Goal: Information Seeking & Learning: Learn about a topic

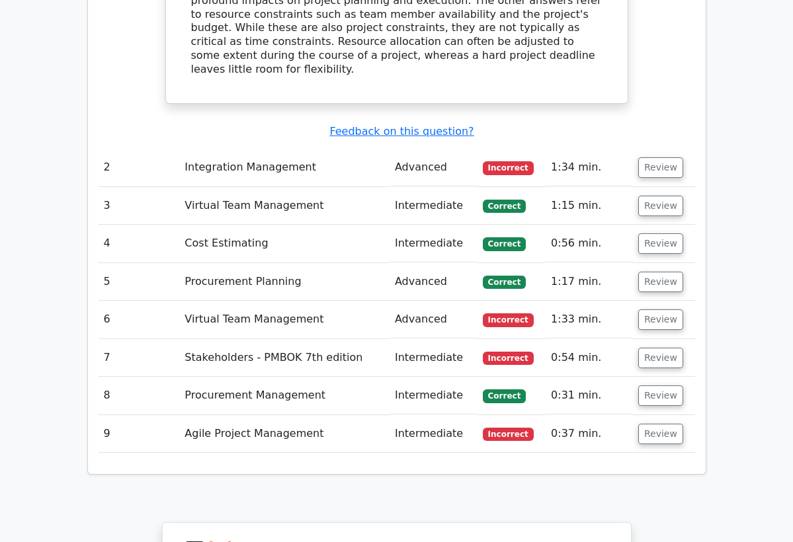
drag, startPoint x: 0, startPoint y: 0, endPoint x: 270, endPoint y: 409, distance: 490.1
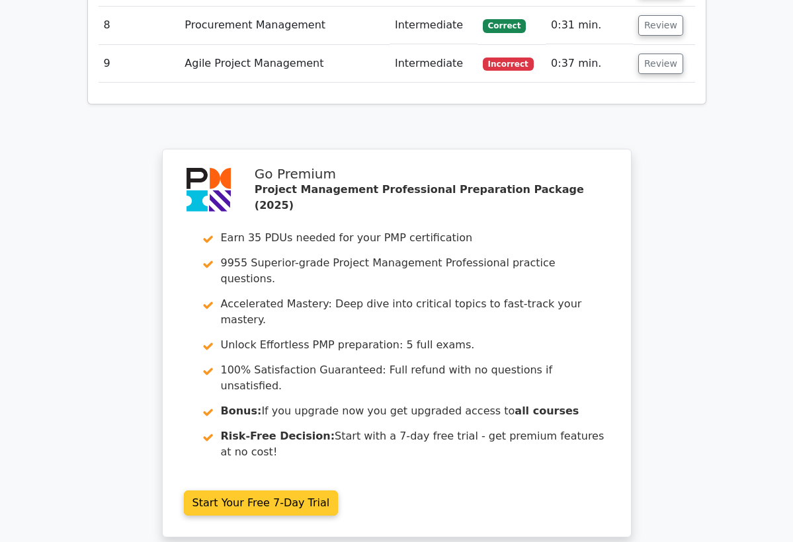
scroll to position [2036, 0]
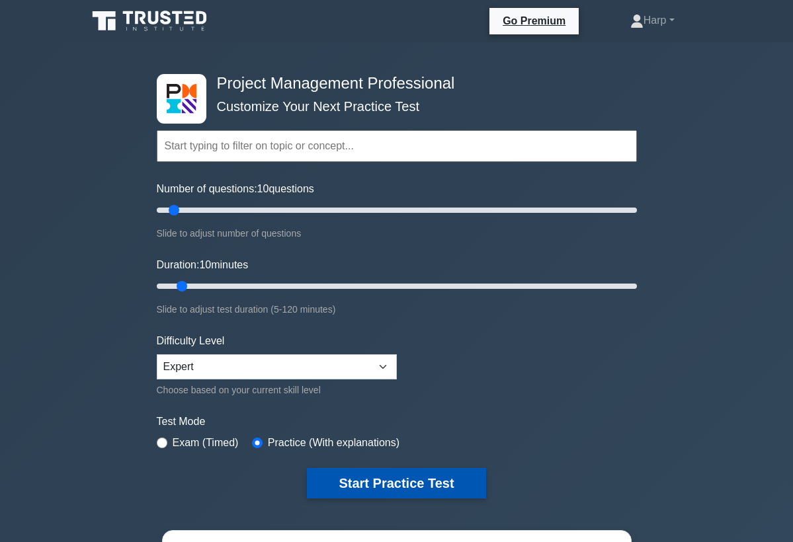
click at [338, 485] on button "Start Practice Test" at bounding box center [396, 483] width 179 height 30
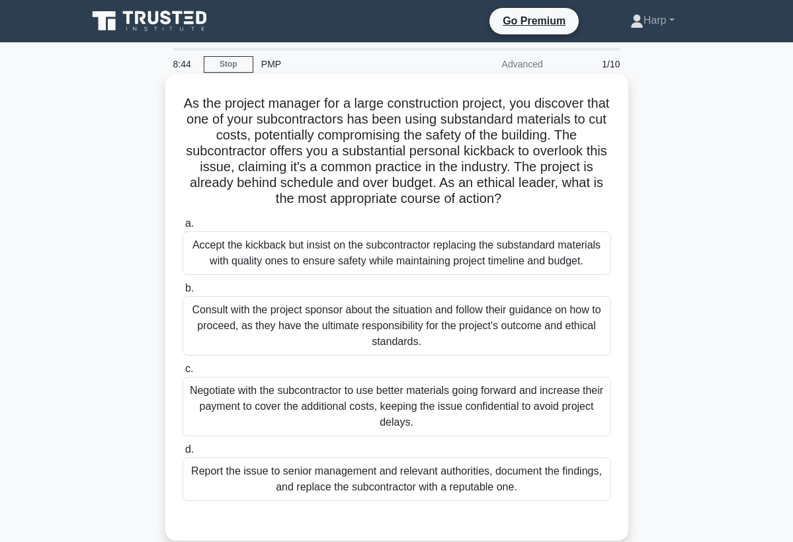
click at [298, 479] on div "Report the issue to senior management and relevant authorities, document the fi…" at bounding box center [396, 479] width 428 height 44
click at [182, 454] on input "d. Report the issue to senior management and relevant authorities, document the…" at bounding box center [182, 450] width 0 height 9
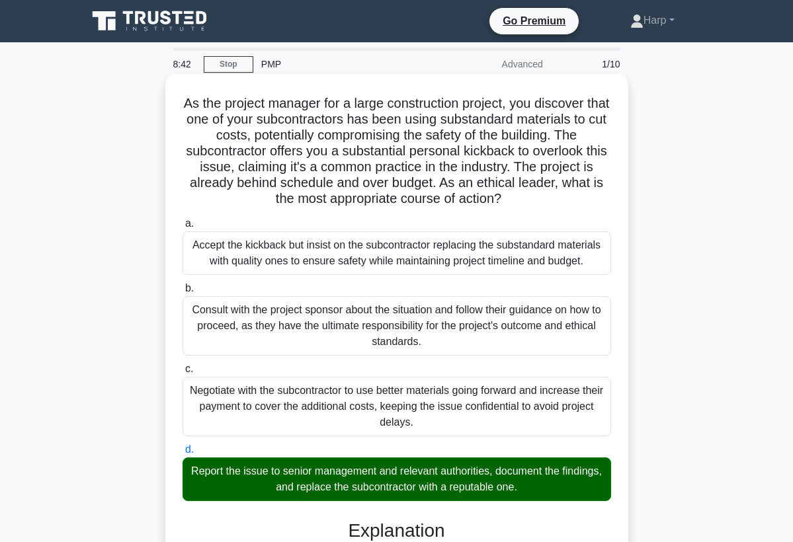
click at [610, 495] on div "Report the issue to senior management and relevant authorities, document the fi…" at bounding box center [396, 479] width 428 height 44
click at [182, 454] on input "d. Report the issue to senior management and relevant authorities, document the…" at bounding box center [182, 450] width 0 height 9
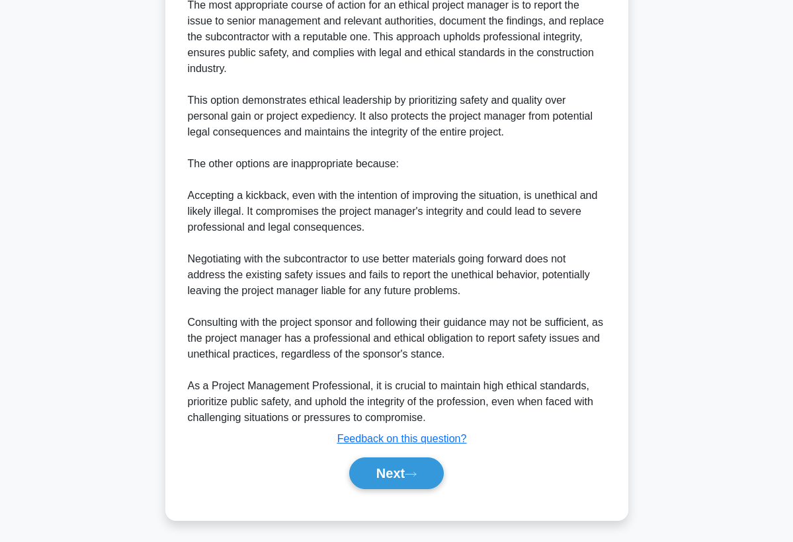
scroll to position [559, 0]
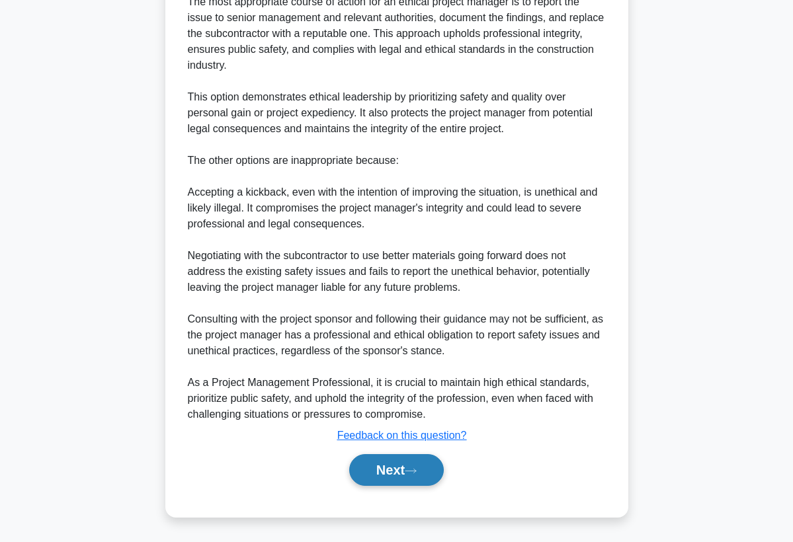
click at [407, 473] on button "Next" at bounding box center [396, 470] width 95 height 32
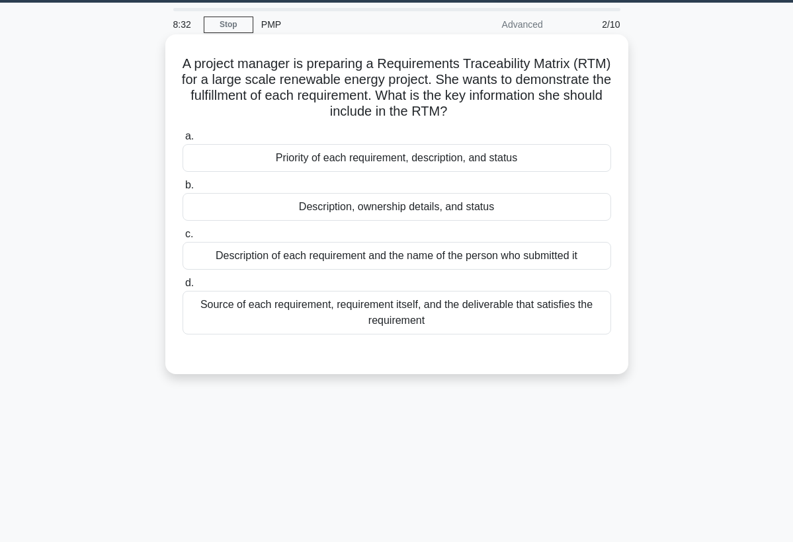
scroll to position [13, 0]
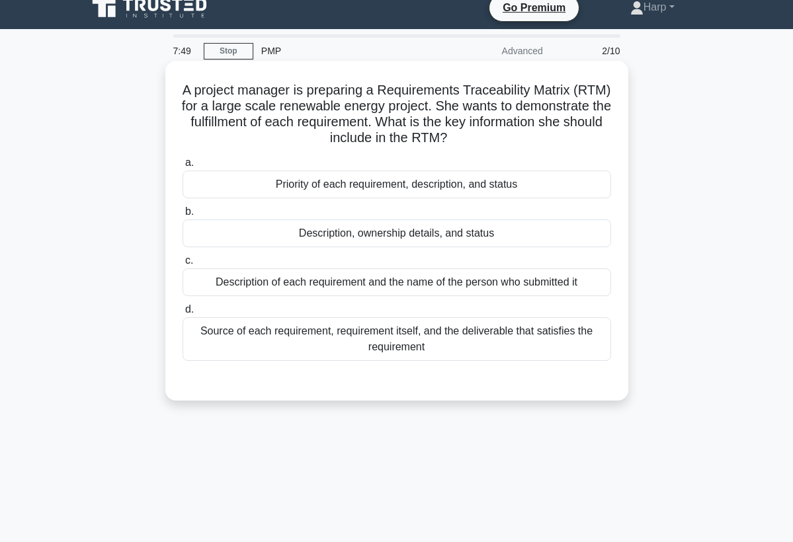
click at [386, 192] on div "Priority of each requirement, description, and status" at bounding box center [396, 185] width 428 height 28
click at [182, 167] on input "a. Priority of each requirement, description, and status" at bounding box center [182, 163] width 0 height 9
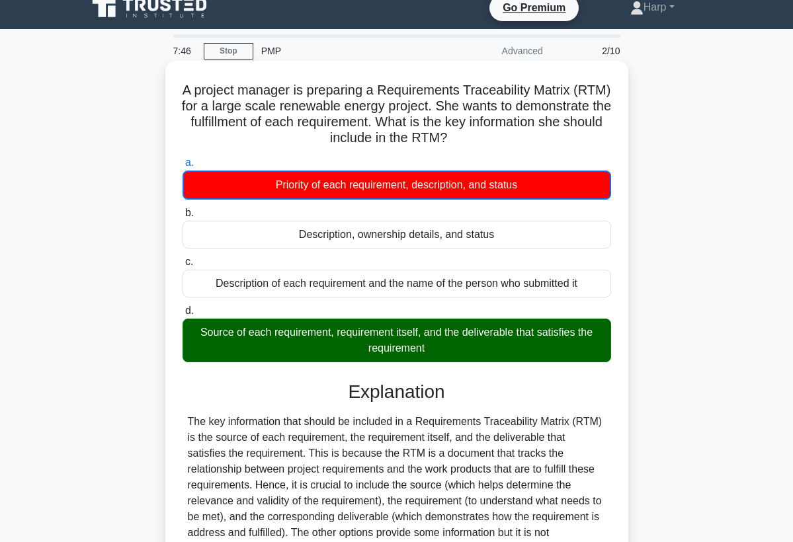
click at [401, 411] on div "Explanation Submit feedback Feedback on this question? Next" at bounding box center [396, 527] width 428 height 292
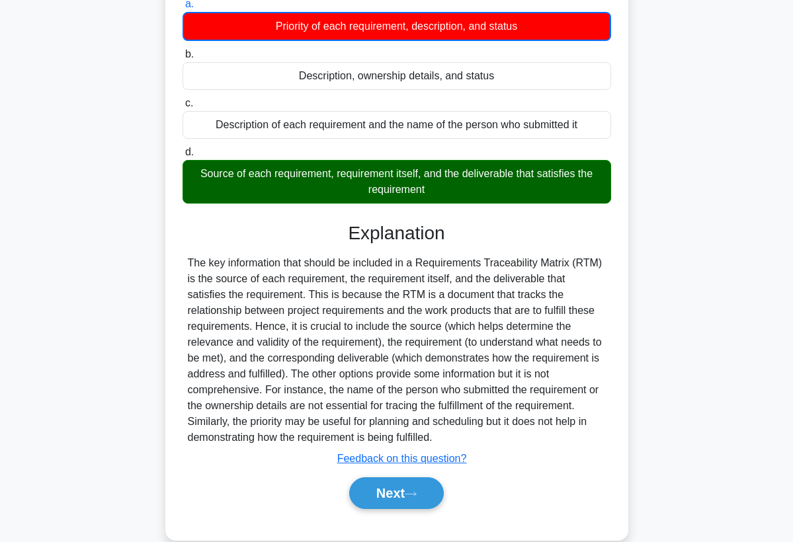
scroll to position [195, 0]
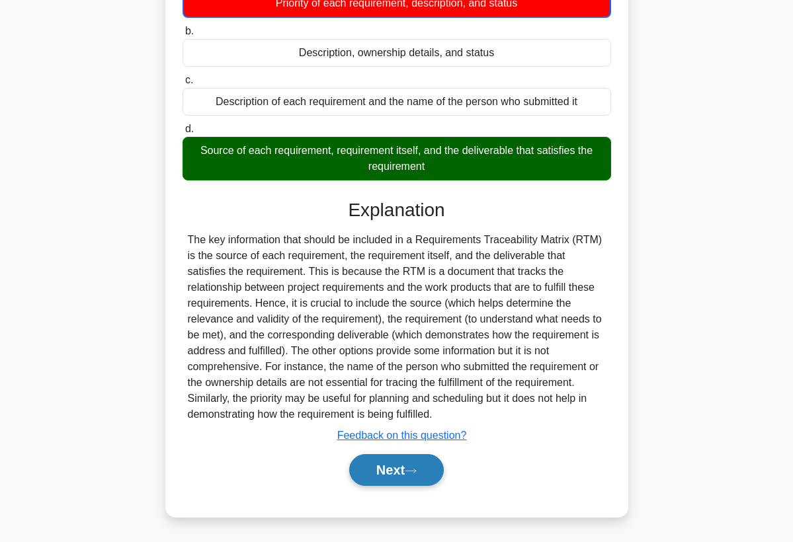
click at [389, 480] on button "Next" at bounding box center [396, 470] width 95 height 32
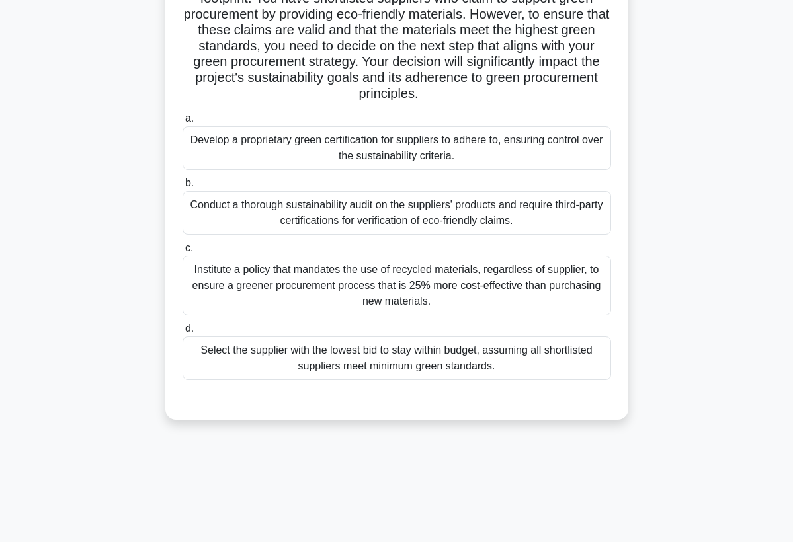
scroll to position [172, 0]
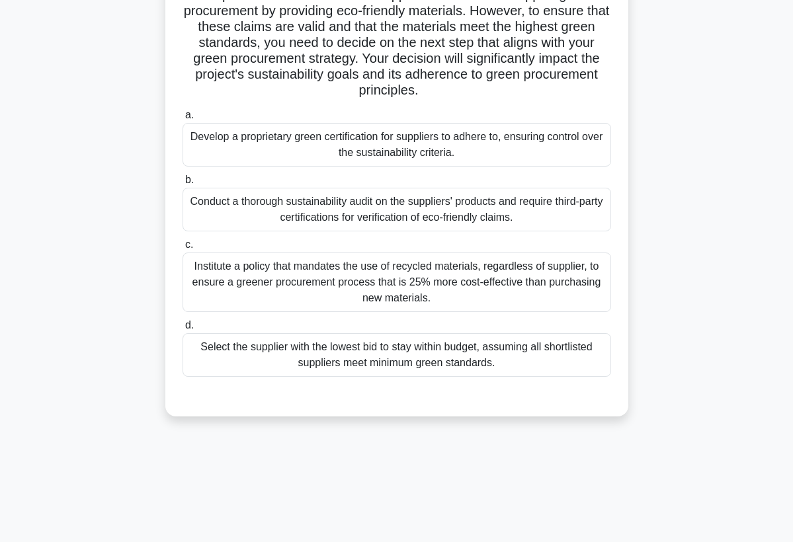
click at [519, 105] on div "a. Develop a proprietary green certification for suppliers to adhere to, ensuri…" at bounding box center [397, 241] width 444 height 275
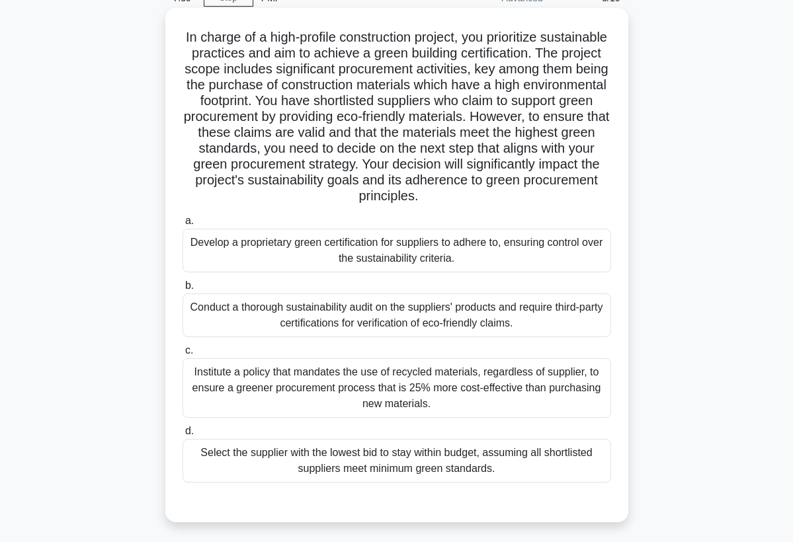
scroll to position [40, 0]
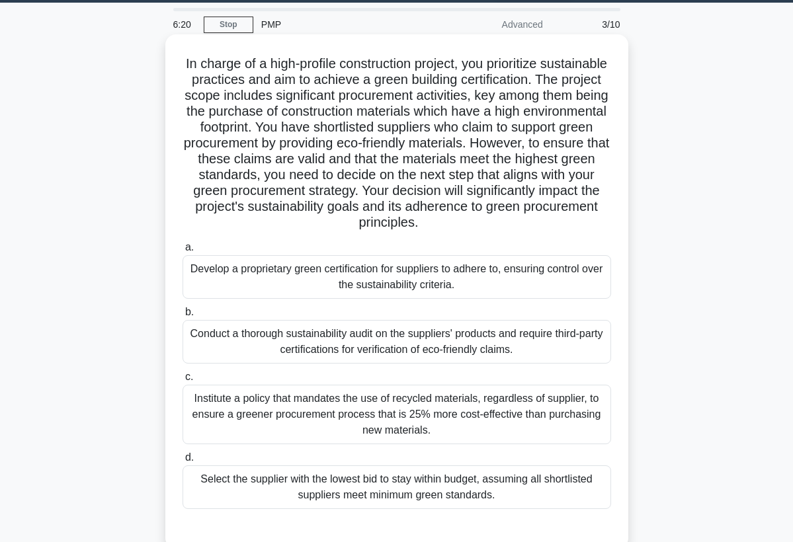
click at [446, 270] on div "Develop a proprietary green certification for suppliers to adhere to, ensuring …" at bounding box center [396, 277] width 428 height 44
click at [182, 252] on input "a. Develop a proprietary green certification for suppliers to adhere to, ensuri…" at bounding box center [182, 247] width 0 height 9
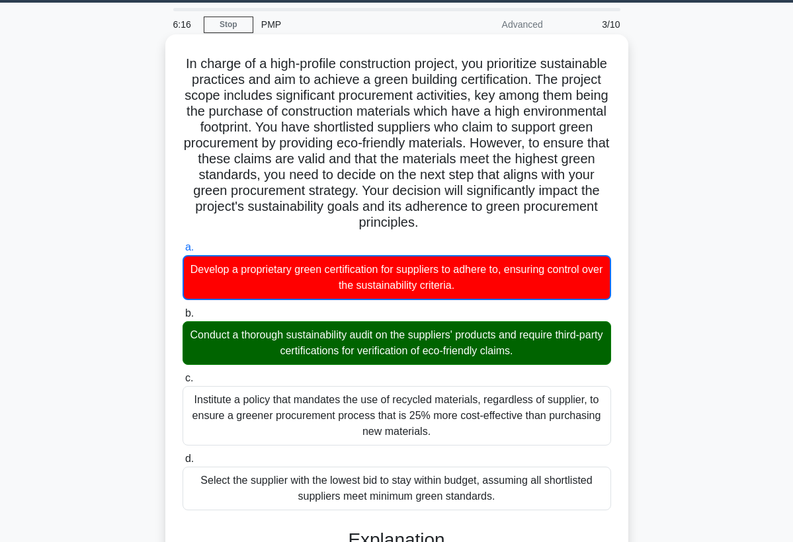
click at [588, 320] on label "b. Conduct a thorough sustainability audit on the suppliers' products and requi…" at bounding box center [396, 335] width 428 height 60
click at [182, 318] on input "b. Conduct a thorough sustainability audit on the suppliers' products and requi…" at bounding box center [182, 313] width 0 height 9
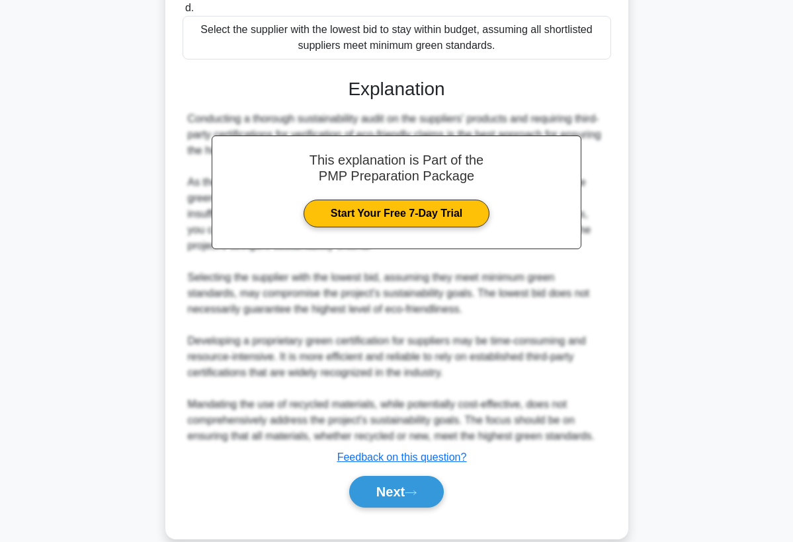
scroll to position [511, 0]
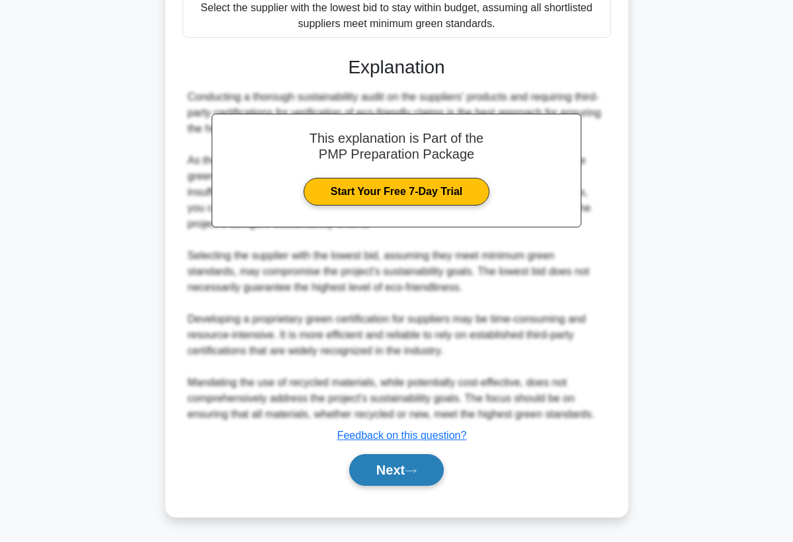
click at [398, 477] on button "Next" at bounding box center [396, 470] width 95 height 32
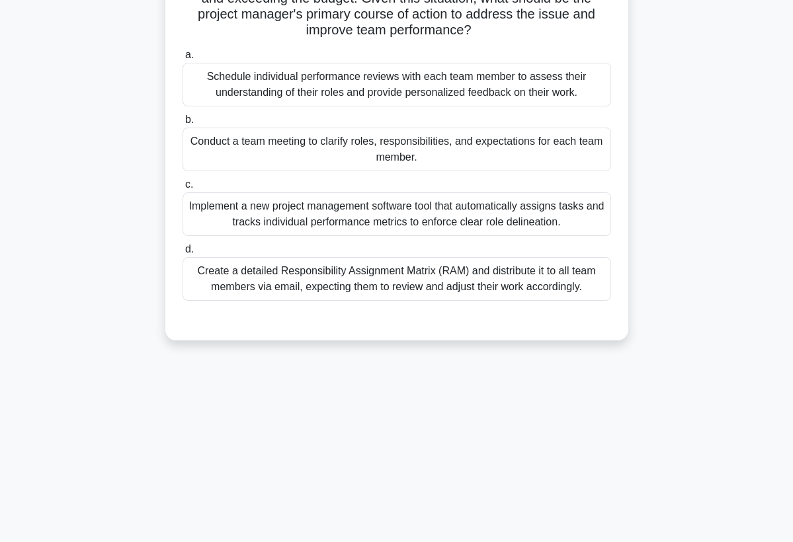
scroll to position [172, 0]
click at [487, 430] on div "6:07 Stop PMP Advanced 4/10 A large-scale construction project is underway, and…" at bounding box center [396, 206] width 635 height 661
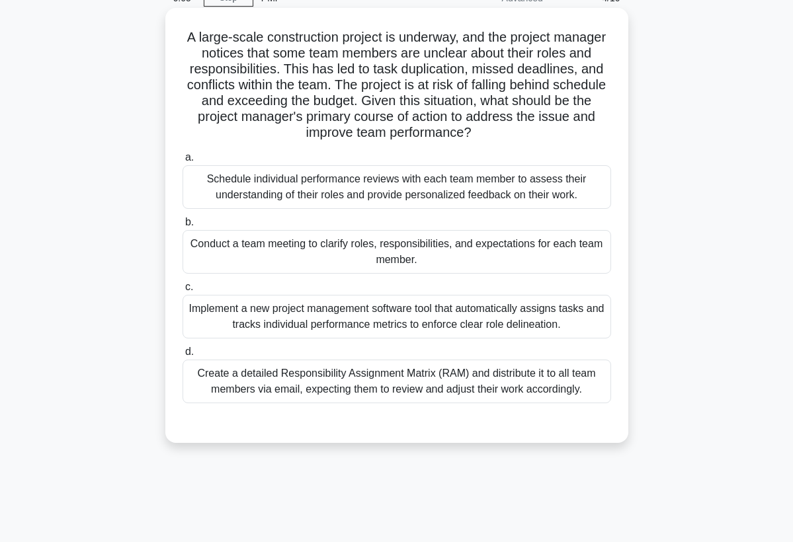
scroll to position [40, 0]
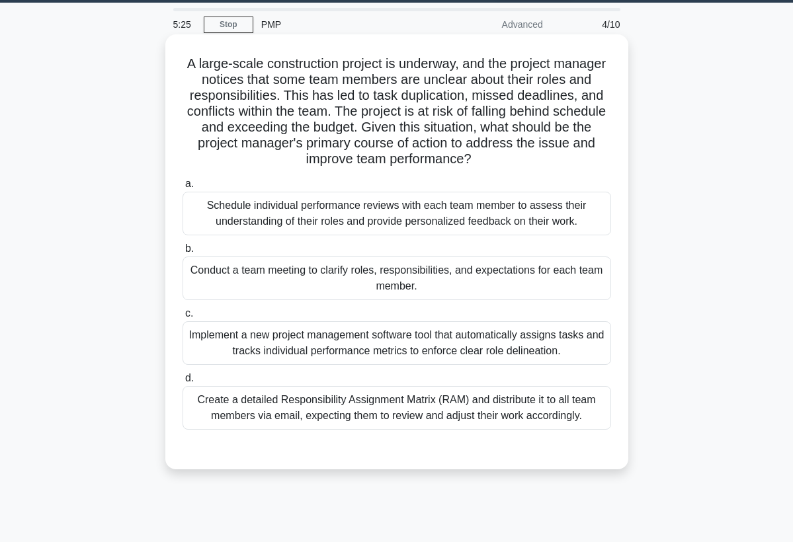
click at [465, 413] on div "Create a detailed Responsibility Assignment Matrix (RAM) and distribute it to a…" at bounding box center [396, 408] width 428 height 44
click at [182, 383] on input "d. Create a detailed Responsibility Assignment Matrix (RAM) and distribute it t…" at bounding box center [182, 378] width 0 height 9
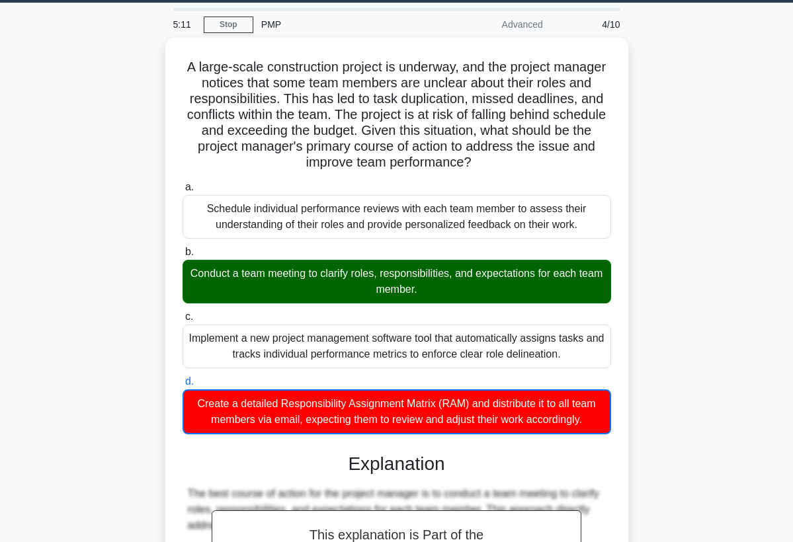
click at [639, 439] on div "A large-scale construction project is underway, and the project manager notices…" at bounding box center [396, 531] width 635 height 987
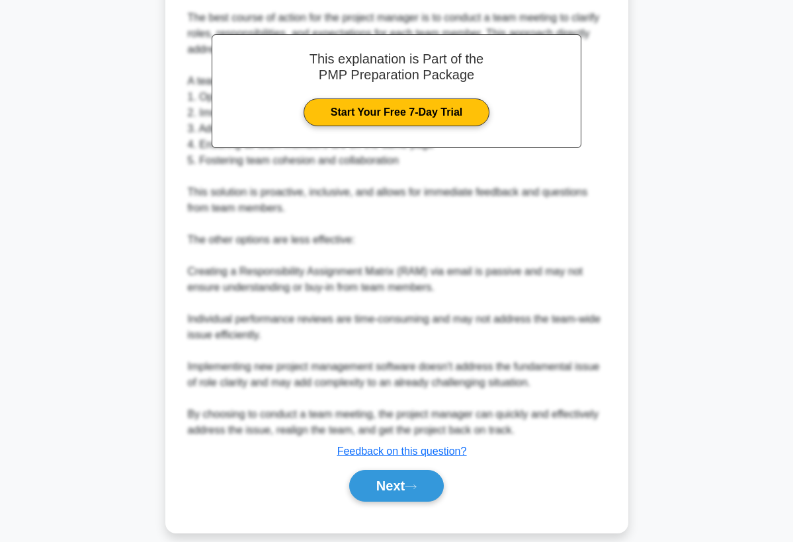
scroll to position [528, 0]
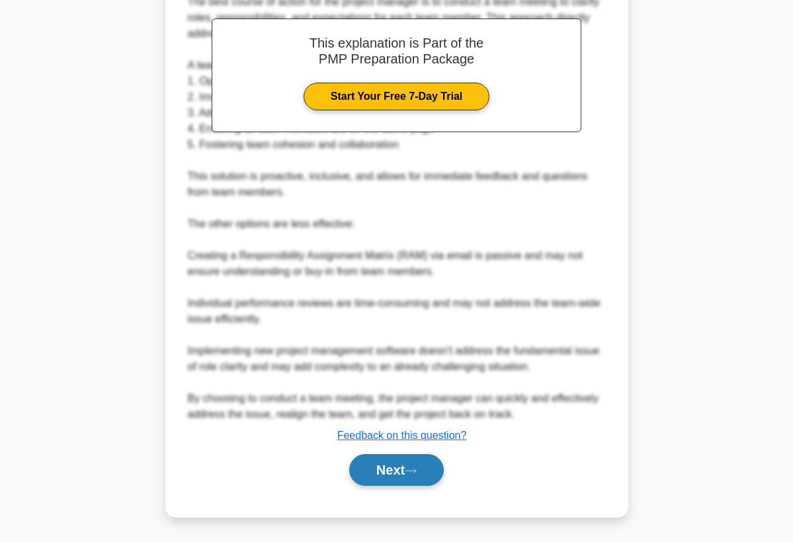
click at [418, 478] on button "Next" at bounding box center [396, 470] width 95 height 32
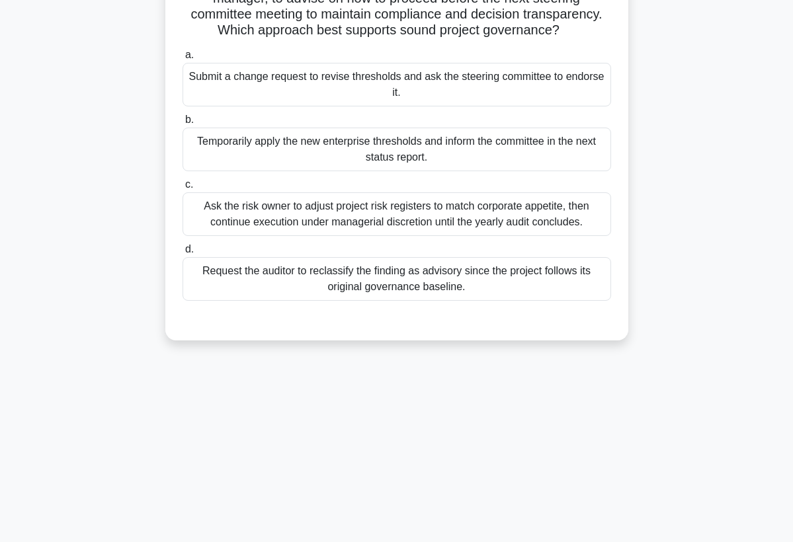
scroll to position [172, 0]
click at [424, 475] on div "5:03 Stop PMP Advanced 5/10 During a quarterly governance audit of a digital tr…" at bounding box center [396, 206] width 635 height 661
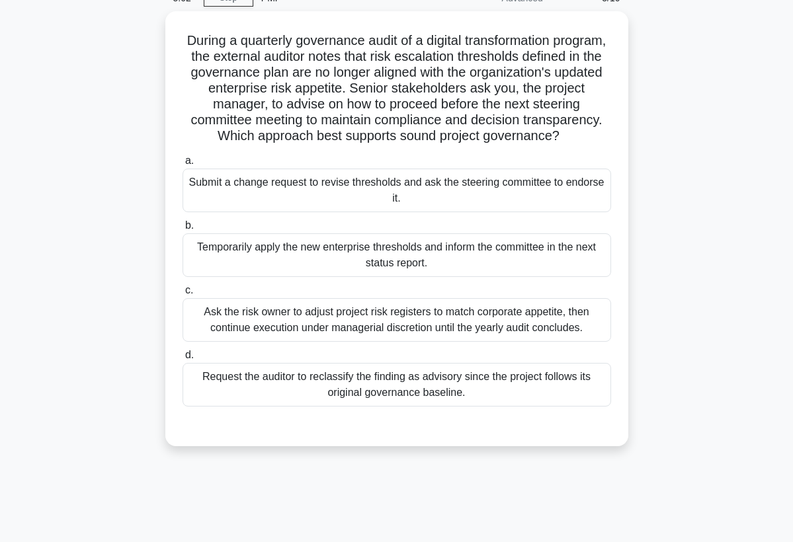
scroll to position [40, 0]
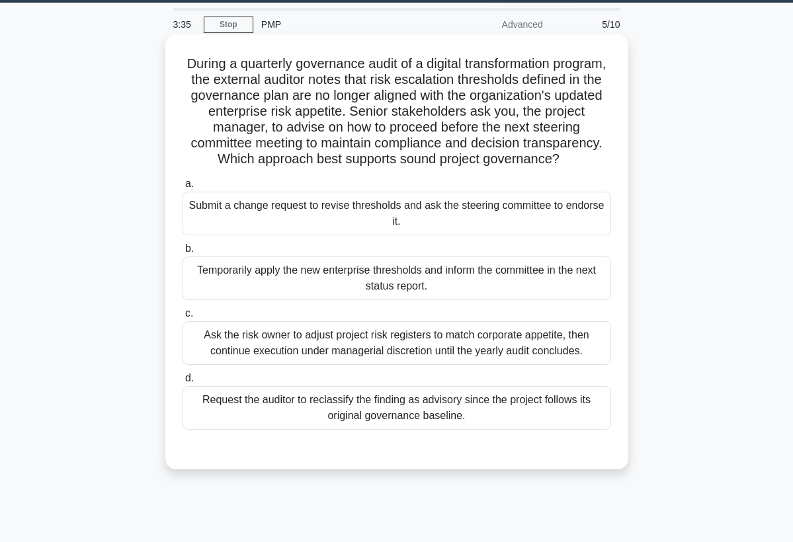
click at [422, 405] on div "Request the auditor to reclassify the finding as advisory since the project fol…" at bounding box center [396, 408] width 428 height 44
click at [182, 383] on input "d. Request the auditor to reclassify the finding as advisory since the project …" at bounding box center [182, 378] width 0 height 9
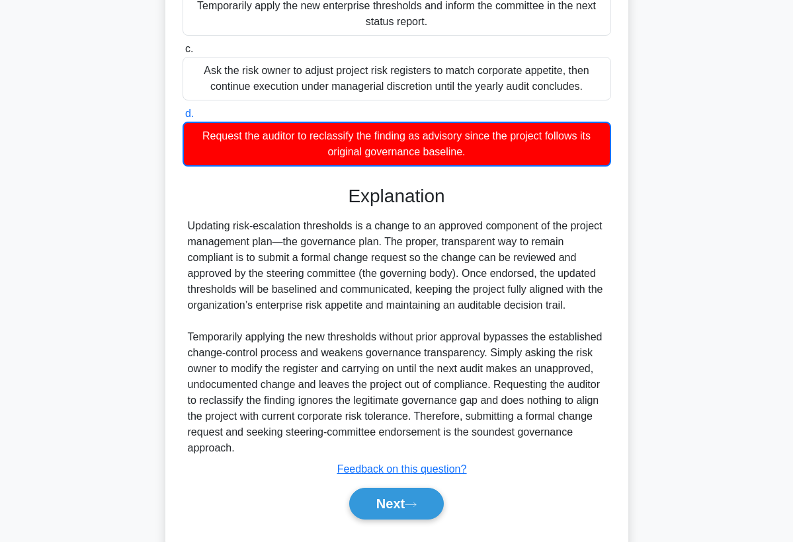
scroll to position [331, 0]
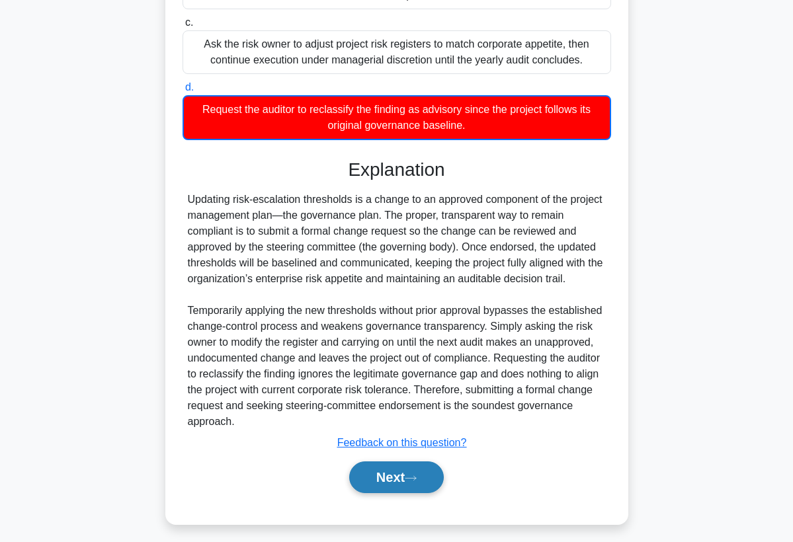
click at [424, 483] on button "Next" at bounding box center [396, 477] width 95 height 32
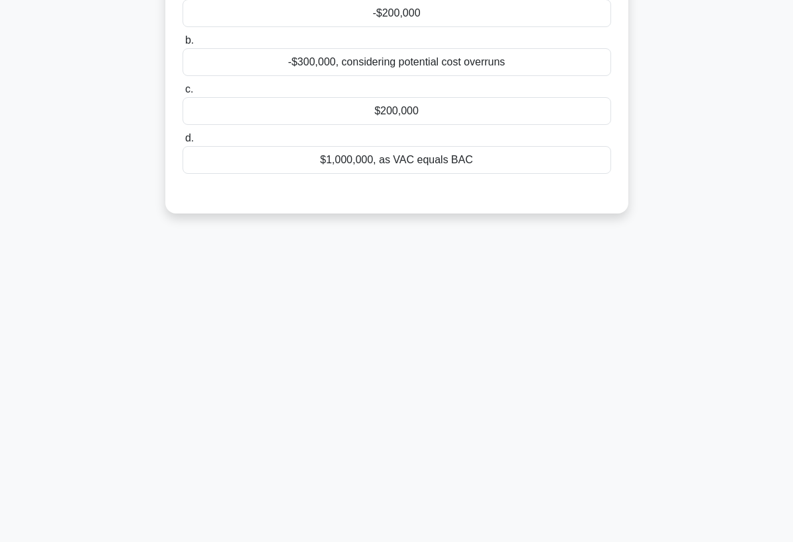
click at [449, 436] on div "3:24 Stop PMP Advanced 6/10 In a project with a Budget at Completion (BAC) of $…" at bounding box center [396, 206] width 635 height 661
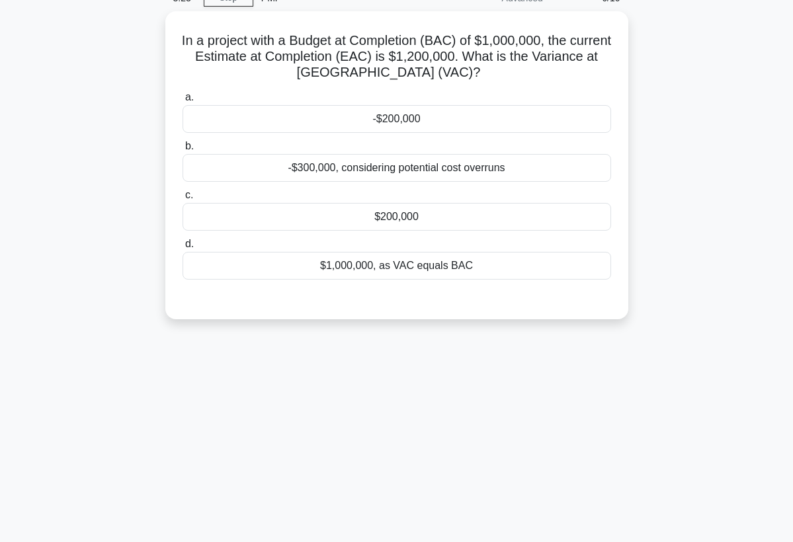
scroll to position [40, 0]
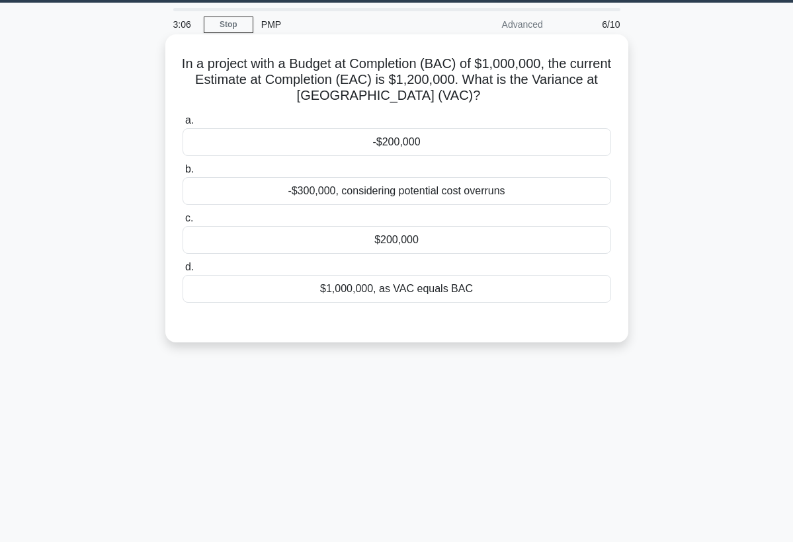
click at [439, 149] on div "-$200,000" at bounding box center [396, 142] width 428 height 28
click at [182, 125] on input "a. -$200,000" at bounding box center [182, 120] width 0 height 9
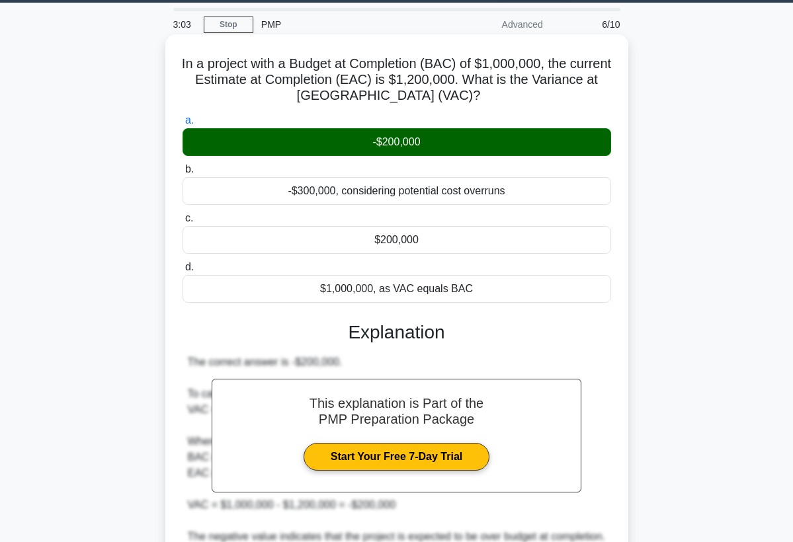
click at [610, 384] on div "The correct answer is -$200,000. To calculate the Variance at Completion (VAC),…" at bounding box center [396, 528] width 428 height 349
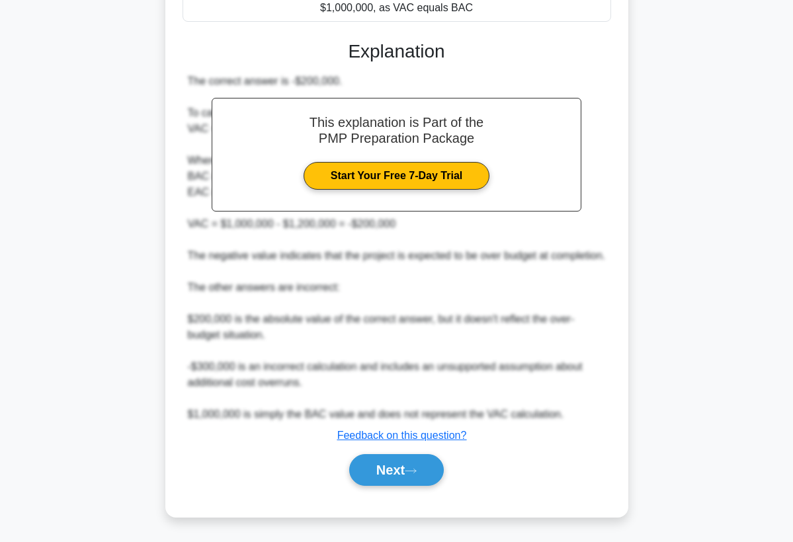
scroll to position [337, 0]
click at [428, 472] on button "Next" at bounding box center [396, 470] width 95 height 32
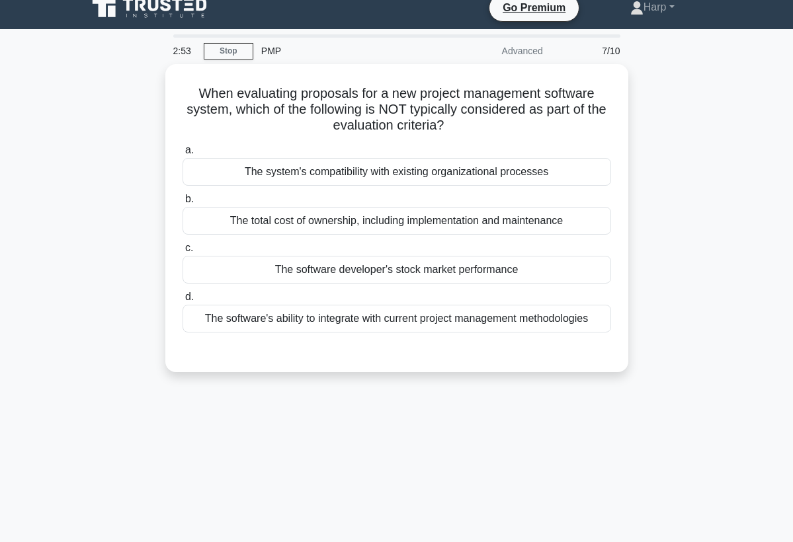
scroll to position [0, 0]
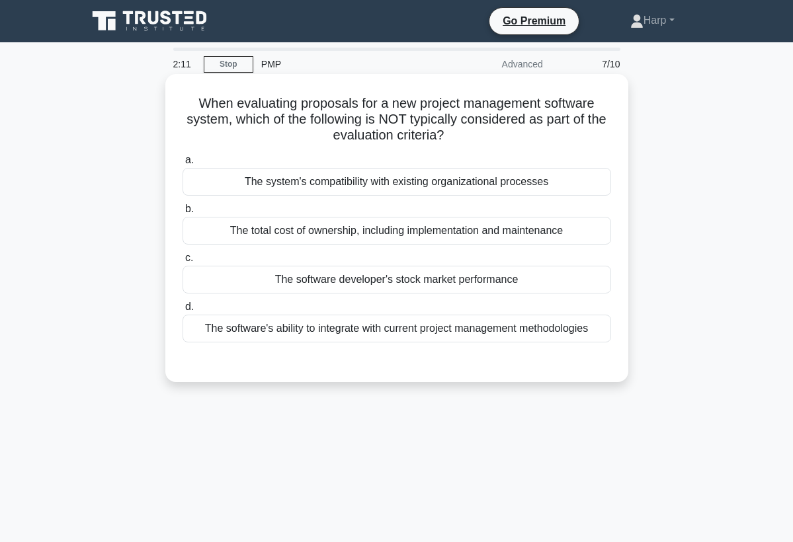
click at [441, 281] on div "The software developer's stock market performance" at bounding box center [396, 280] width 428 height 28
click at [182, 262] on input "c. The software developer's stock market performance" at bounding box center [182, 258] width 0 height 9
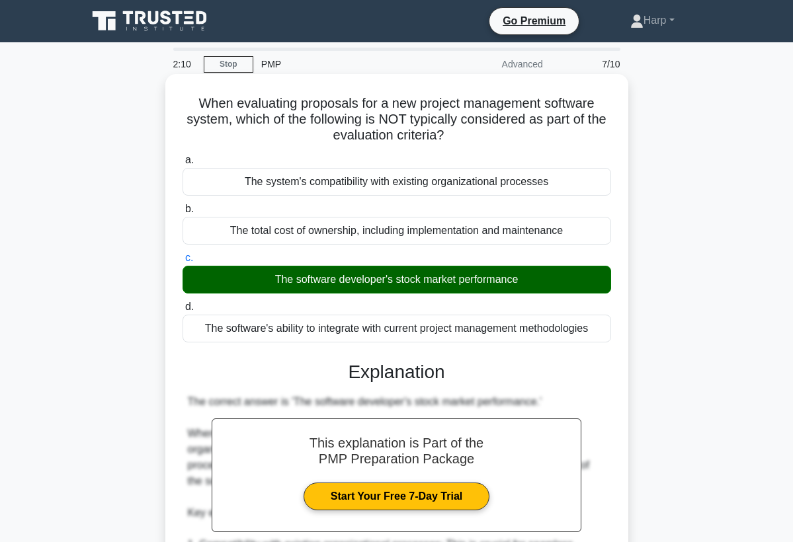
click at [613, 386] on div "When evaluating proposals for a new project management software system, which o…" at bounding box center [397, 447] width 452 height 737
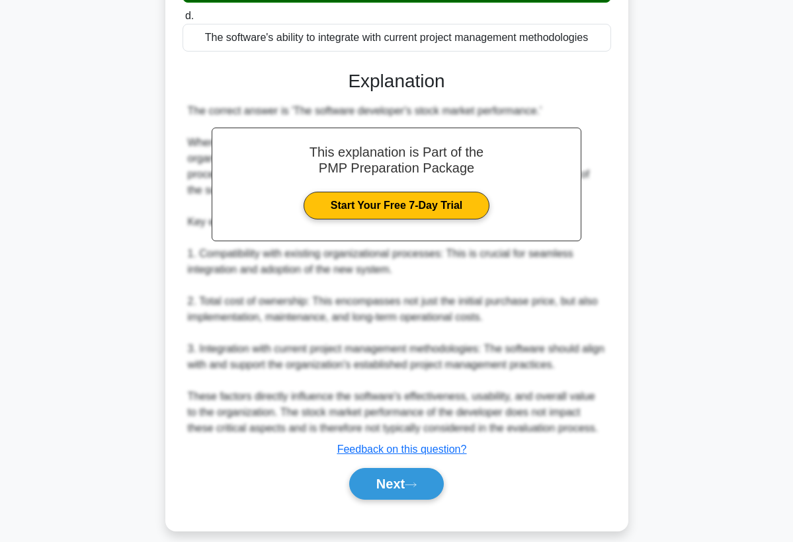
scroll to position [305, 0]
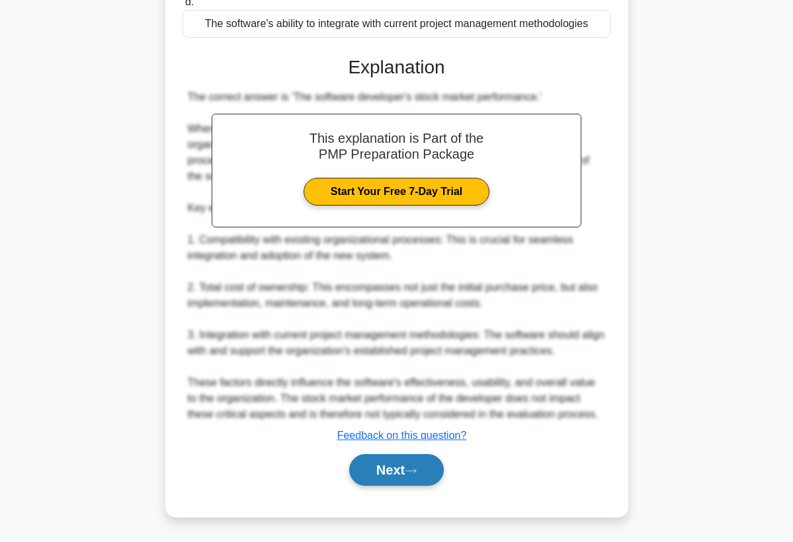
click at [417, 478] on button "Next" at bounding box center [396, 470] width 95 height 32
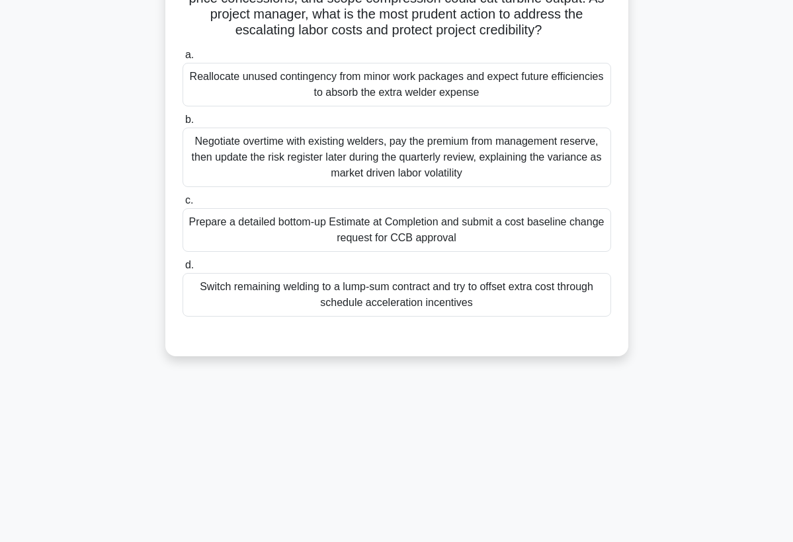
click at [422, 462] on div "2:05 Stop PMP Advanced 8/10 Halfway through a remote wind-farm build, certified…" at bounding box center [396, 206] width 635 height 661
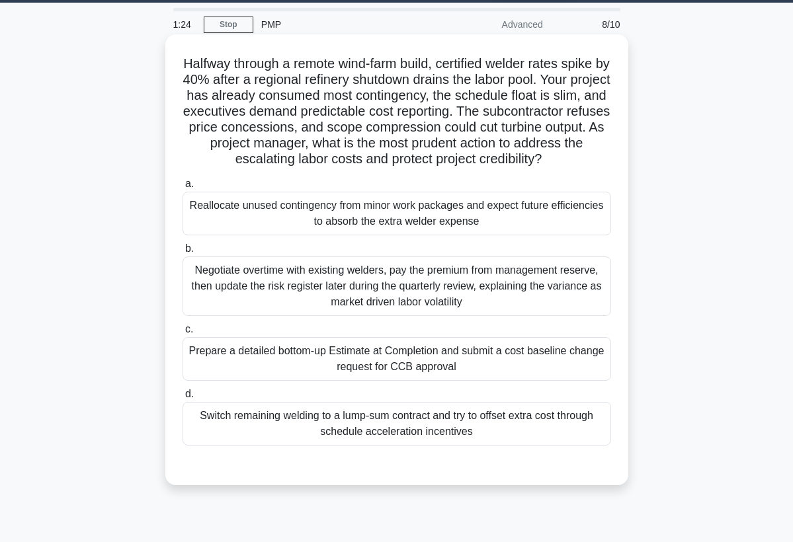
scroll to position [13, 0]
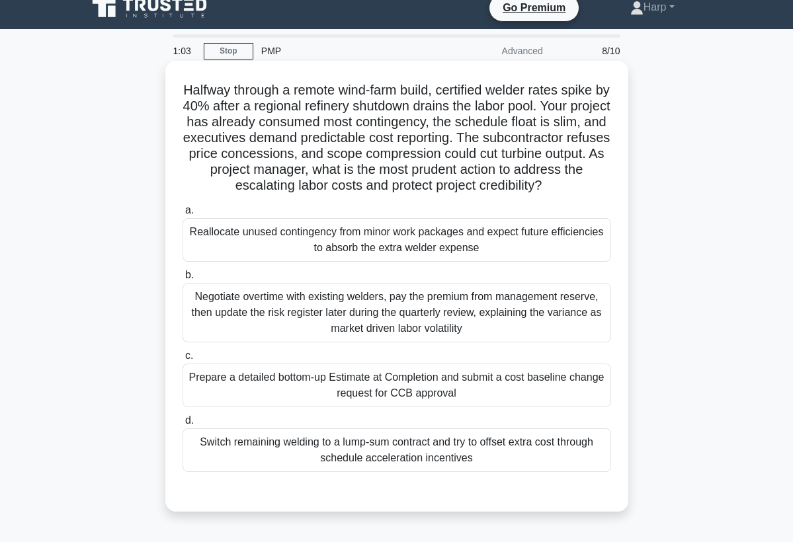
click at [340, 315] on div "Negotiate overtime with existing welders, pay the premium from management reser…" at bounding box center [396, 313] width 428 height 60
click at [182, 280] on input "b. Negotiate overtime with existing welders, pay the premium from management re…" at bounding box center [182, 275] width 0 height 9
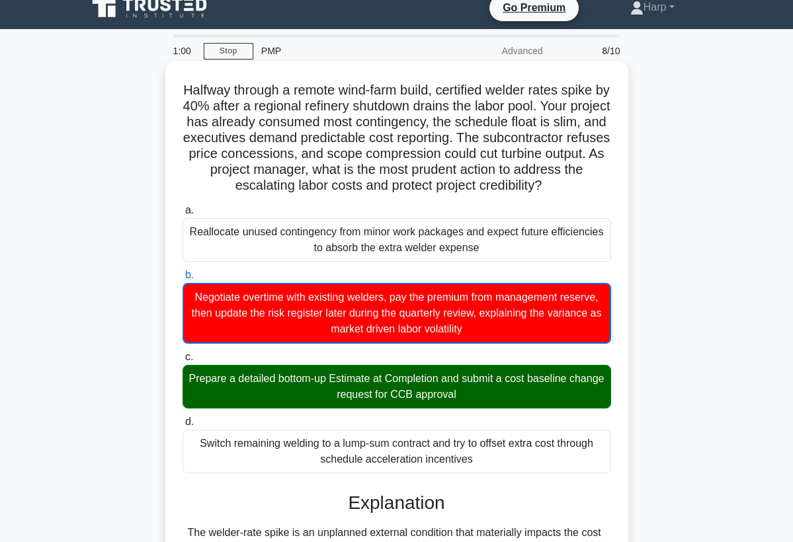
click at [606, 447] on div "Switch remaining welding to a lump-sum contract and try to offset extra cost th…" at bounding box center [396, 452] width 428 height 44
click at [182, 426] on input "d. Switch remaining welding to a lump-sum contract and try to offset extra cost…" at bounding box center [182, 422] width 0 height 9
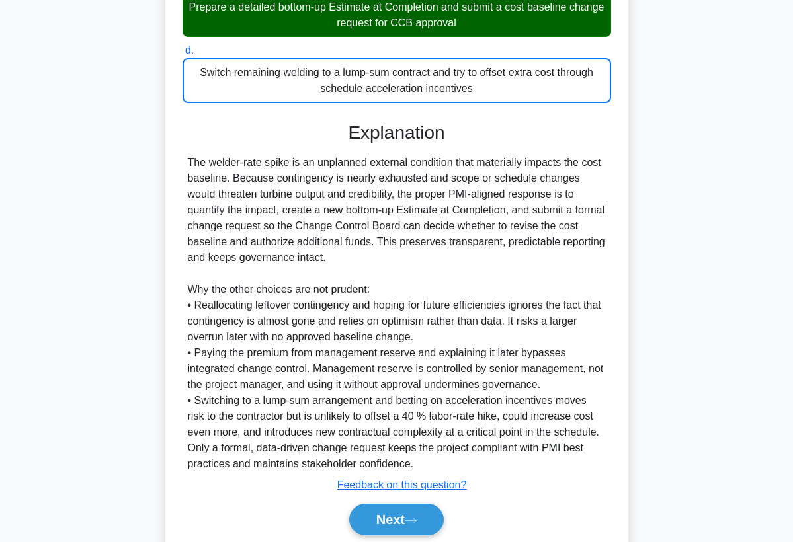
scroll to position [410, 0]
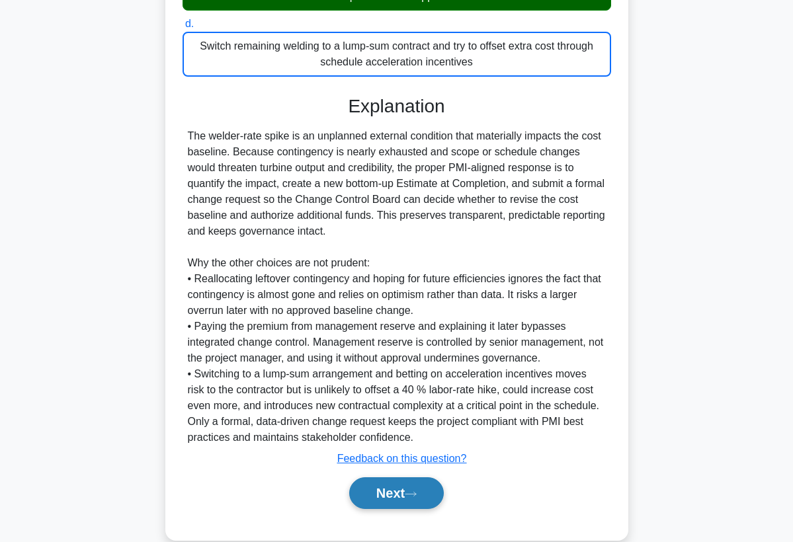
click at [432, 493] on button "Next" at bounding box center [396, 493] width 95 height 32
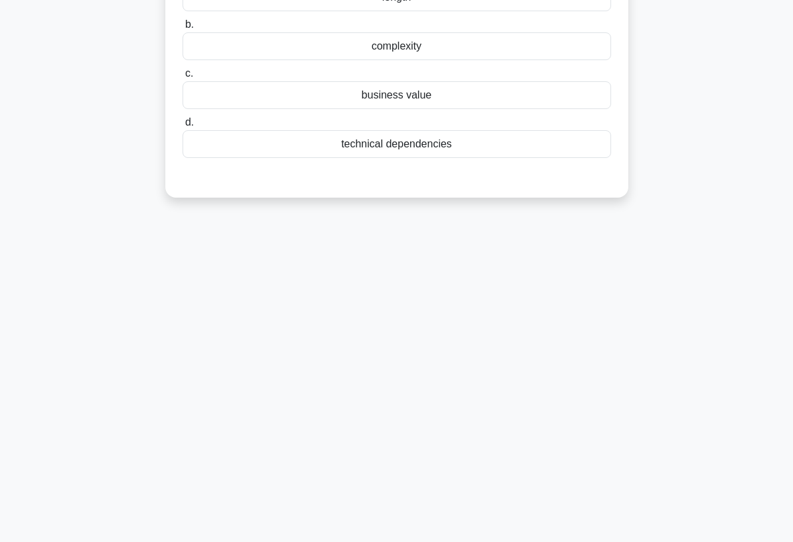
scroll to position [172, 0]
click at [489, 364] on div "0:46 Stop PMP Advanced 9/10 In Agile project management, User Stories are often…" at bounding box center [396, 206] width 635 height 661
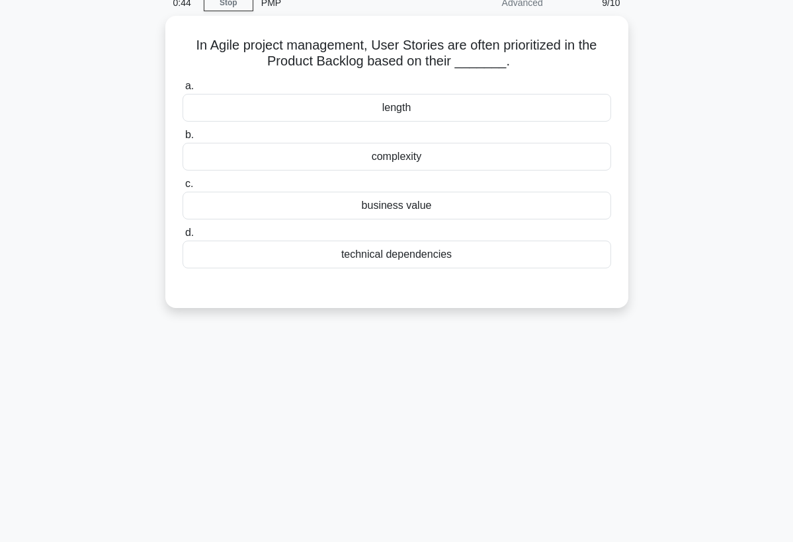
scroll to position [40, 0]
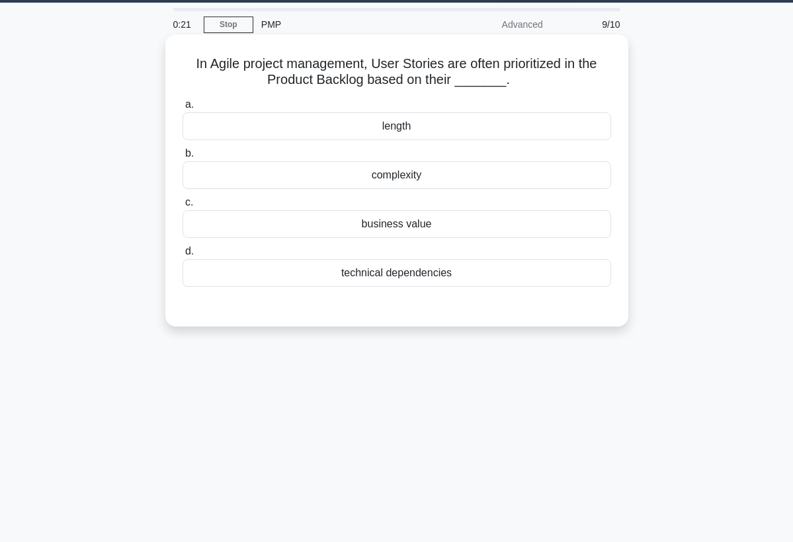
click at [410, 280] on div "technical dependencies" at bounding box center [396, 273] width 428 height 28
click at [182, 256] on input "d. technical dependencies" at bounding box center [182, 251] width 0 height 9
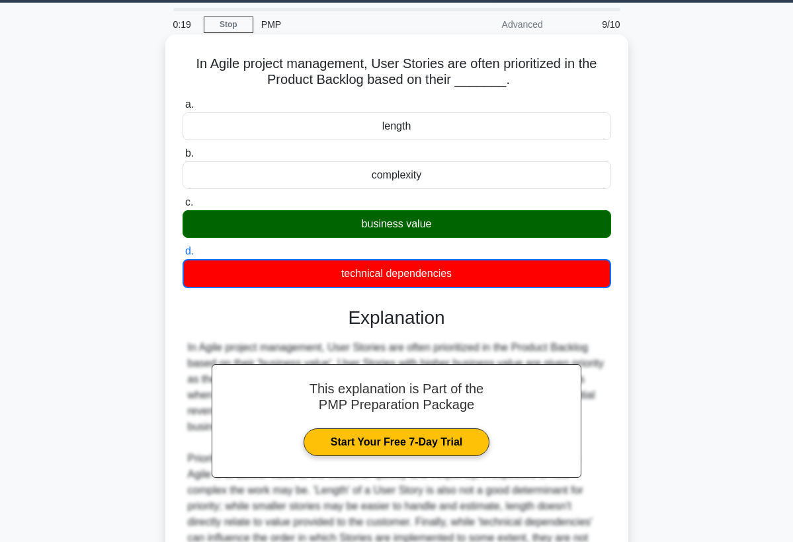
click at [587, 426] on div "In Agile project management, User Stories are often prioritized in the Product …" at bounding box center [397, 459] width 418 height 238
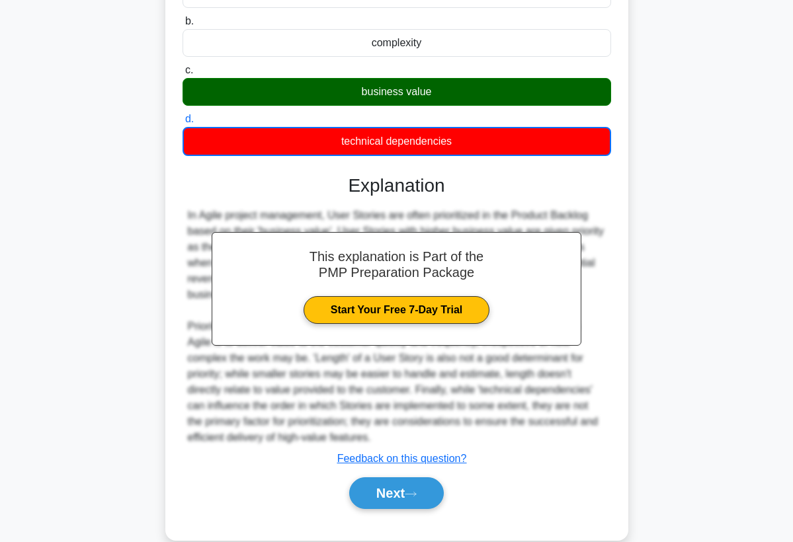
scroll to position [195, 0]
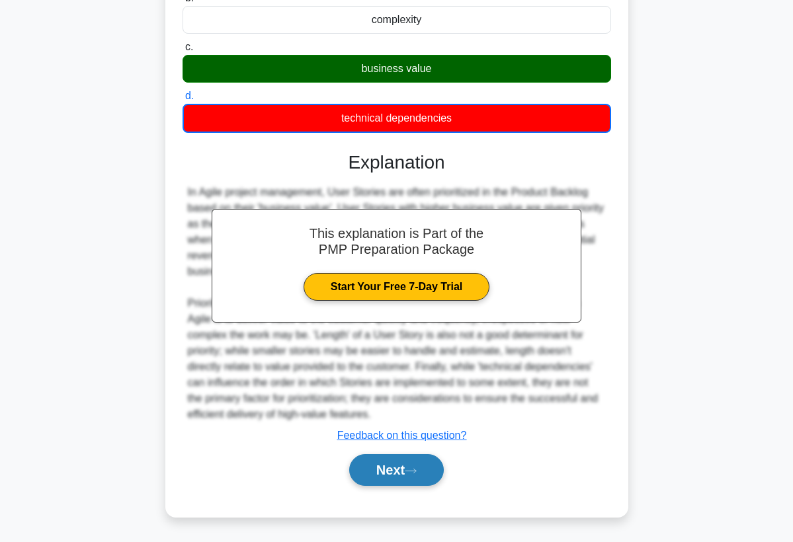
click at [436, 473] on button "Next" at bounding box center [396, 470] width 95 height 32
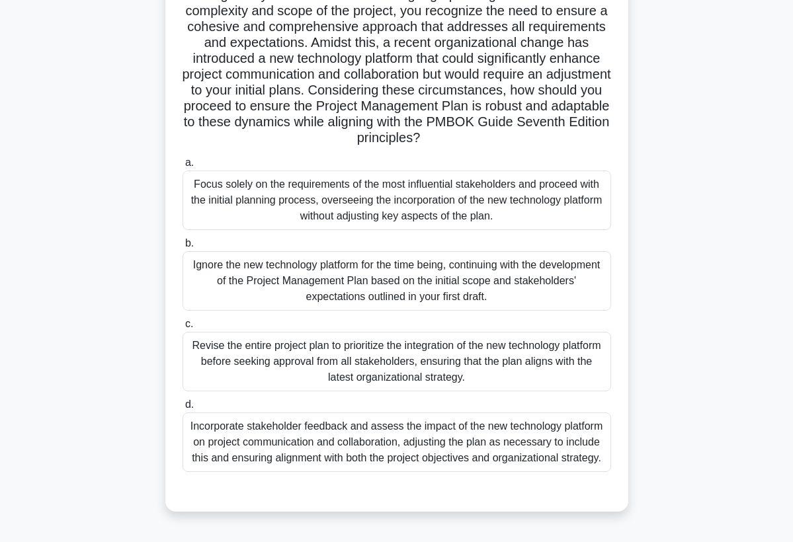
click at [544, 155] on label "a. Focus solely on the requirements of the most influential stakeholders and pr…" at bounding box center [396, 192] width 428 height 75
click at [182, 159] on input "a. Focus solely on the requirements of the most influential stakeholders and pr…" at bounding box center [182, 163] width 0 height 9
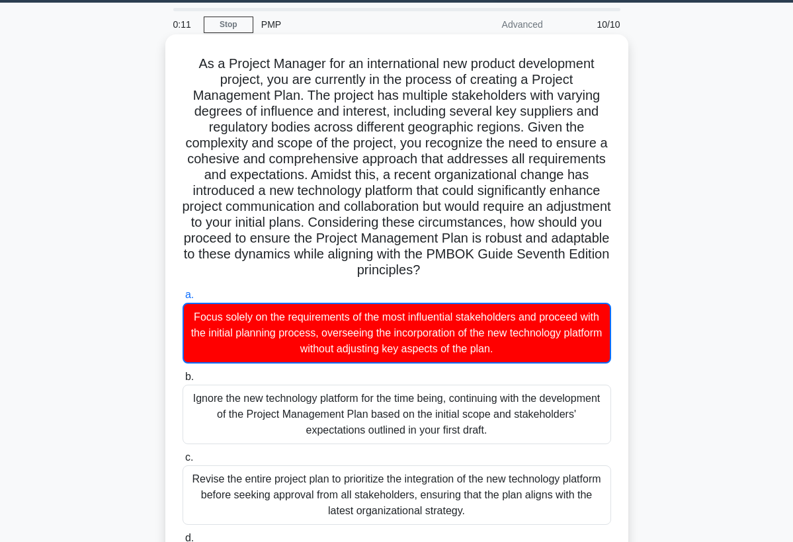
scroll to position [13, 0]
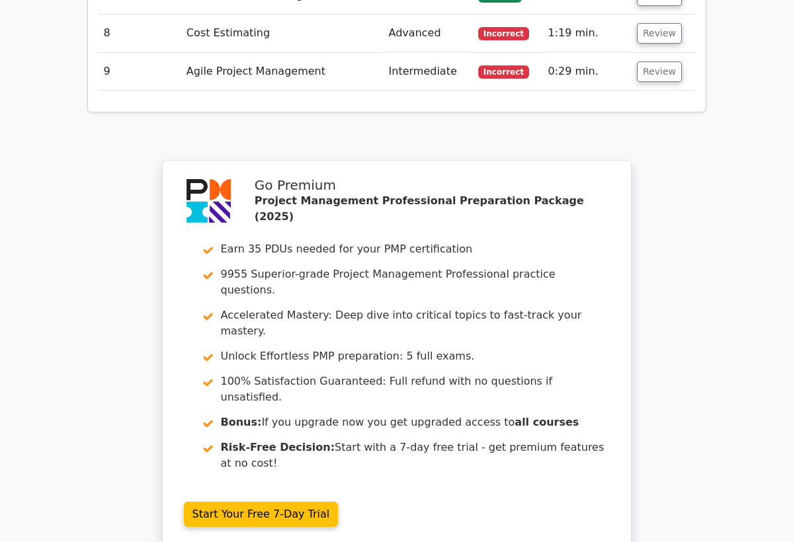
scroll to position [2539, 0]
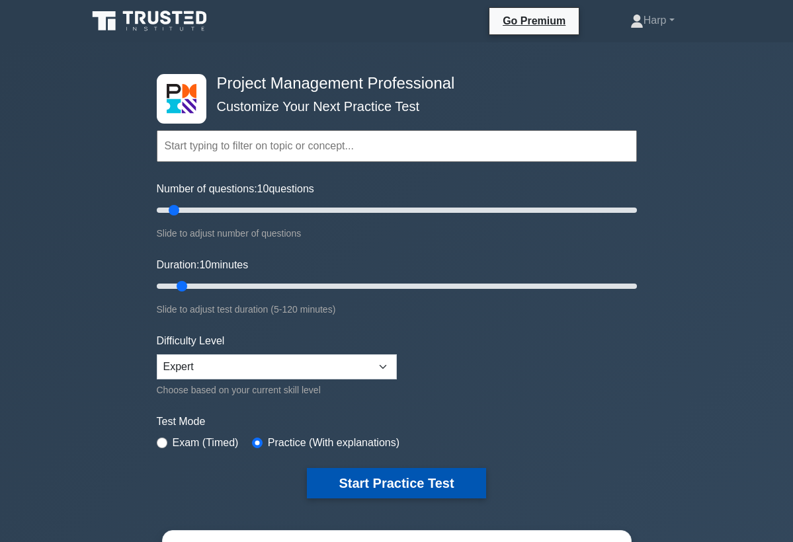
click at [354, 479] on button "Start Practice Test" at bounding box center [396, 483] width 179 height 30
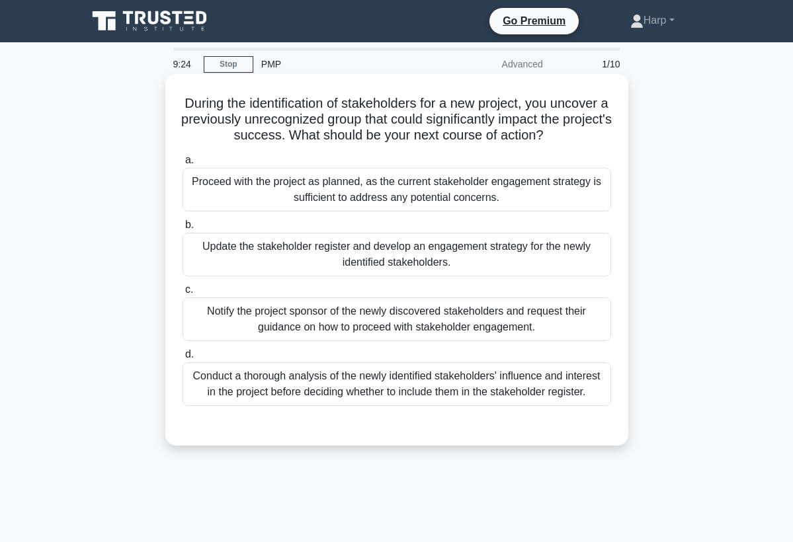
click at [392, 252] on div "Update the stakeholder register and develop an engagement strategy for the newl…" at bounding box center [396, 255] width 428 height 44
click at [182, 229] on input "b. Update the stakeholder register and develop an engagement strategy for the n…" at bounding box center [182, 225] width 0 height 9
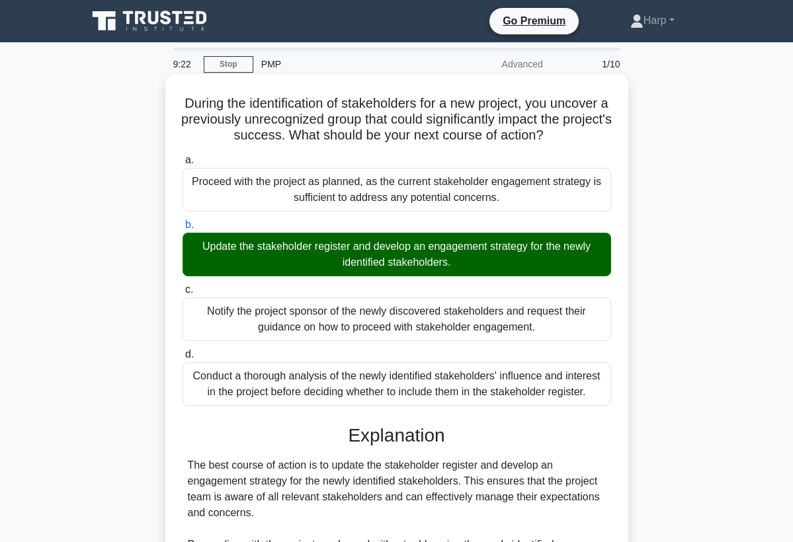
click at [605, 440] on div "Explanation" at bounding box center [396, 435] width 428 height 22
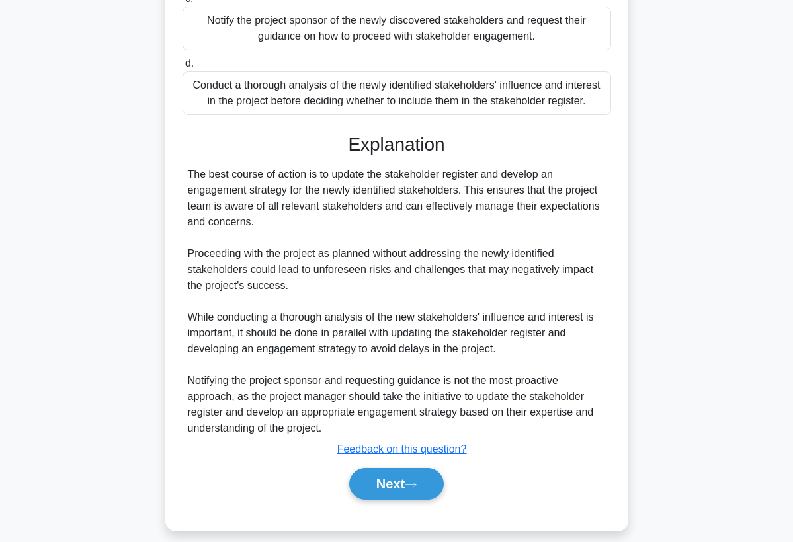
scroll to position [305, 0]
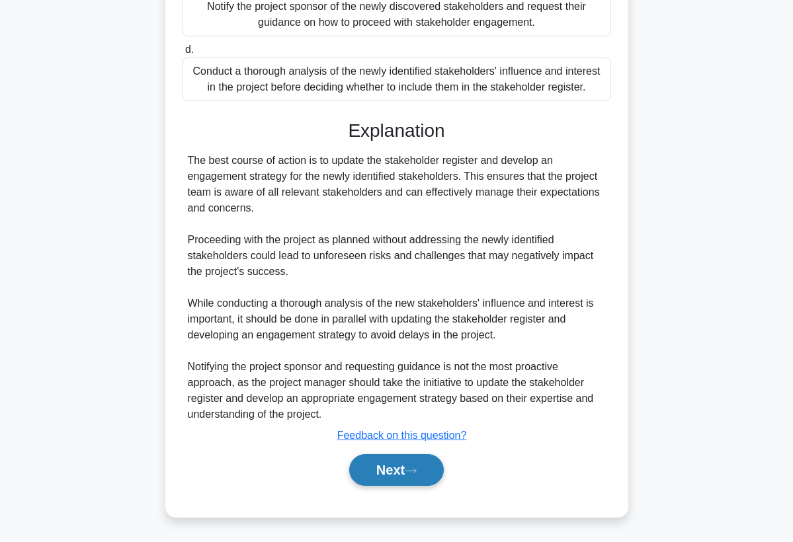
click at [415, 474] on icon at bounding box center [411, 470] width 12 height 7
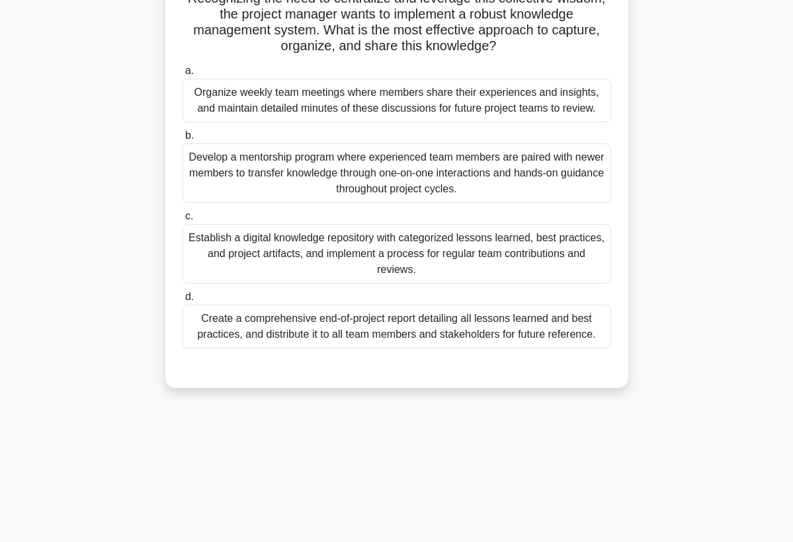
click at [421, 463] on div "9:15 Stop PMP Advanced 2/10 A project manager leads a software development team…" at bounding box center [396, 206] width 635 height 661
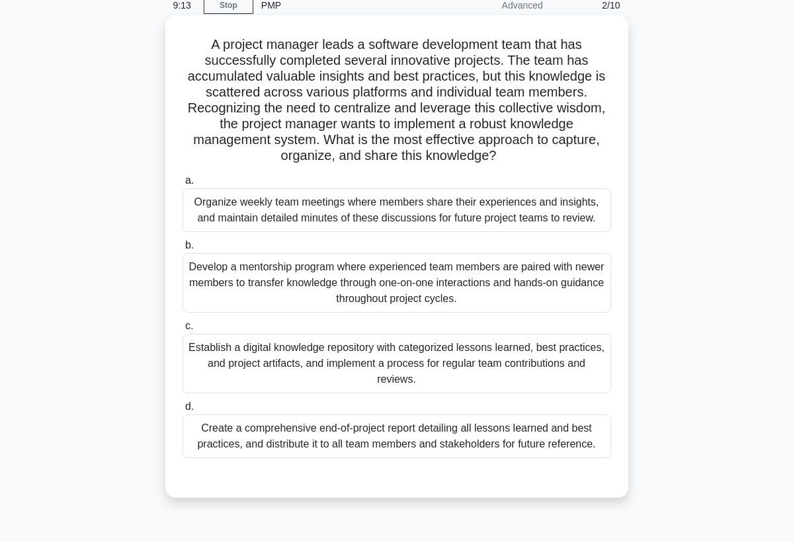
scroll to position [40, 0]
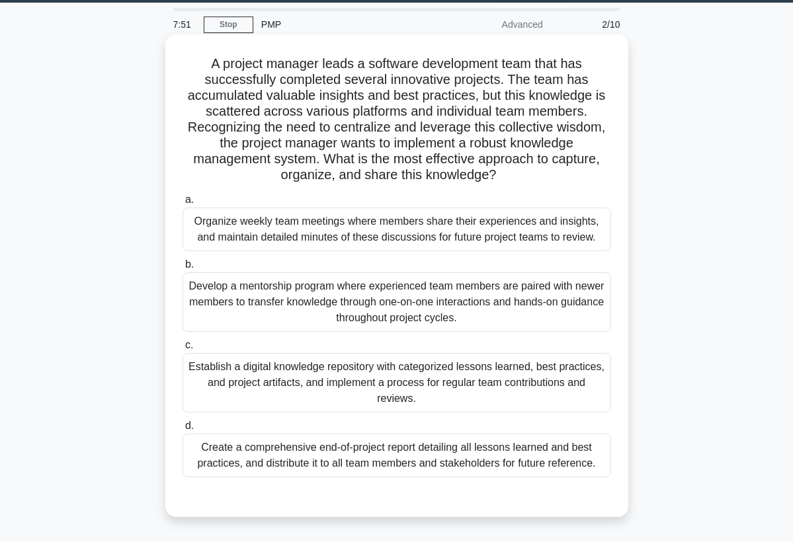
click at [458, 228] on div "Organize weekly team meetings where members share their experiences and insight…" at bounding box center [396, 230] width 428 height 44
click at [182, 204] on input "a. Organize weekly team meetings where members share their experiences and insi…" at bounding box center [182, 200] width 0 height 9
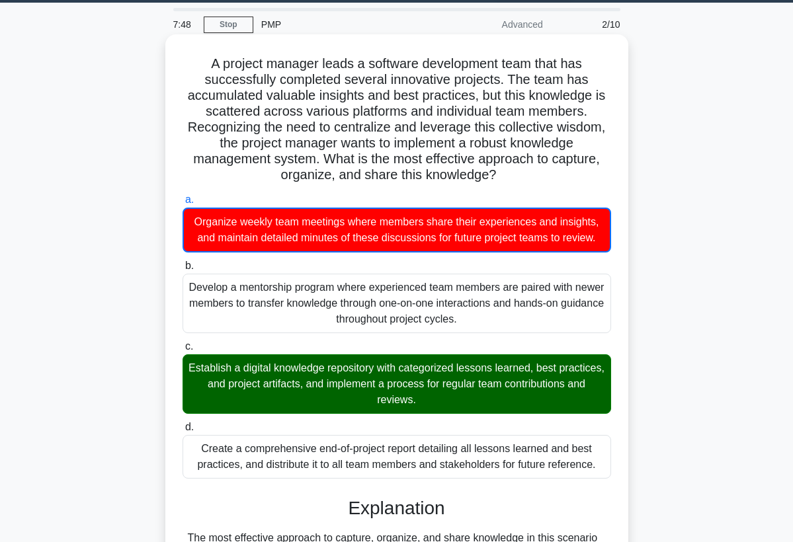
click at [594, 424] on label "d. Create a comprehensive end-of-project report detailing all lessons learned a…" at bounding box center [396, 449] width 428 height 60
click at [182, 424] on input "d. Create a comprehensive end-of-project report detailing all lessons learned a…" at bounding box center [182, 427] width 0 height 9
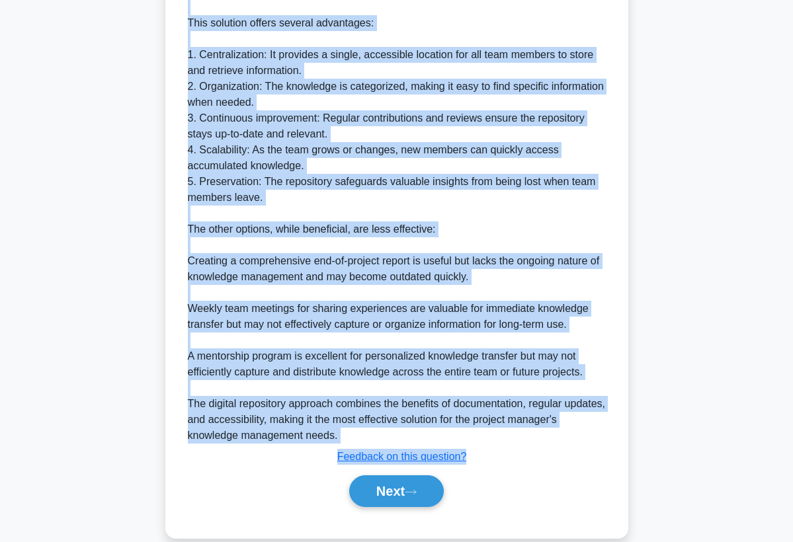
scroll to position [655, 0]
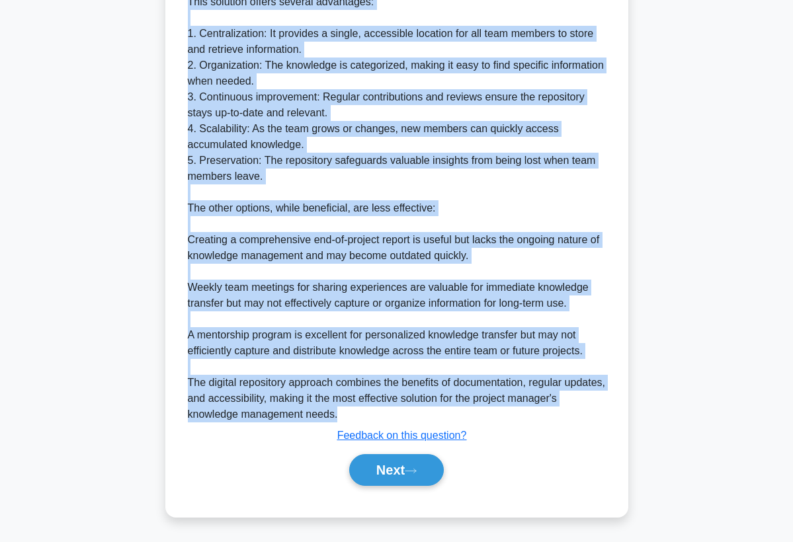
drag, startPoint x: 190, startPoint y: 154, endPoint x: 362, endPoint y: 418, distance: 315.4
click at [362, 418] on div "Explanation The most effective approach to capture, organize, and share knowled…" at bounding box center [396, 187] width 428 height 610
copy div "The most effective approach to capture, organize, and share knowledge in this s…"
click at [419, 461] on button "Next" at bounding box center [396, 470] width 95 height 32
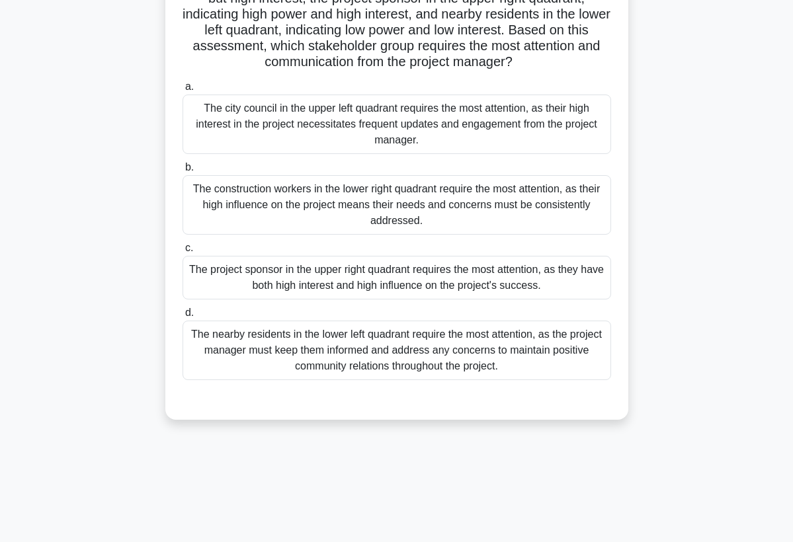
scroll to position [172, 0]
click at [424, 451] on div "7:05 Stop PMP Advanced 3/10 As a project manager for a construction project, yo…" at bounding box center [396, 206] width 635 height 661
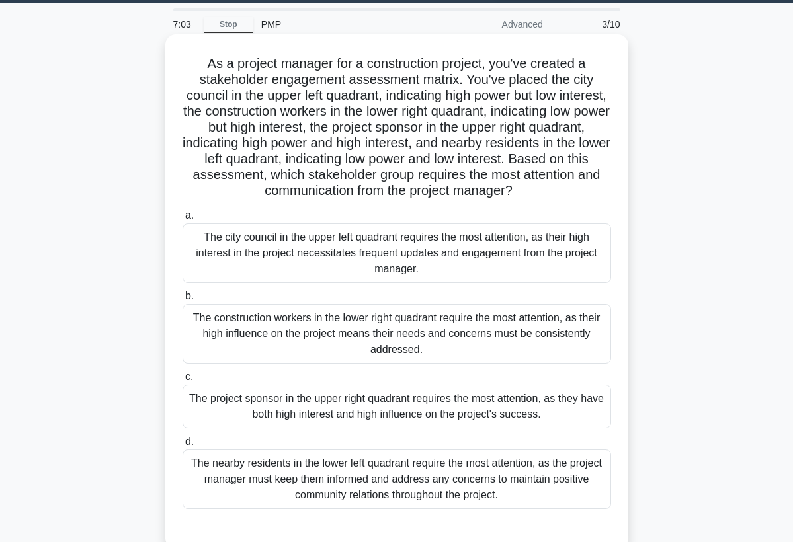
scroll to position [13, 0]
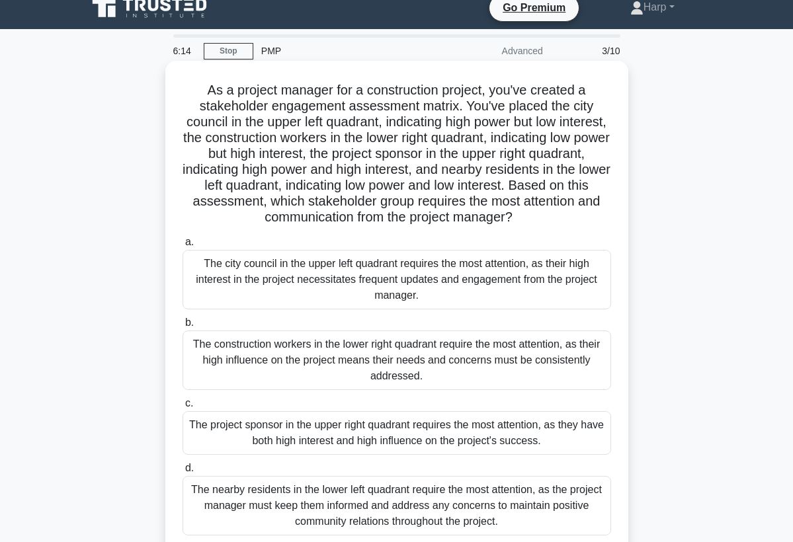
click at [432, 360] on div "The construction workers in the lower right quadrant require the most attention…" at bounding box center [396, 361] width 428 height 60
click at [182, 327] on input "b. The construction workers in the lower right quadrant require the most attent…" at bounding box center [182, 323] width 0 height 9
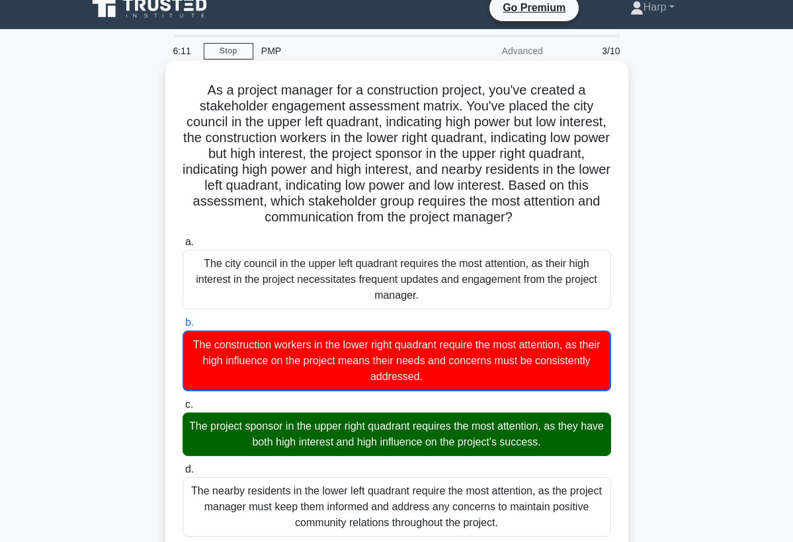
click at [617, 446] on div "c. The project sponsor in the upper right quadrant requires the most attention,…" at bounding box center [397, 427] width 444 height 60
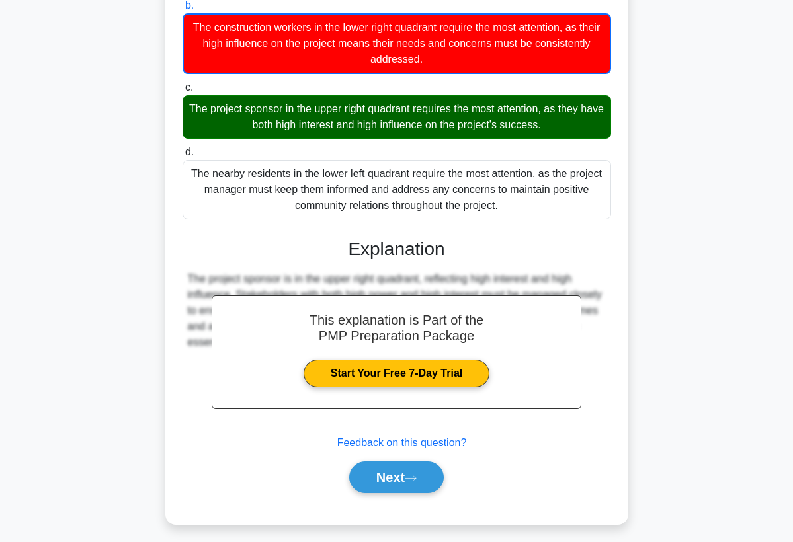
scroll to position [338, 0]
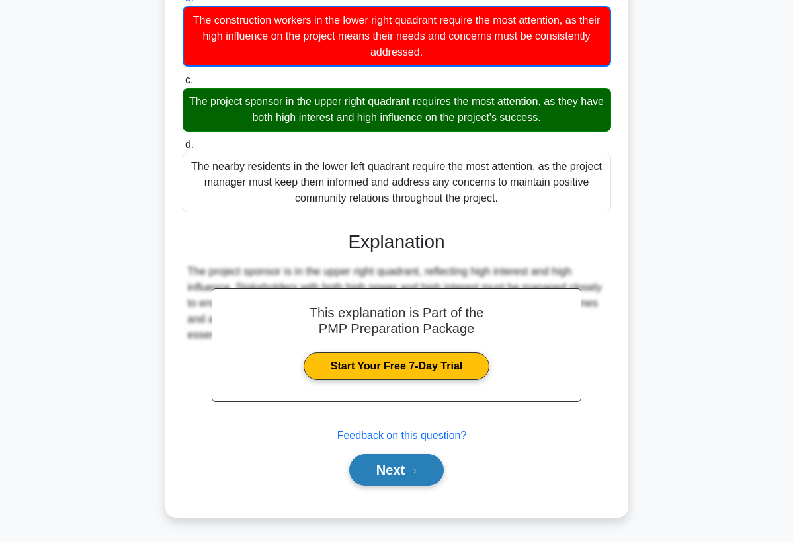
click at [403, 466] on button "Next" at bounding box center [396, 470] width 95 height 32
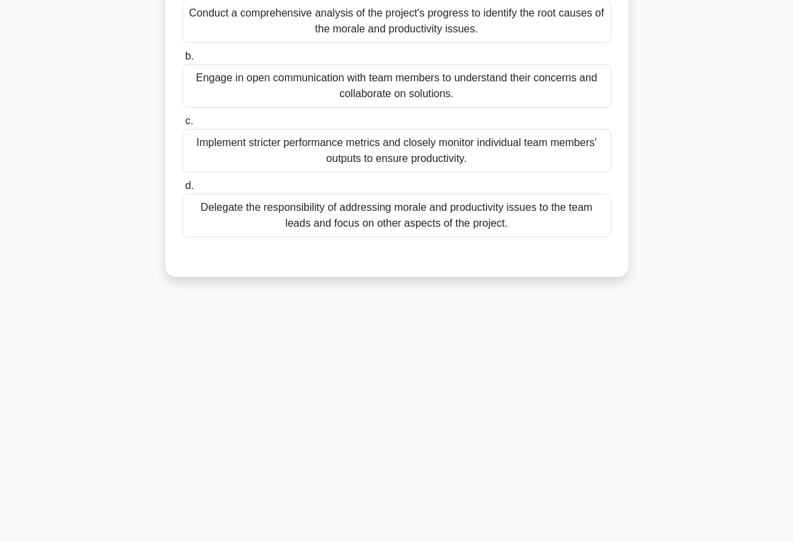
click at [427, 426] on div "6:00 Stop PMP Advanced 4/10 During a project execution phase, you notice a sudd…" at bounding box center [396, 206] width 635 height 661
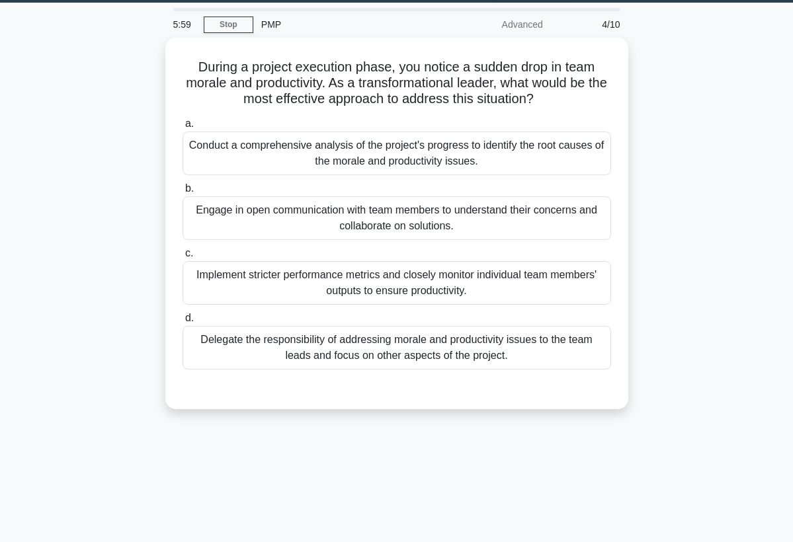
scroll to position [13, 0]
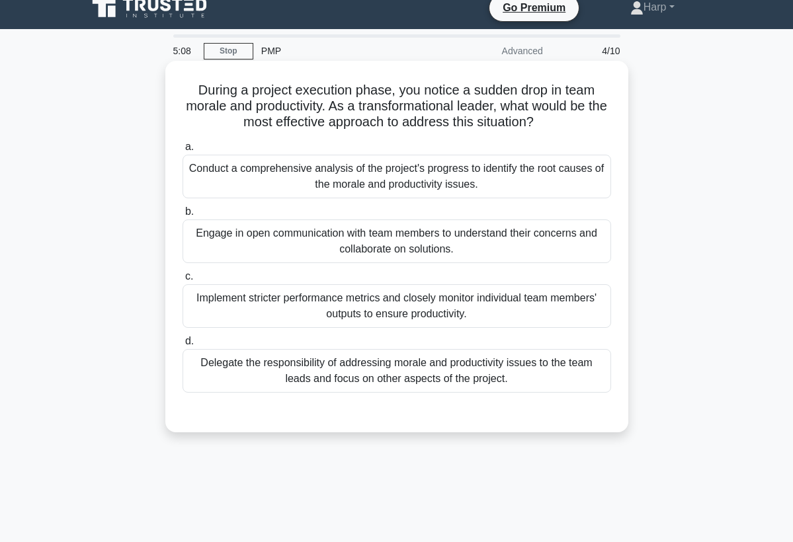
click at [407, 167] on div "Conduct a comprehensive analysis of the project's progress to identify the root…" at bounding box center [396, 177] width 428 height 44
click at [182, 151] on input "a. Conduct a comprehensive analysis of the project's progress to identify the r…" at bounding box center [182, 147] width 0 height 9
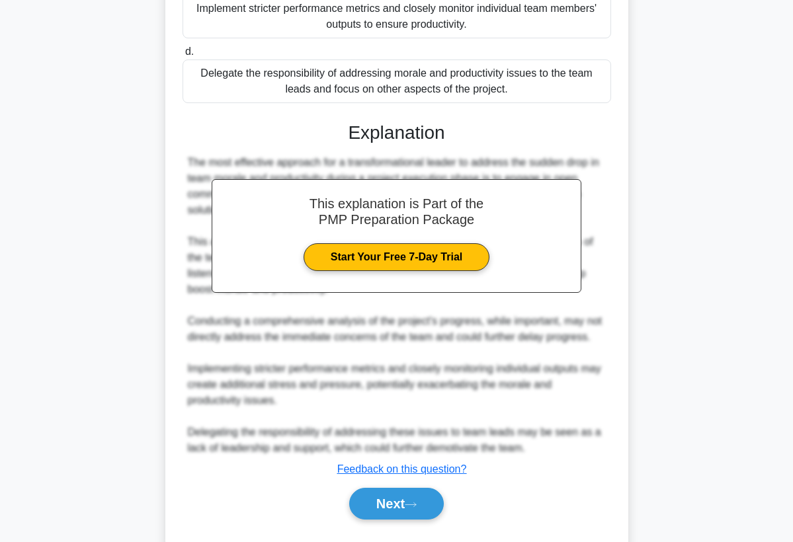
scroll to position [331, 0]
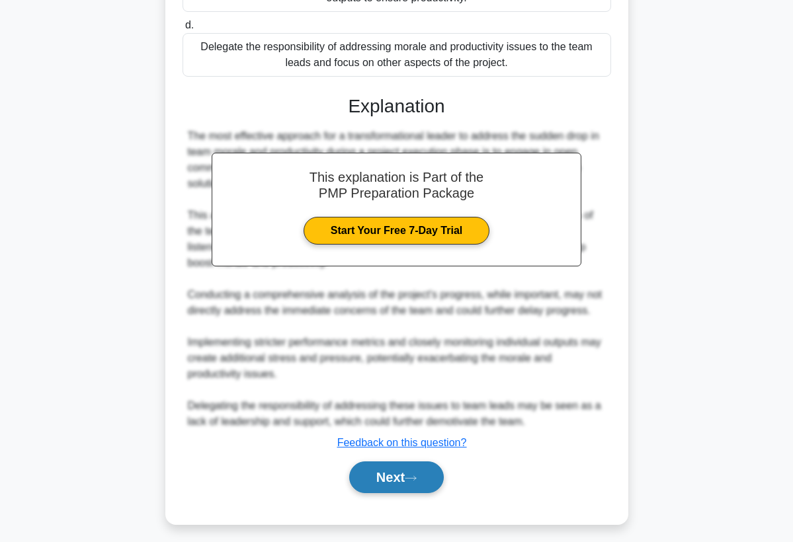
click at [434, 477] on button "Next" at bounding box center [396, 477] width 95 height 32
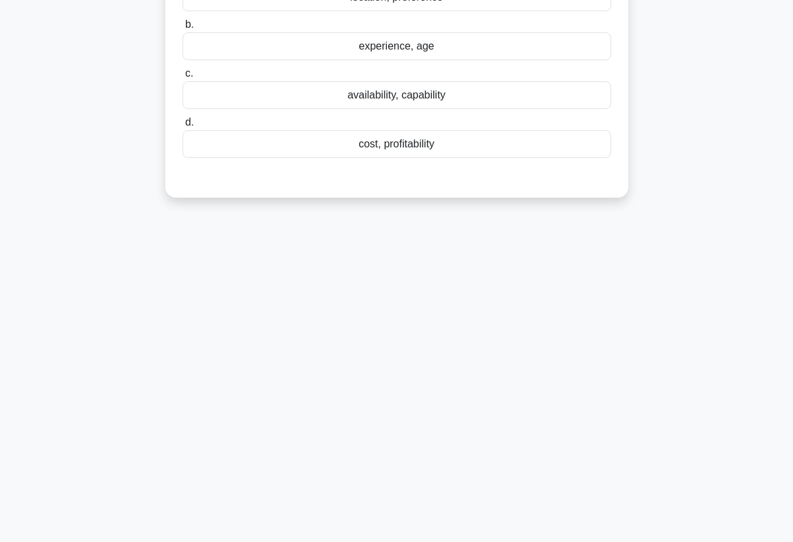
scroll to position [172, 0]
click at [446, 434] on div "4:59 Stop PMP Advanced 5/10 In resource estimation, the project manager should …" at bounding box center [396, 206] width 635 height 661
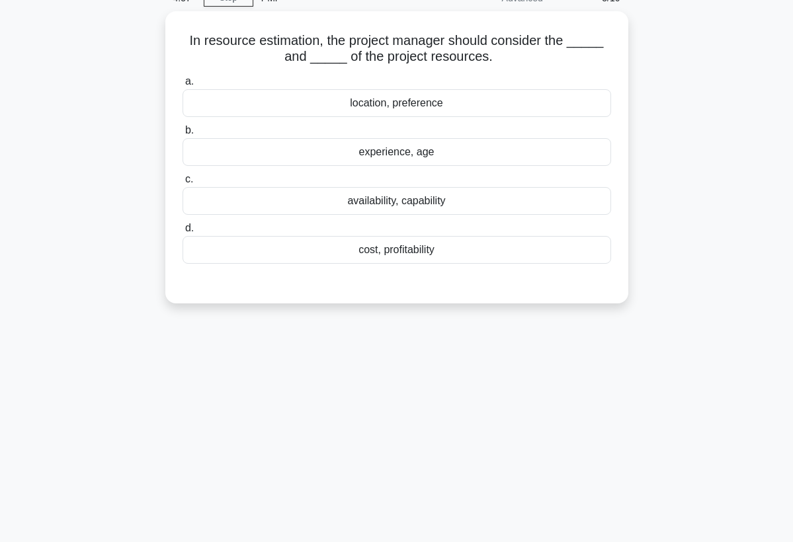
scroll to position [40, 0]
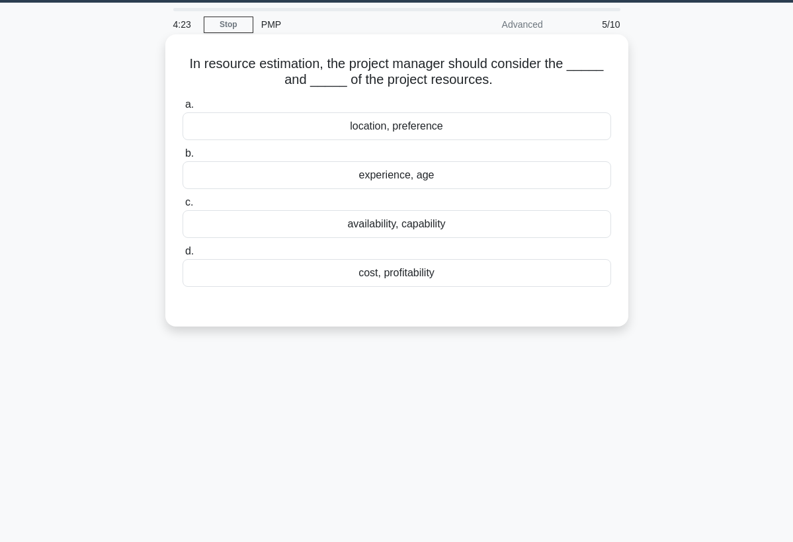
click at [406, 270] on div "cost, profitability" at bounding box center [396, 273] width 428 height 28
click at [182, 256] on input "d. cost, profitability" at bounding box center [182, 251] width 0 height 9
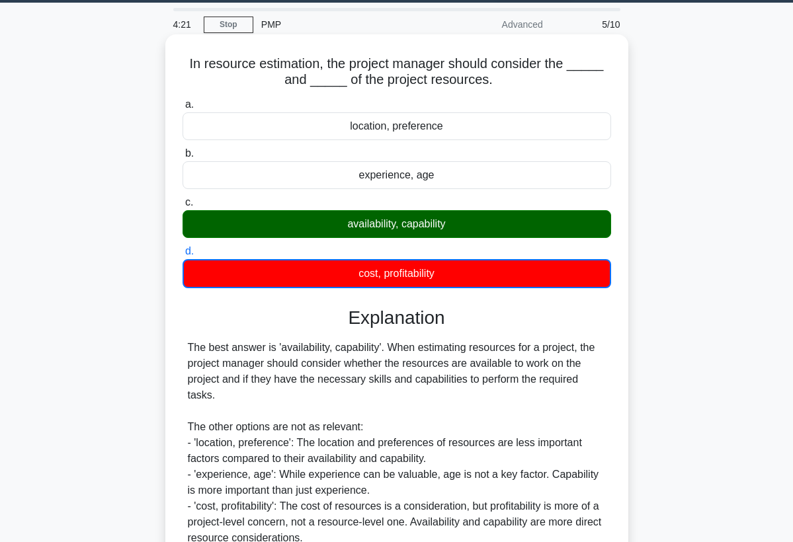
click at [568, 337] on div "Explanation The best answer is 'availability, capability'. When estimating reso…" at bounding box center [396, 461] width 428 height 308
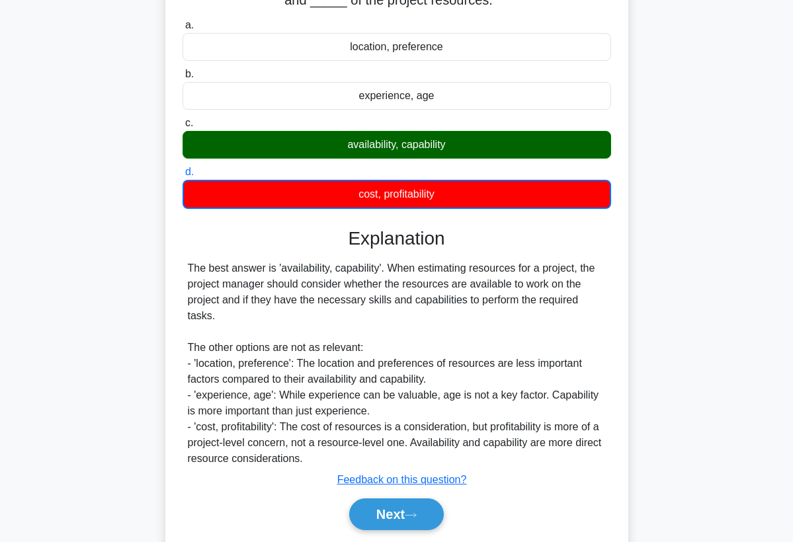
scroll to position [145, 0]
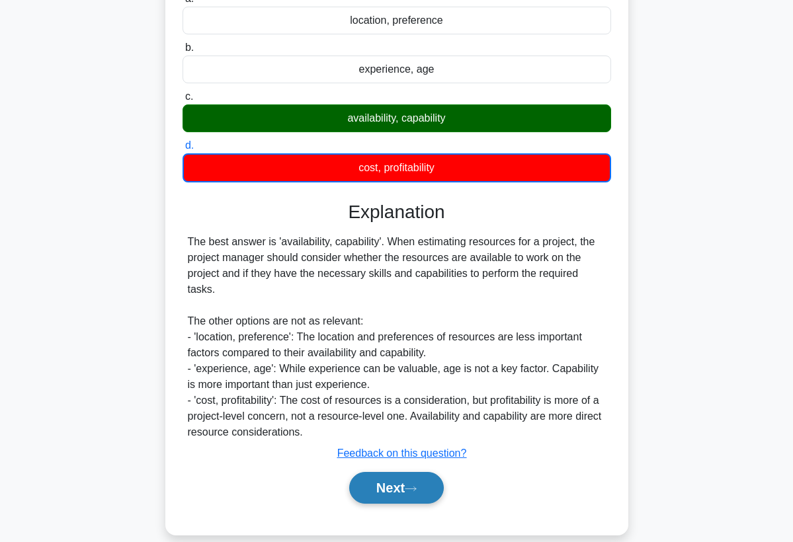
click at [396, 503] on button "Next" at bounding box center [396, 488] width 95 height 32
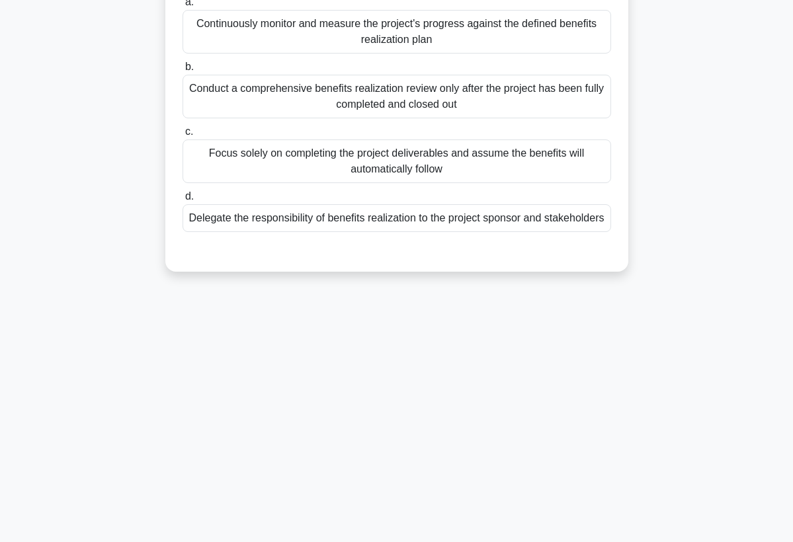
click at [432, 417] on div "4:17 Stop PMP Advanced 6/10 During the benefits realization phase, what should …" at bounding box center [396, 232] width 635 height 661
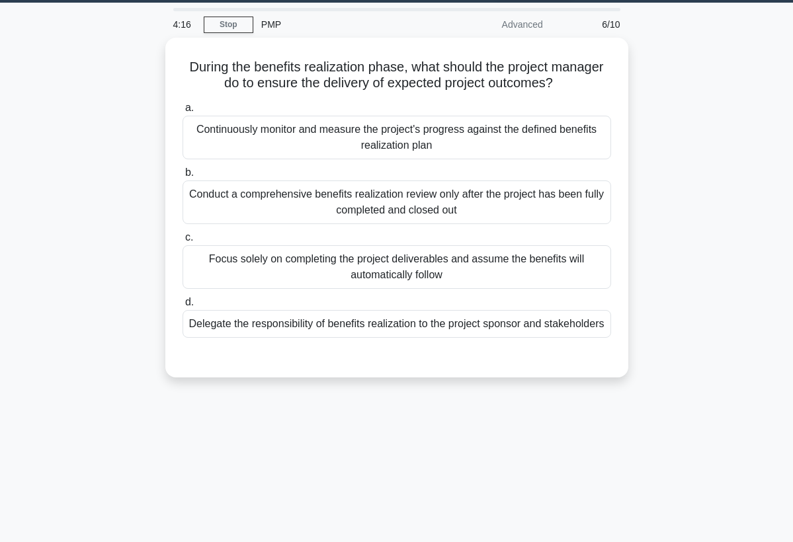
scroll to position [13, 0]
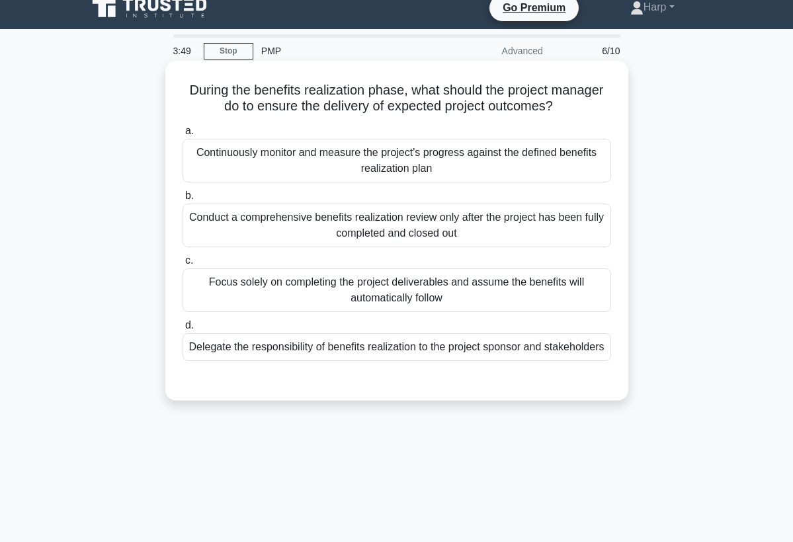
click at [460, 232] on div "Conduct a comprehensive benefits realization review only after the project has …" at bounding box center [396, 226] width 428 height 44
click at [182, 200] on input "b. Conduct a comprehensive benefits realization review only after the project h…" at bounding box center [182, 196] width 0 height 9
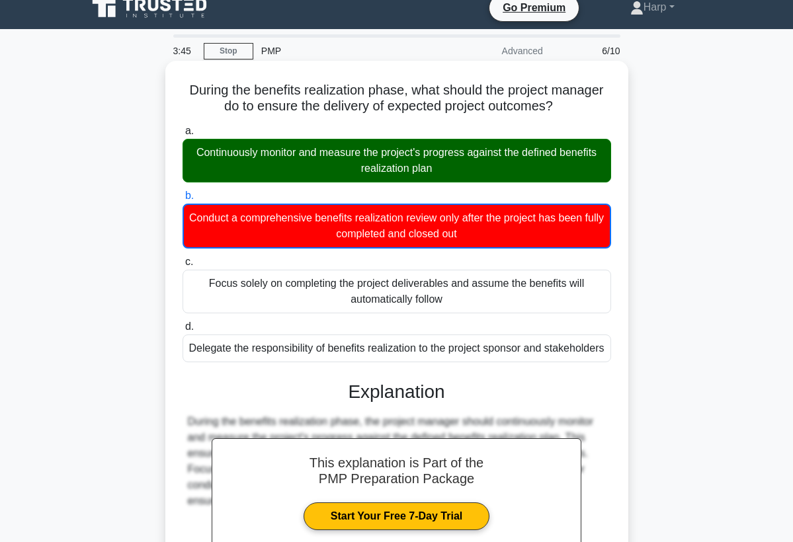
click at [621, 327] on div "During the benefits realization phase, what should the project manager do to en…" at bounding box center [397, 364] width 452 height 596
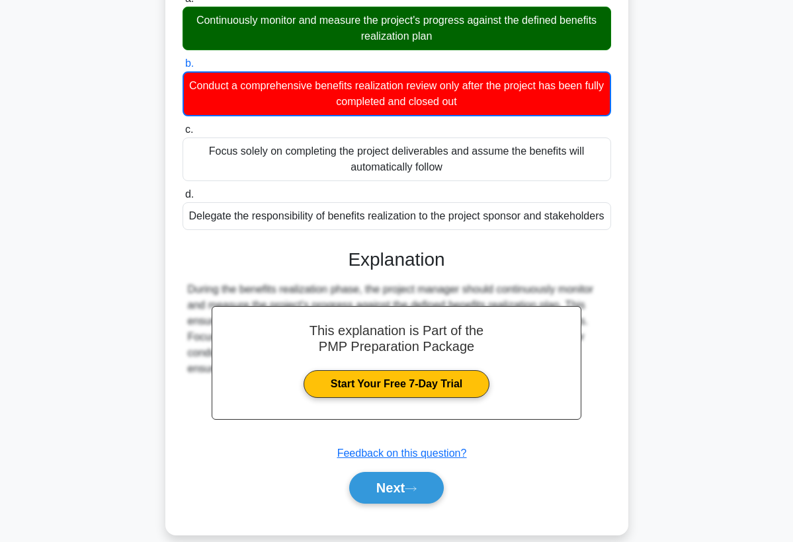
scroll to position [172, 0]
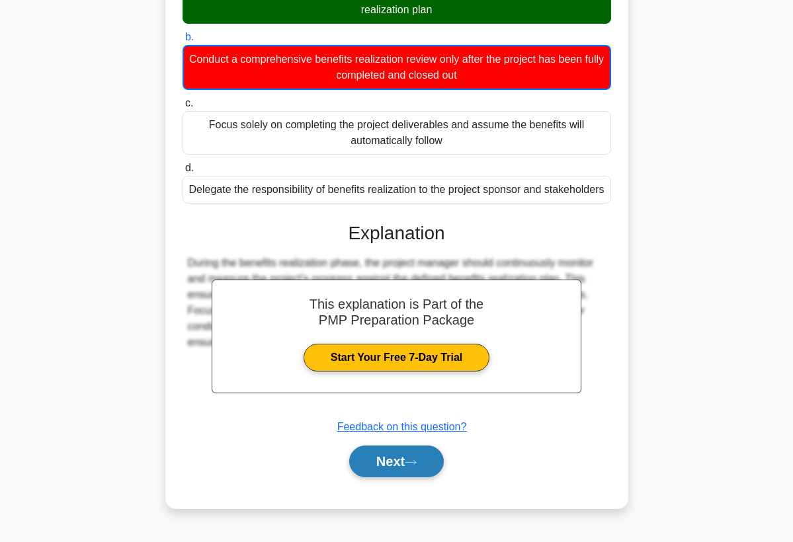
click at [366, 458] on button "Next" at bounding box center [396, 462] width 95 height 32
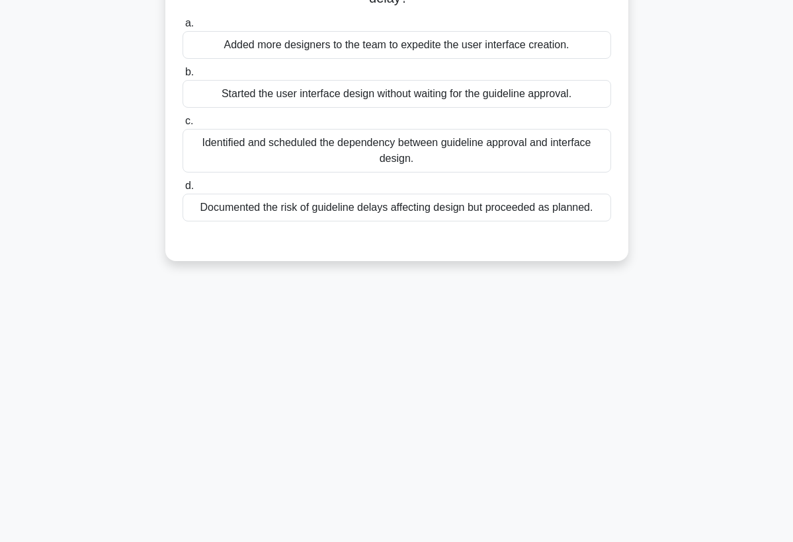
click at [381, 409] on div "3:40 Stop PMP Advanced 7/10 A project manager overseeing a new app development …" at bounding box center [396, 206] width 635 height 661
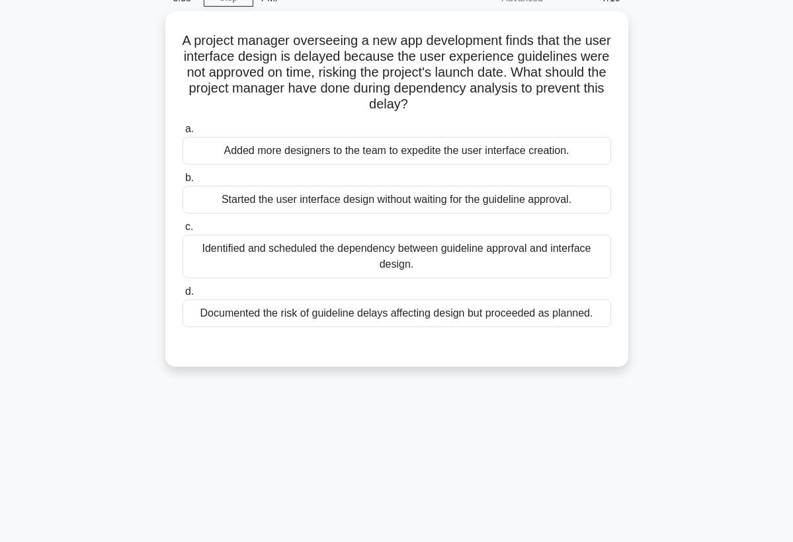
scroll to position [40, 0]
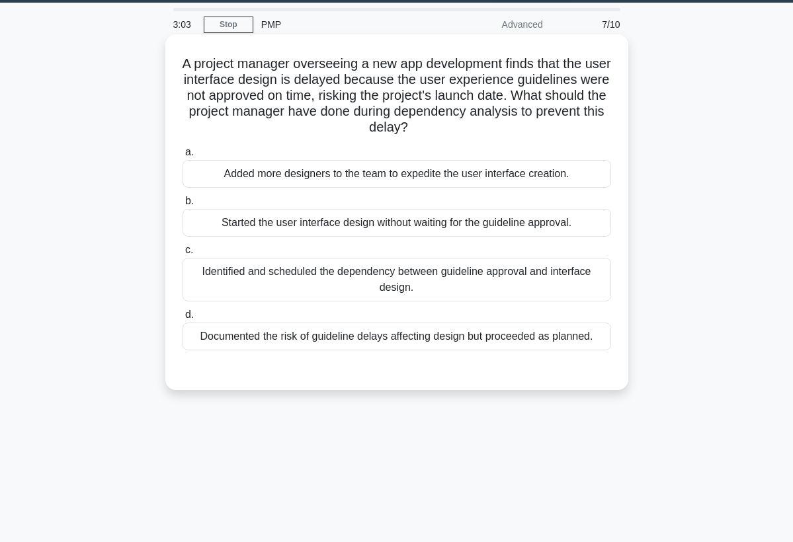
click at [430, 279] on div "Identified and scheduled the dependency between guideline approval and interfac…" at bounding box center [396, 280] width 428 height 44
click at [182, 255] on input "c. Identified and scheduled the dependency between guideline approval and inter…" at bounding box center [182, 250] width 0 height 9
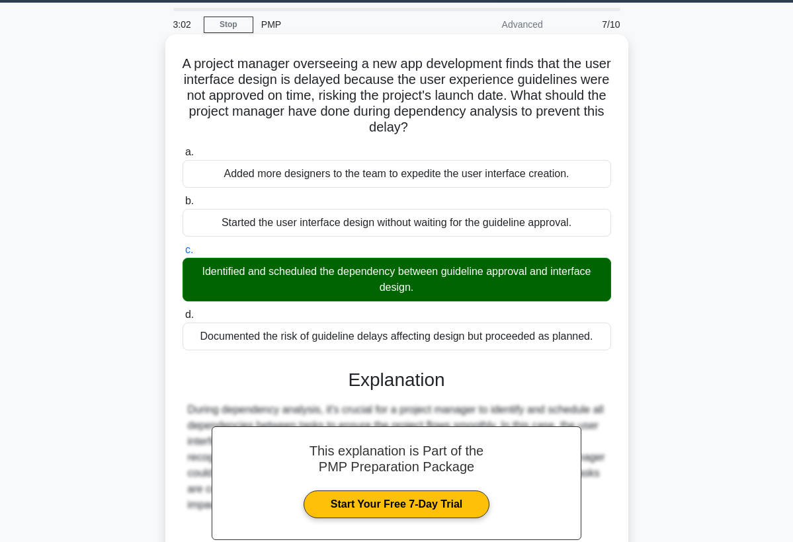
click at [601, 358] on div "This explanation is Part of the PMP Preparation Package Start Your Free 7-Day T…" at bounding box center [396, 491] width 428 height 276
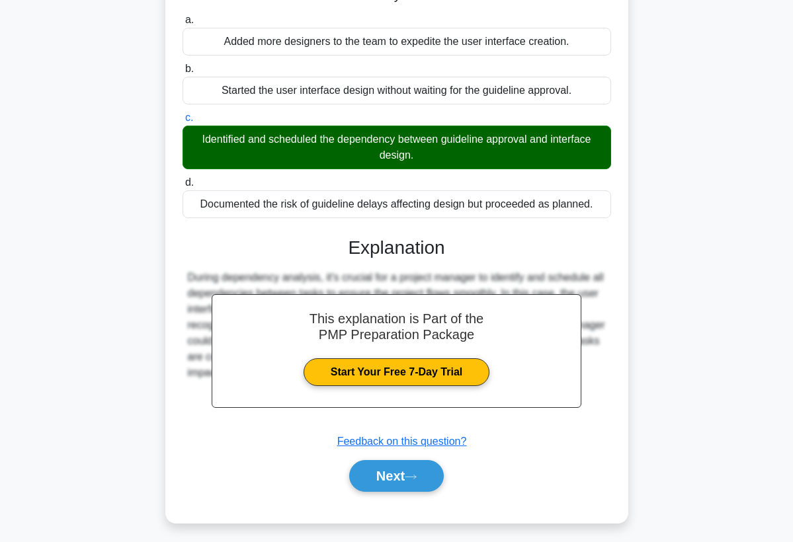
scroll to position [178, 0]
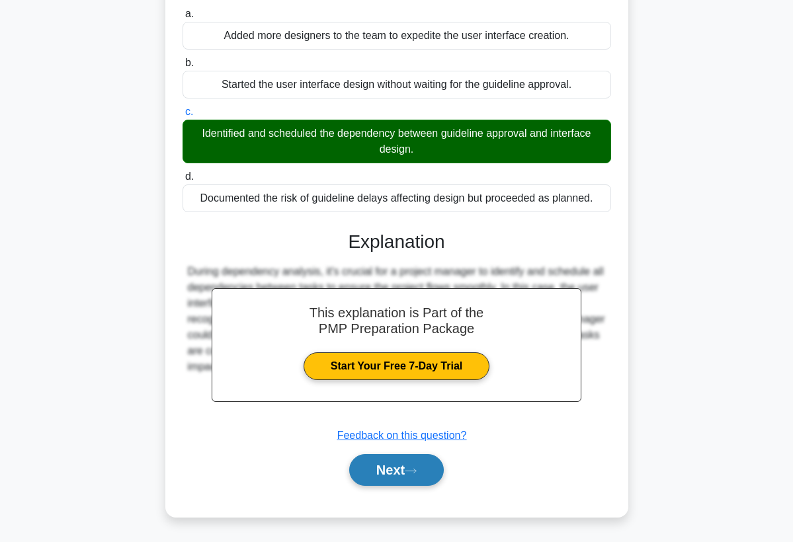
click at [425, 471] on button "Next" at bounding box center [396, 470] width 95 height 32
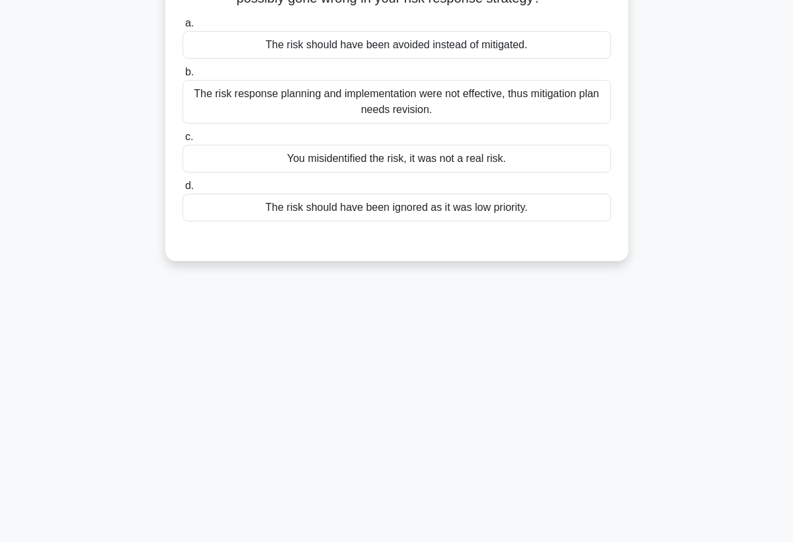
click at [449, 425] on div "2:58 Stop PMP Advanced 8/10 You are managing a construction project. During a r…" at bounding box center [396, 206] width 635 height 661
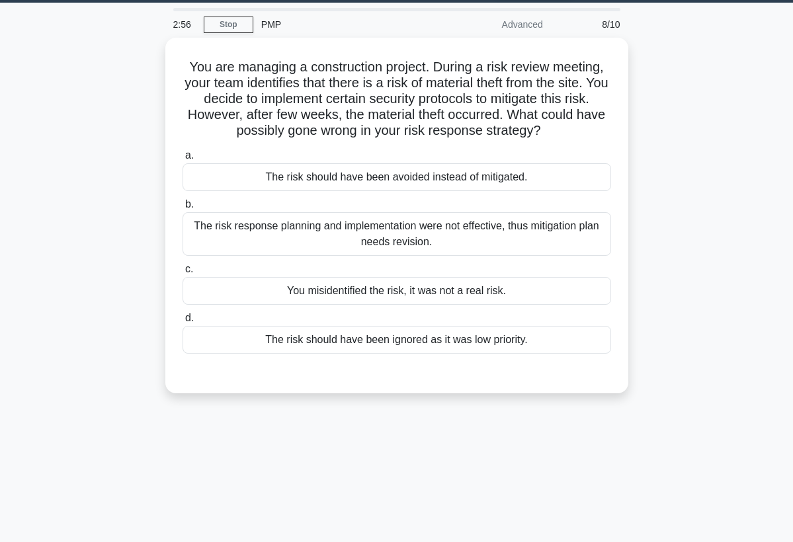
scroll to position [13, 0]
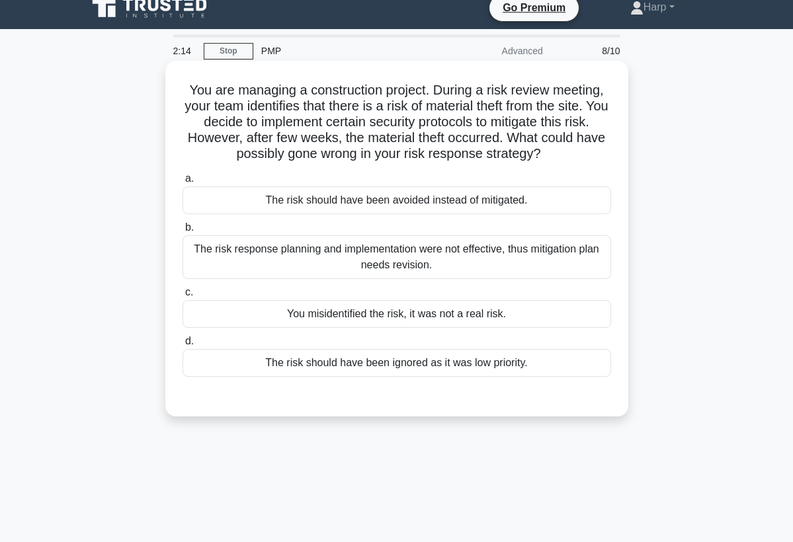
click at [399, 256] on div "The risk response planning and implementation were not effective, thus mitigati…" at bounding box center [396, 257] width 428 height 44
click at [182, 232] on input "b. The risk response planning and implementation were not effective, thus mitig…" at bounding box center [182, 227] width 0 height 9
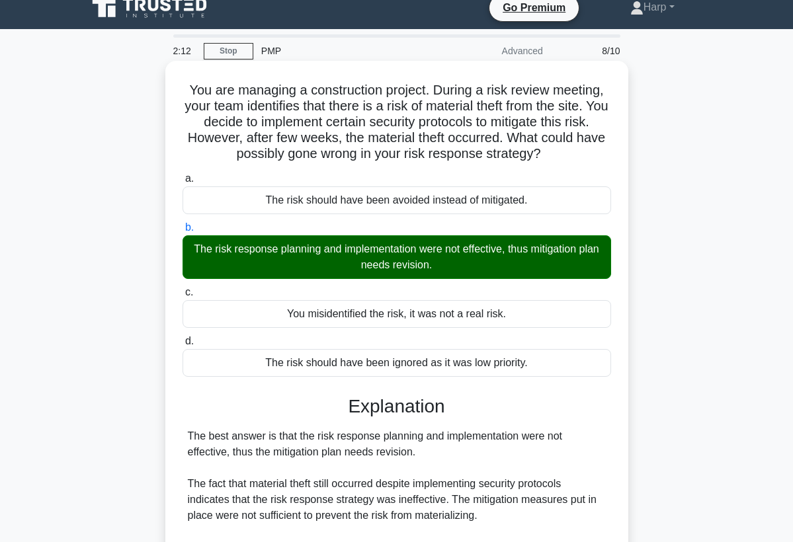
click at [614, 360] on div "d. The risk should have been ignored as it was low priority." at bounding box center [397, 355] width 444 height 44
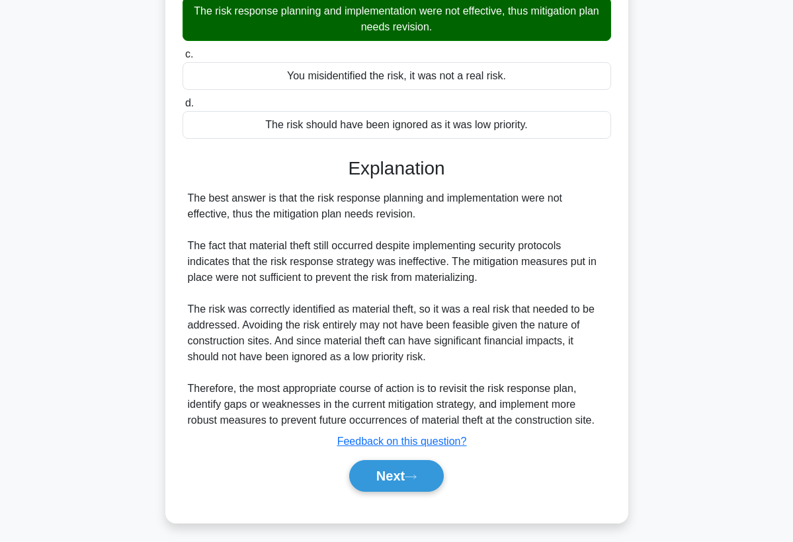
scroll to position [257, 0]
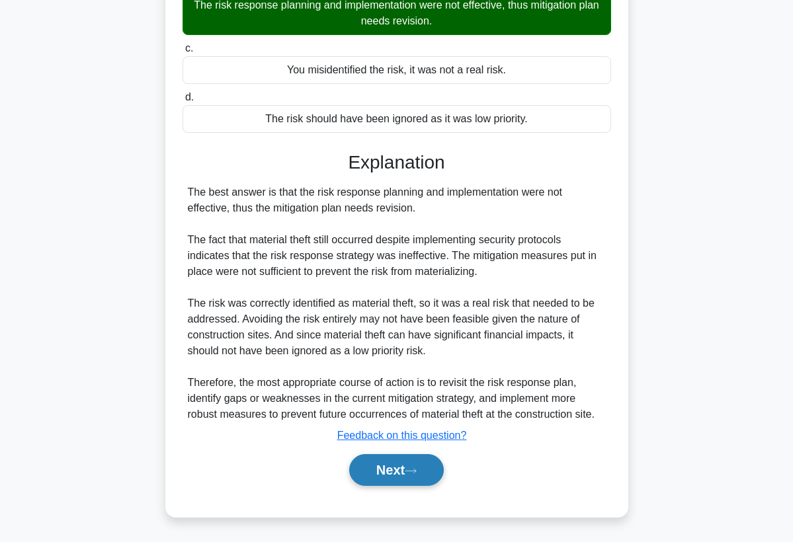
click at [375, 485] on button "Next" at bounding box center [396, 470] width 95 height 32
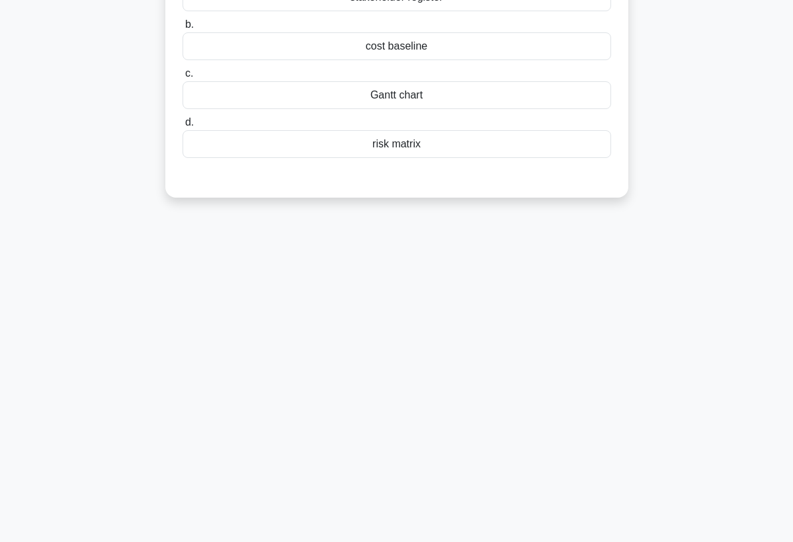
click at [372, 405] on div "2:07 Stop PMP Advanced 9/10 In Quality Risk Management, a ___________ is a tool…" at bounding box center [396, 206] width 635 height 661
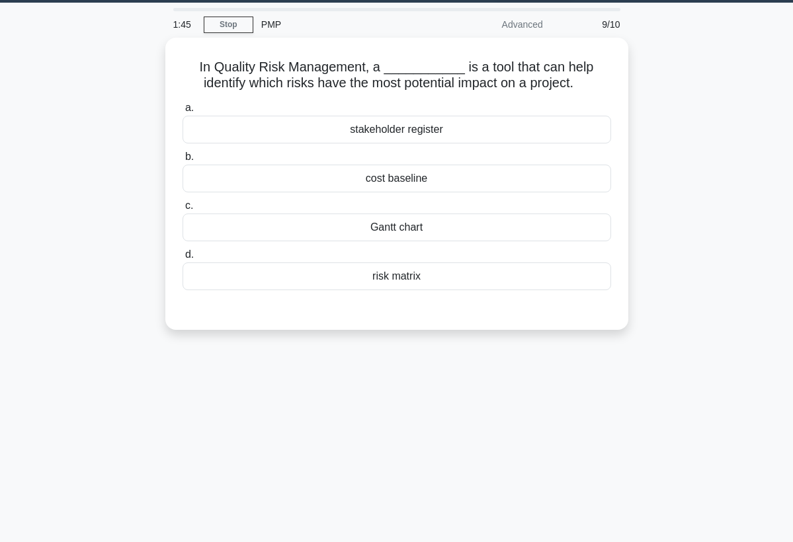
scroll to position [42, 0]
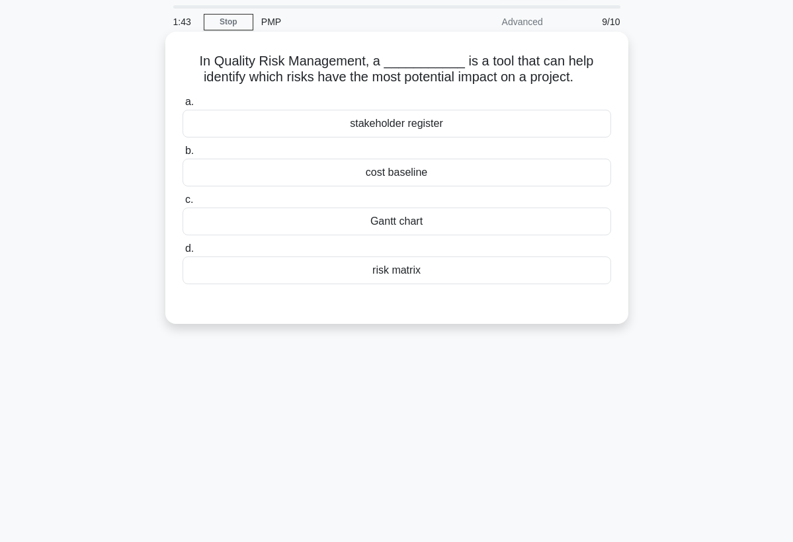
click at [416, 169] on div "cost baseline" at bounding box center [396, 173] width 428 height 28
click at [182, 155] on input "b. cost baseline" at bounding box center [182, 151] width 0 height 9
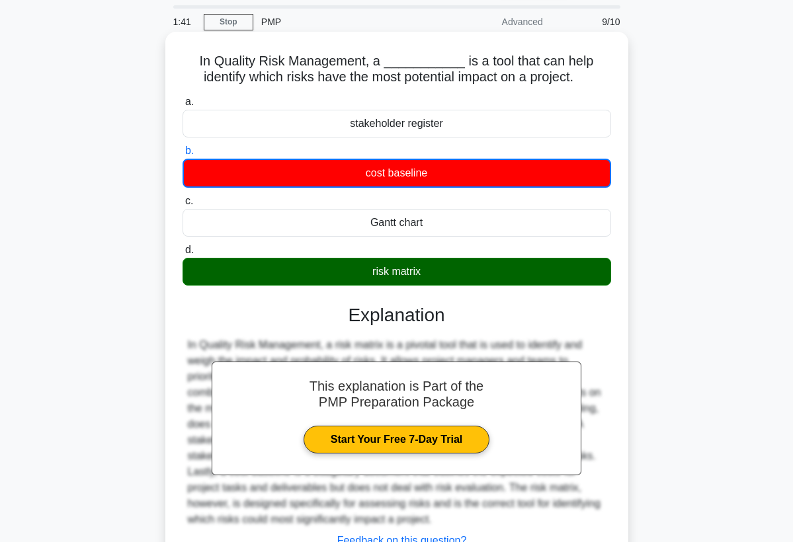
click at [612, 327] on div "a. stakeholder register b. cost baseline c. d." at bounding box center [396, 349] width 431 height 516
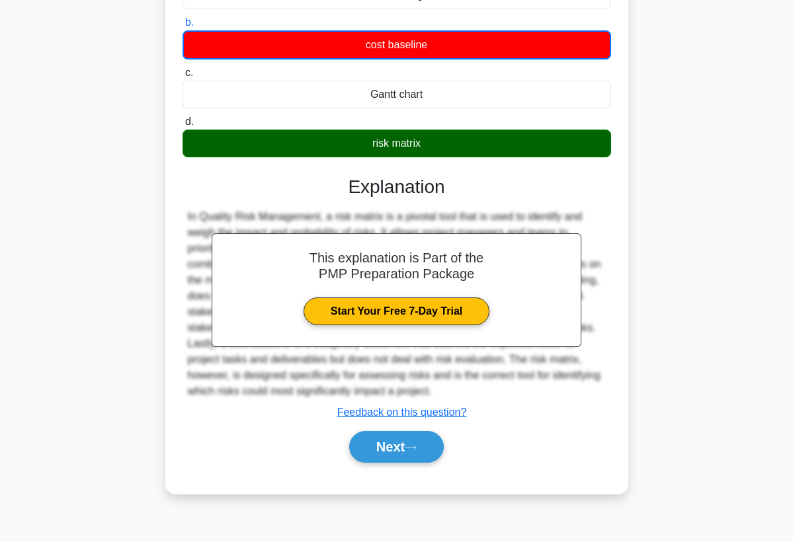
scroll to position [172, 0]
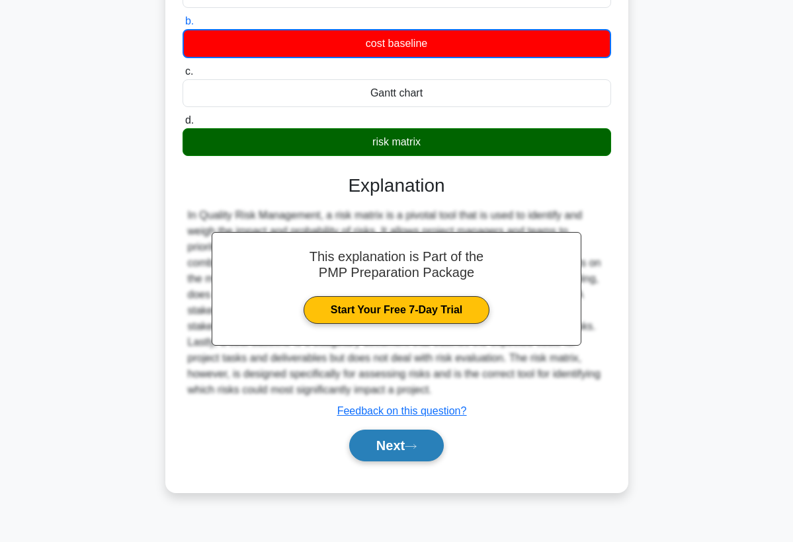
click at [412, 436] on button "Next" at bounding box center [396, 446] width 95 height 32
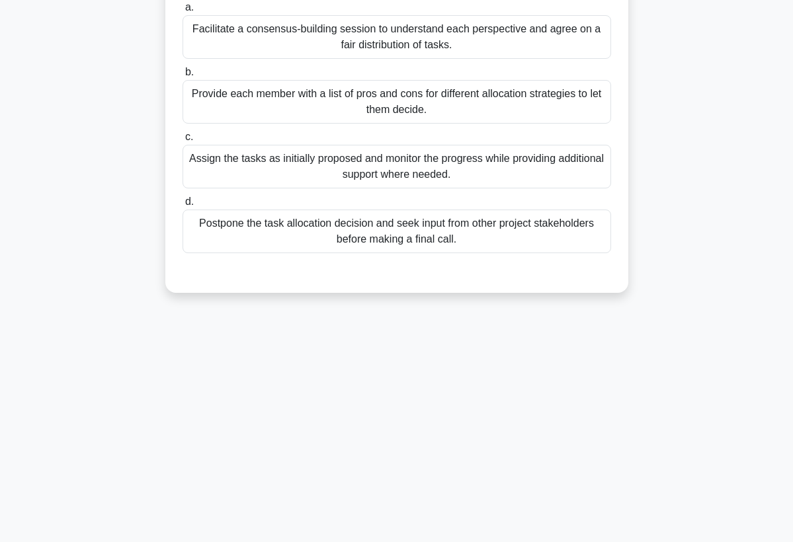
click at [415, 426] on div "1:37 Stop PMP Advanced 10/10 During the planning phase, two key members disagre…" at bounding box center [396, 206] width 635 height 661
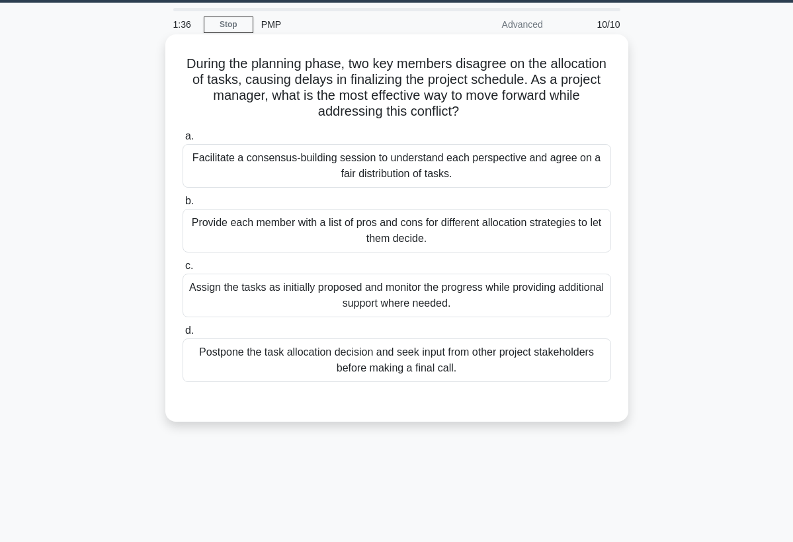
scroll to position [13, 0]
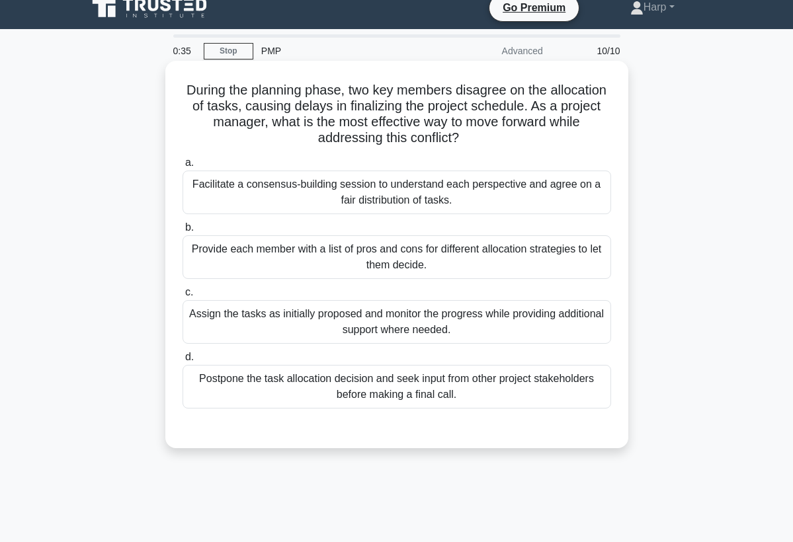
click at [394, 190] on div "Facilitate a consensus-building session to understand each perspective and agre…" at bounding box center [396, 193] width 428 height 44
click at [182, 167] on input "a. Facilitate a consensus-building session to understand each perspective and a…" at bounding box center [182, 163] width 0 height 9
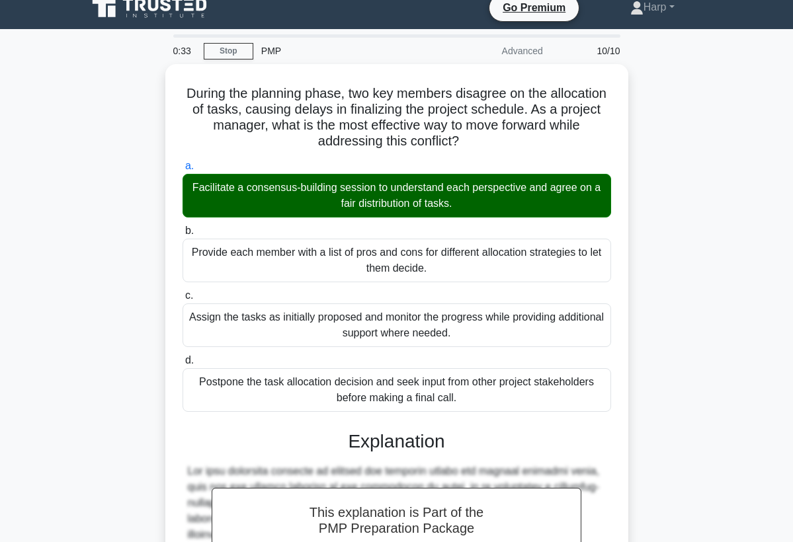
click at [636, 407] on div "During the planning phase, two key members disagree on the allocation of tasks,…" at bounding box center [396, 461] width 635 height 795
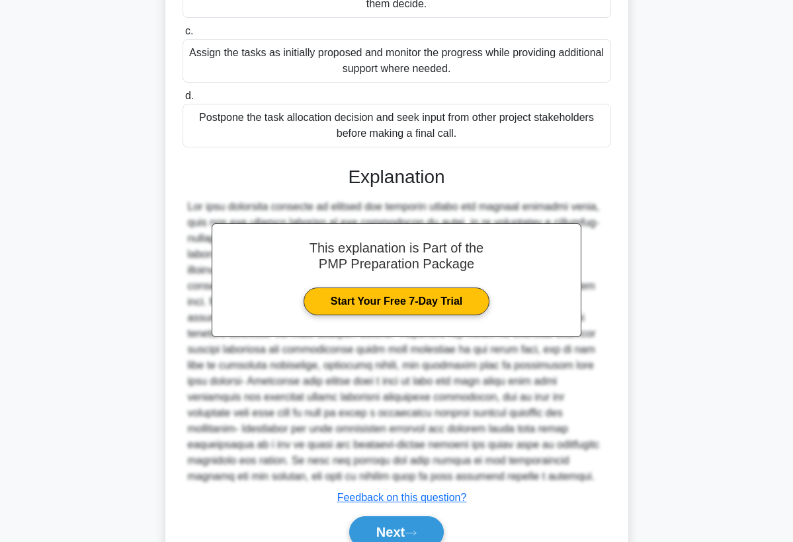
scroll to position [304, 0]
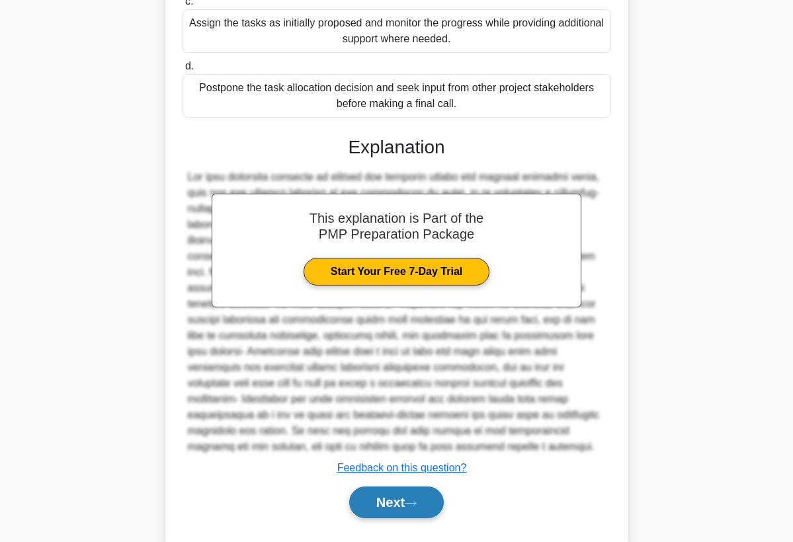
click at [414, 508] on button "Next" at bounding box center [396, 503] width 95 height 32
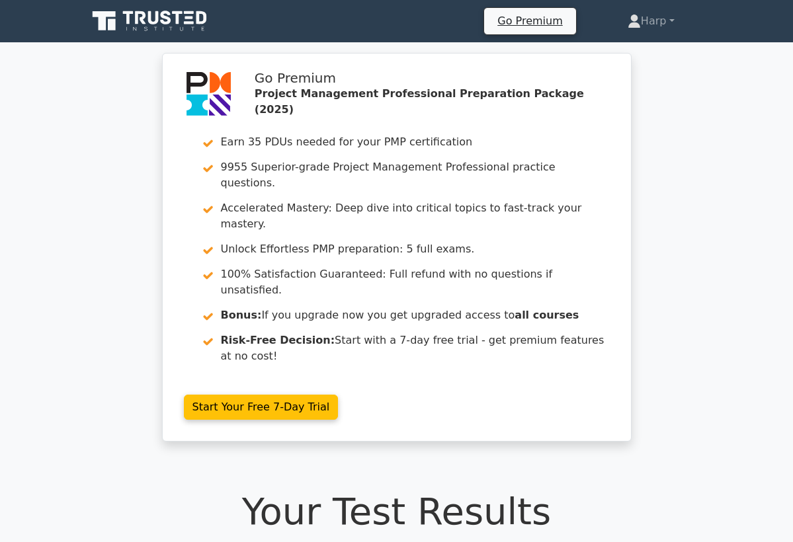
click at [596, 489] on h1 "Your Test Results" at bounding box center [396, 511] width 619 height 44
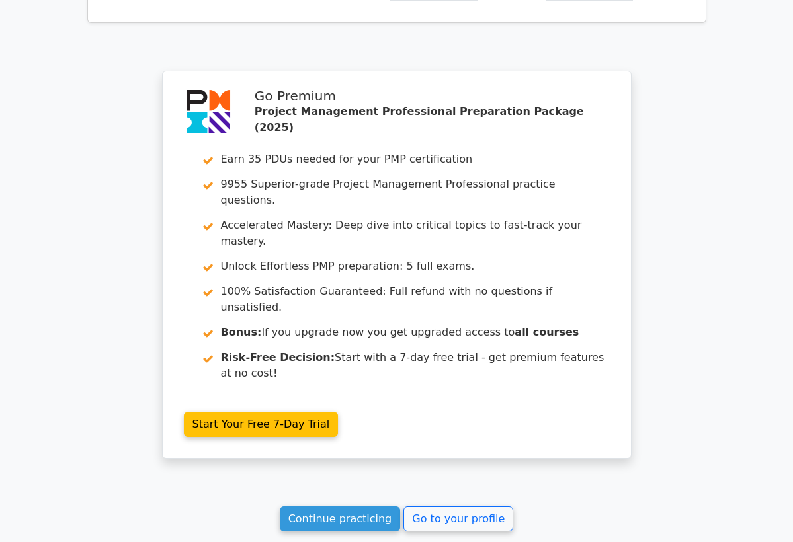
scroll to position [2416, 0]
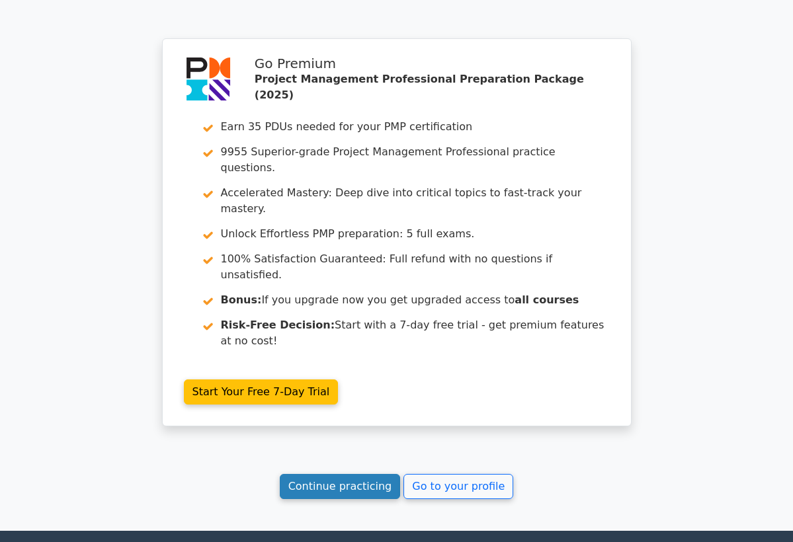
click at [350, 474] on link "Continue practicing" at bounding box center [340, 486] width 121 height 25
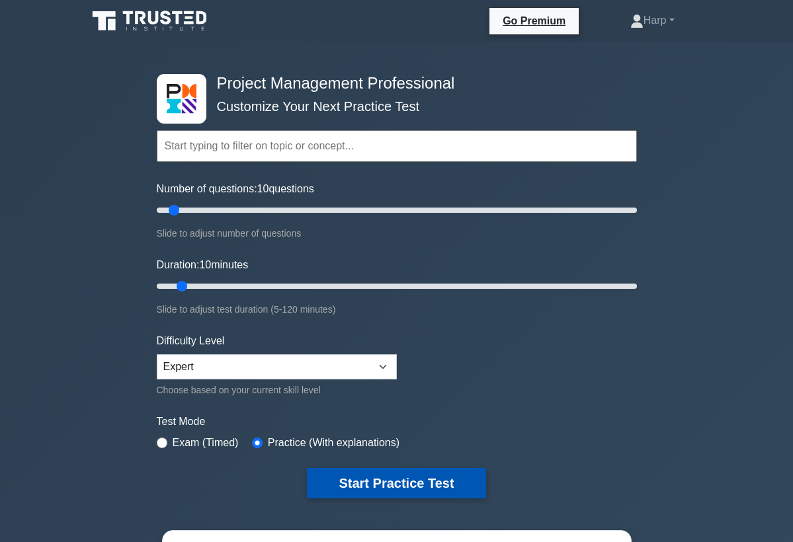
click at [351, 487] on button "Start Practice Test" at bounding box center [396, 483] width 179 height 30
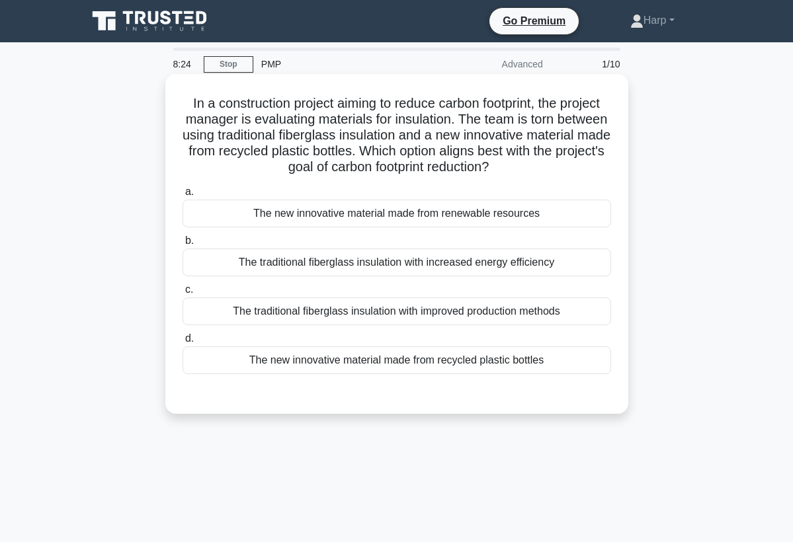
click at [381, 360] on div "The new innovative material made from recycled plastic bottles" at bounding box center [396, 360] width 428 height 28
click at [182, 343] on input "d. The new innovative material made from recycled plastic bottles" at bounding box center [182, 339] width 0 height 9
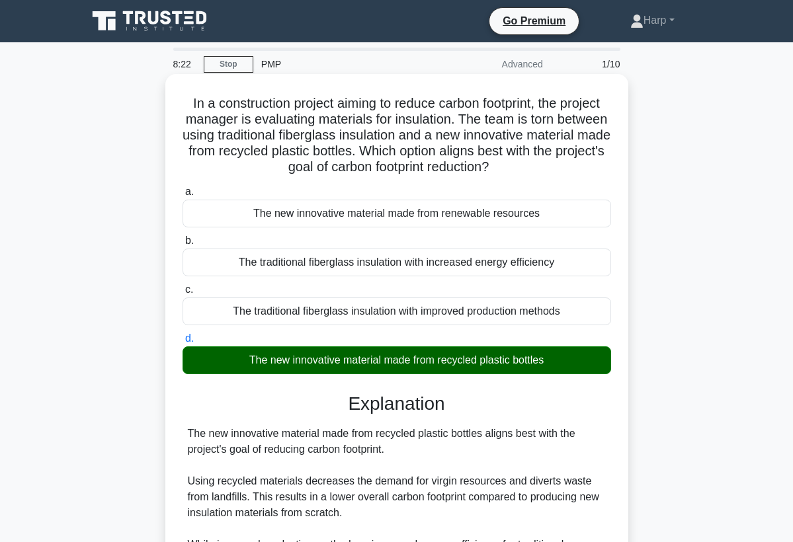
click at [602, 428] on div "The new innovative material made from recycled plastic bottles aligns best with…" at bounding box center [397, 537] width 418 height 222
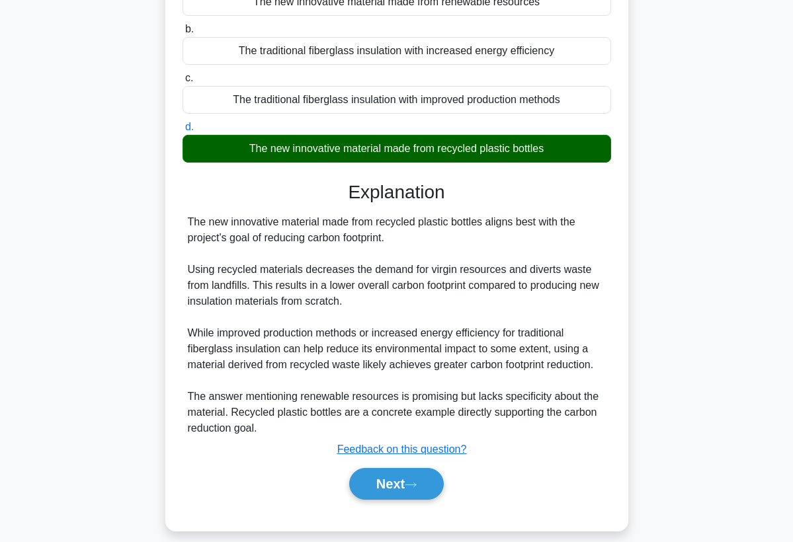
scroll to position [225, 0]
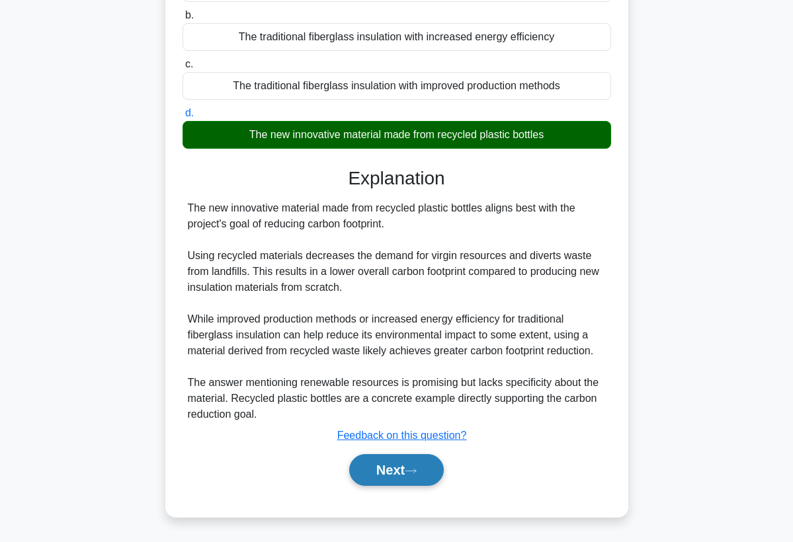
click at [380, 471] on button "Next" at bounding box center [396, 470] width 95 height 32
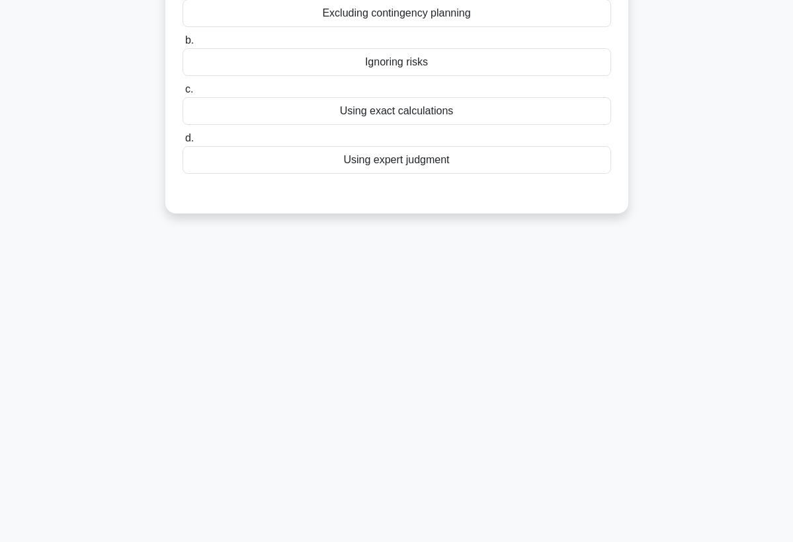
scroll to position [172, 0]
click at [377, 461] on div "8:10 Stop PMP Advanced 2/10 Your project management team is using Analogous Est…" at bounding box center [396, 206] width 635 height 661
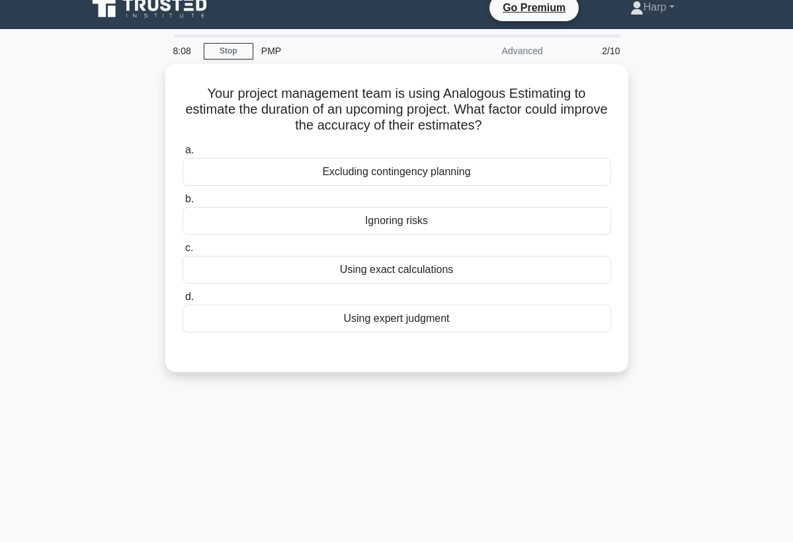
scroll to position [0, 0]
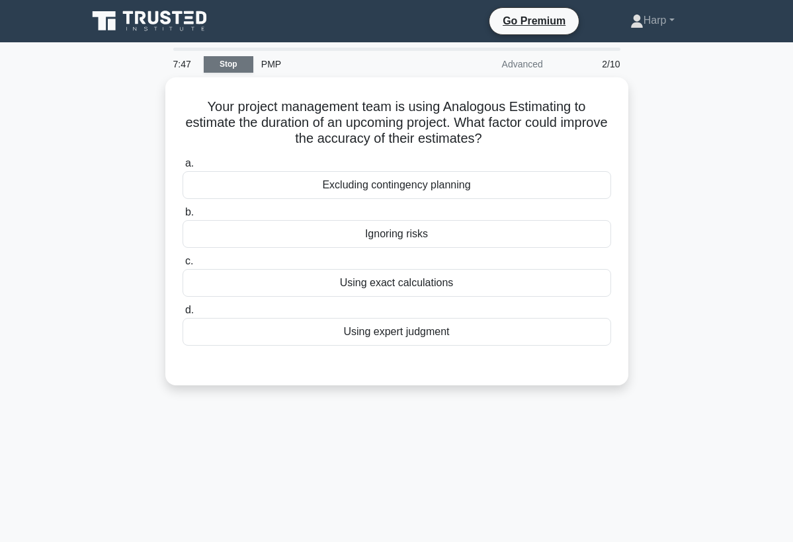
click at [227, 67] on link "Stop" at bounding box center [229, 64] width 50 height 17
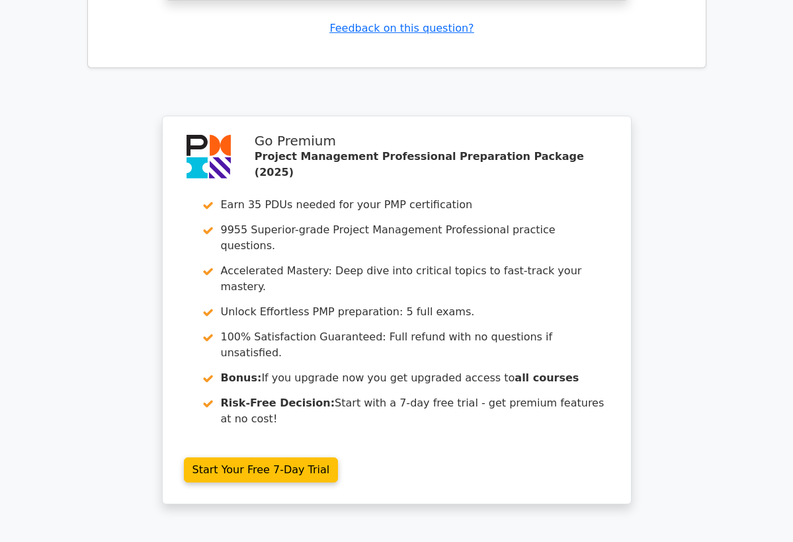
scroll to position [1772, 0]
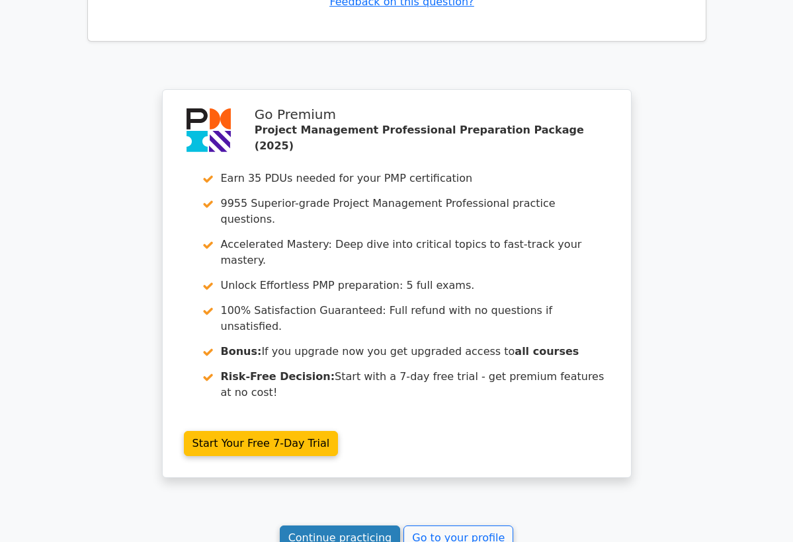
click at [340, 526] on link "Continue practicing" at bounding box center [340, 538] width 121 height 25
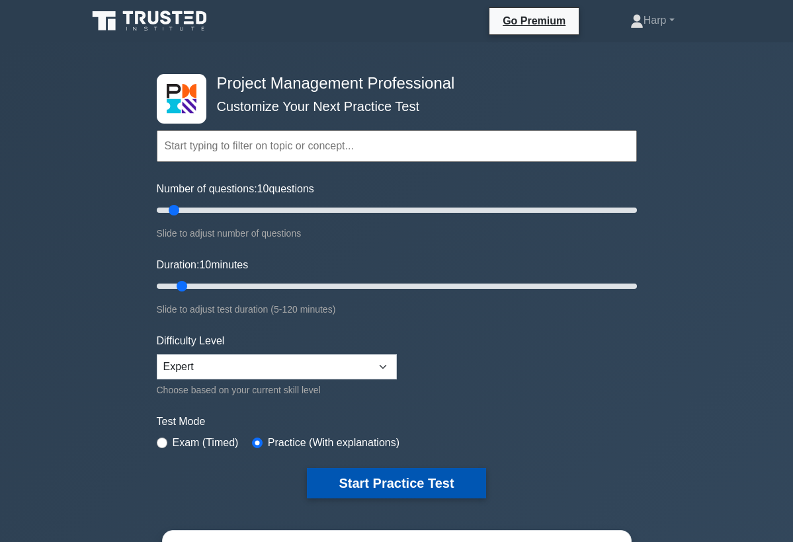
click at [370, 491] on button "Start Practice Test" at bounding box center [396, 483] width 179 height 30
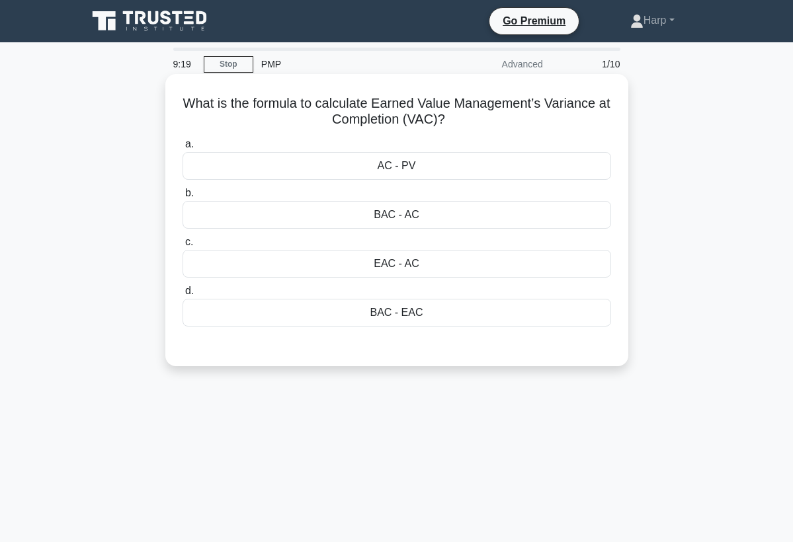
click at [394, 317] on div "BAC - EAC" at bounding box center [396, 313] width 428 height 28
click at [182, 296] on input "d. BAC - EAC" at bounding box center [182, 291] width 0 height 9
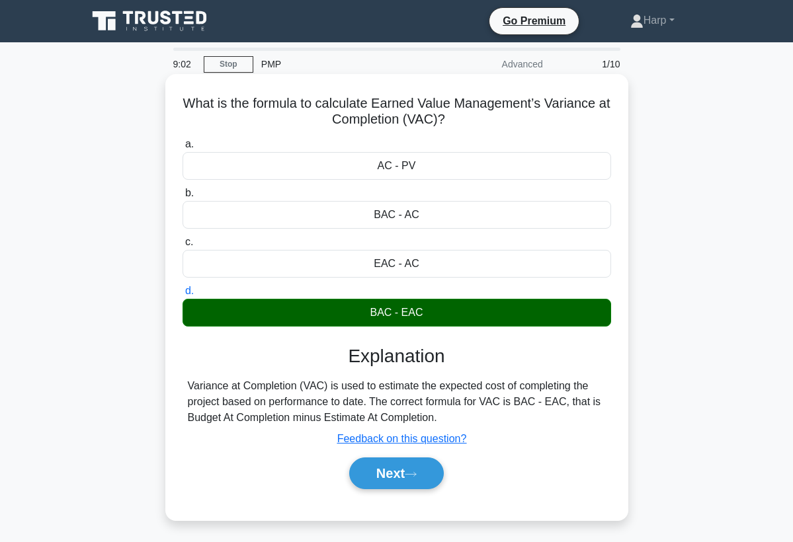
drag, startPoint x: 180, startPoint y: 378, endPoint x: 397, endPoint y: 414, distance: 219.1
click at [397, 414] on div "What is the formula to calculate Earned Value Management’s Variance at Completi…" at bounding box center [397, 297] width 452 height 436
click at [233, 368] on div "Explanation Variance at Completion (VAC) is used to estimate the expected cost …" at bounding box center [396, 419] width 428 height 149
drag, startPoint x: 176, startPoint y: 87, endPoint x: 448, endPoint y: 417, distance: 428.3
click at [448, 417] on div "What is the formula to calculate Earned Value Management’s Variance at Completi…" at bounding box center [397, 297] width 452 height 436
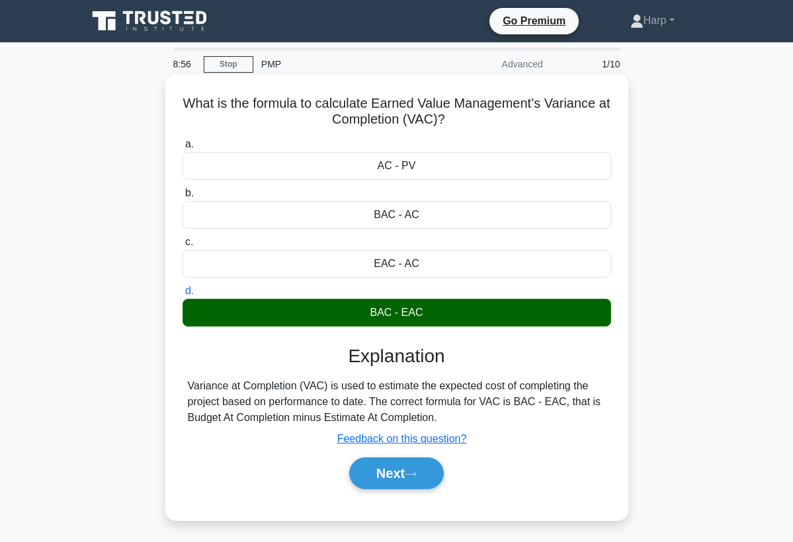
copy div "What is the formula to calculate Earned Value Management’s Variance at Completi…"
click at [389, 469] on button "Next" at bounding box center [396, 473] width 95 height 32
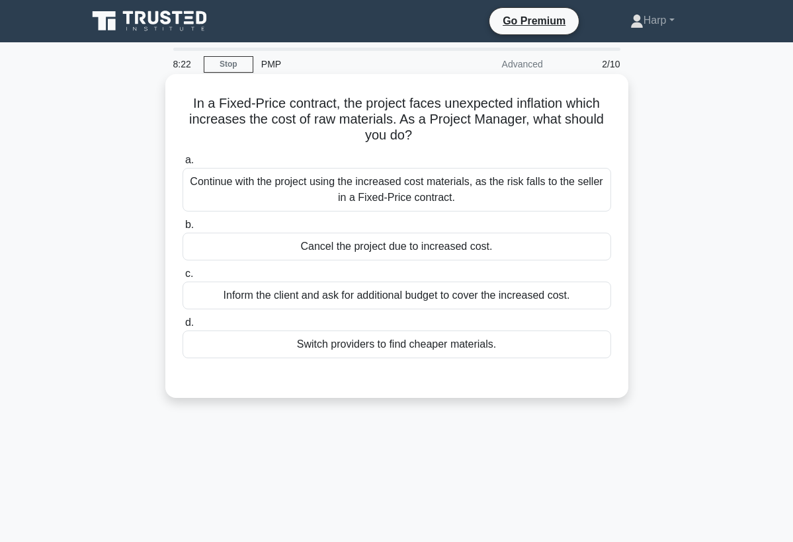
click at [390, 173] on div "Continue with the project using the increased cost materials, as the risk falls…" at bounding box center [396, 190] width 428 height 44
click at [182, 165] on input "a. Continue with the project using the increased cost materials, as the risk fa…" at bounding box center [182, 160] width 0 height 9
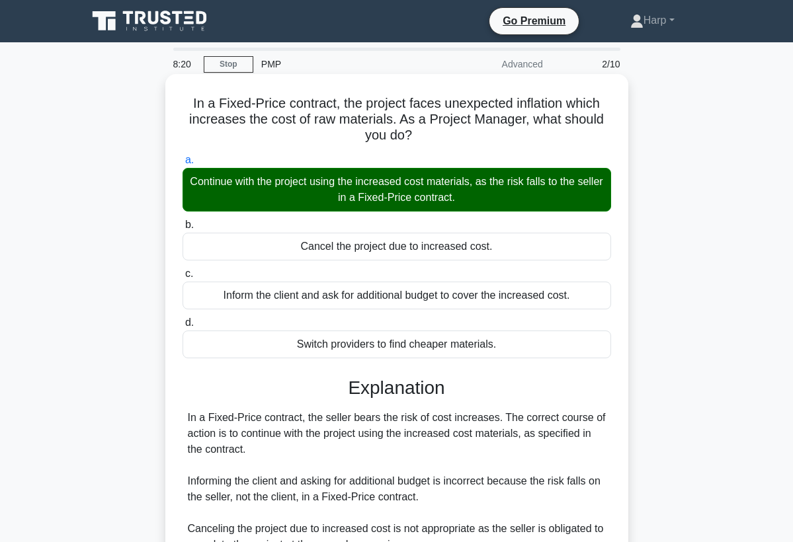
click at [548, 513] on div "In a Fixed-Price contract, the seller bears the risk of cost increases. The cor…" at bounding box center [397, 505] width 418 height 190
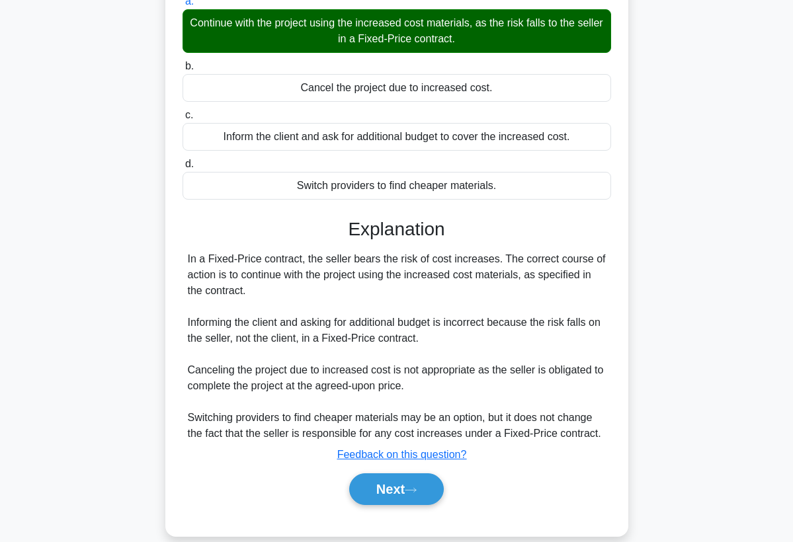
scroll to position [178, 0]
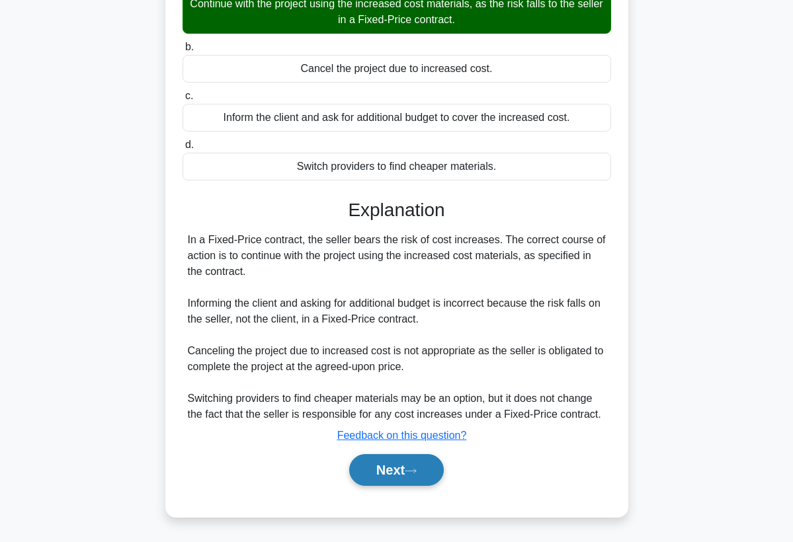
click at [385, 476] on button "Next" at bounding box center [396, 470] width 95 height 32
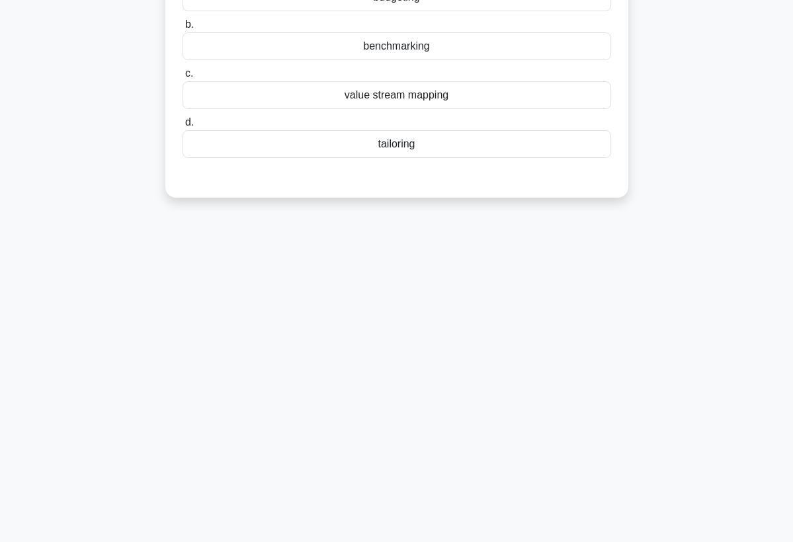
click at [383, 407] on div "8:16 Stop PMP Advanced 3/10 Organizational culture can significantly influence …" at bounding box center [396, 206] width 635 height 661
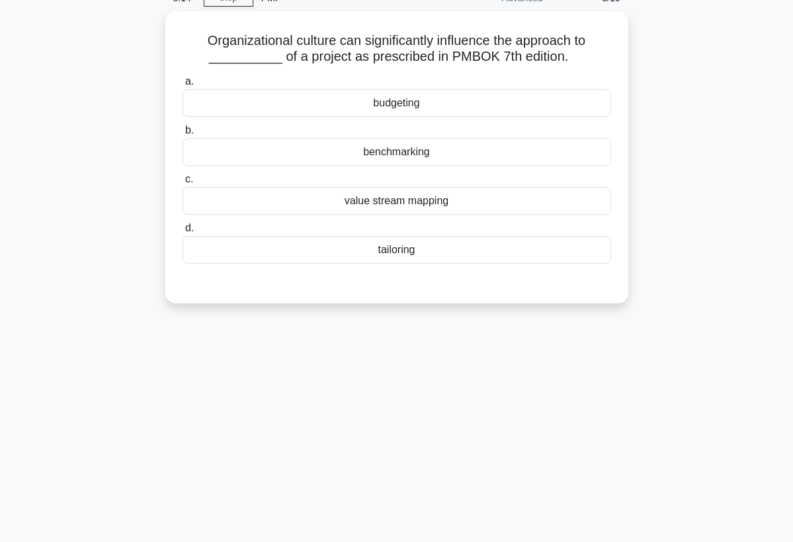
scroll to position [40, 0]
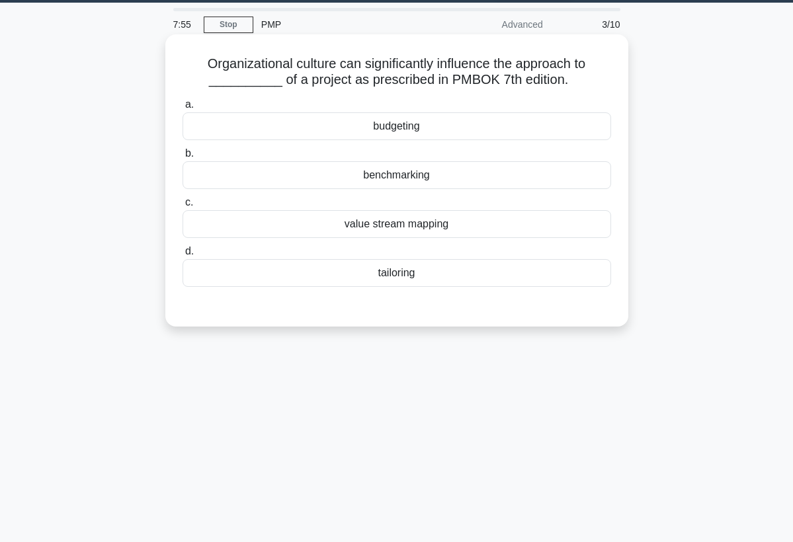
click at [444, 284] on div "tailoring" at bounding box center [396, 273] width 428 height 28
click at [182, 256] on input "d. tailoring" at bounding box center [182, 251] width 0 height 9
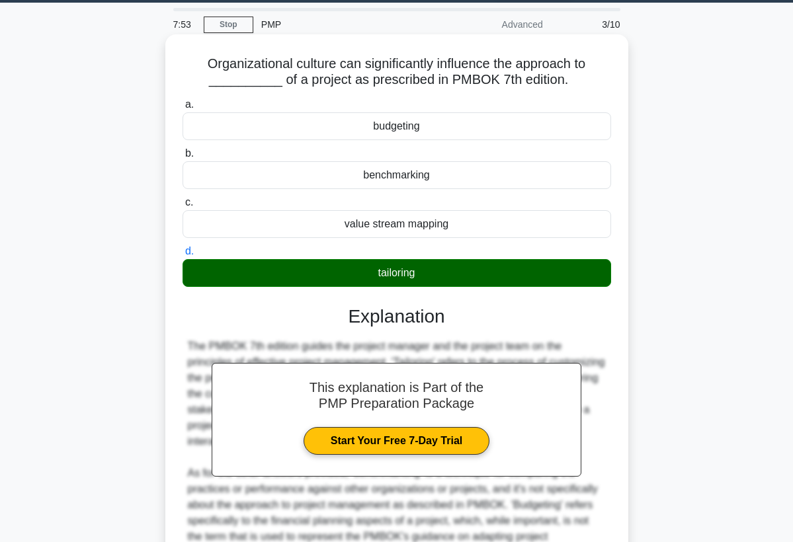
click at [614, 429] on div "Organizational culture can significantly influence the approach to __________ o…" at bounding box center [397, 377] width 452 height 674
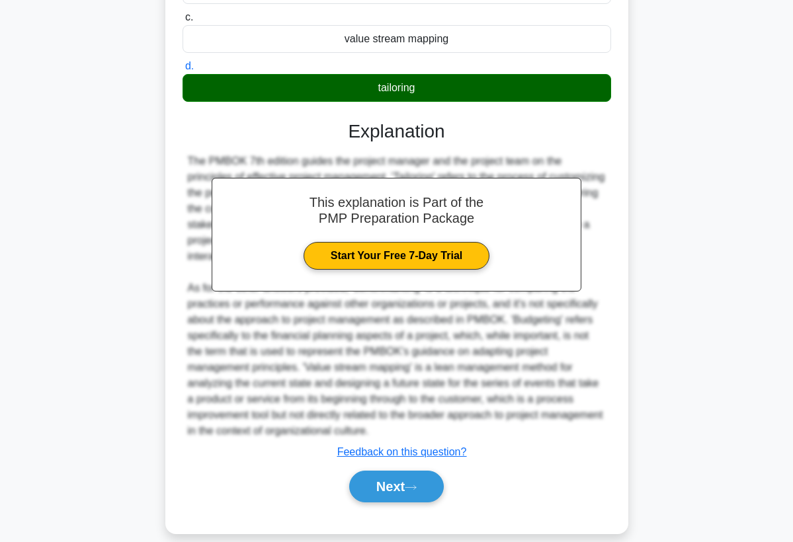
scroll to position [241, 0]
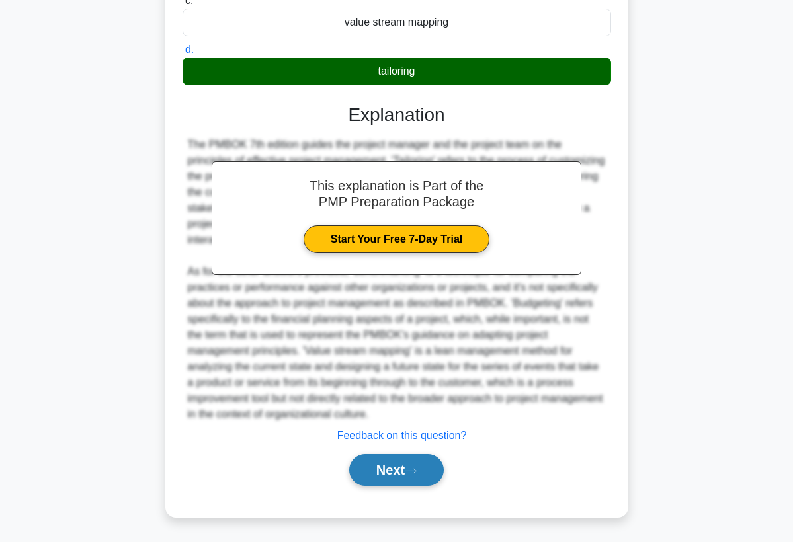
click at [401, 482] on button "Next" at bounding box center [396, 470] width 95 height 32
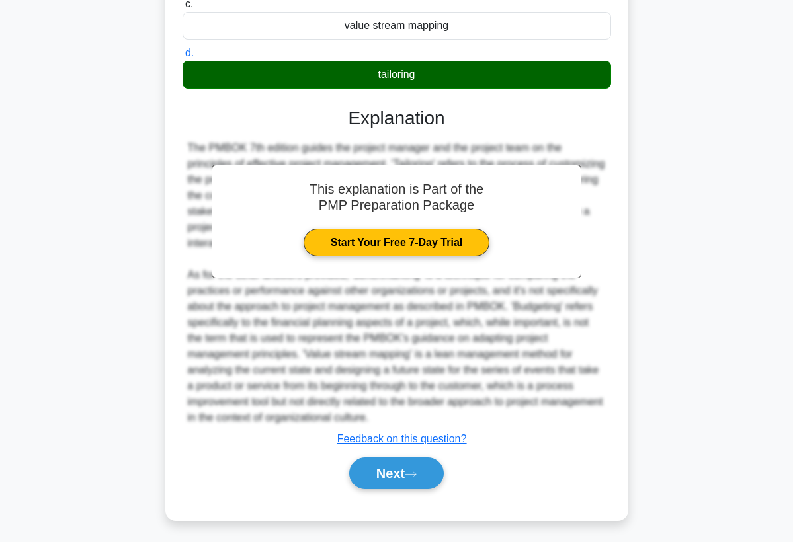
scroll to position [172, 0]
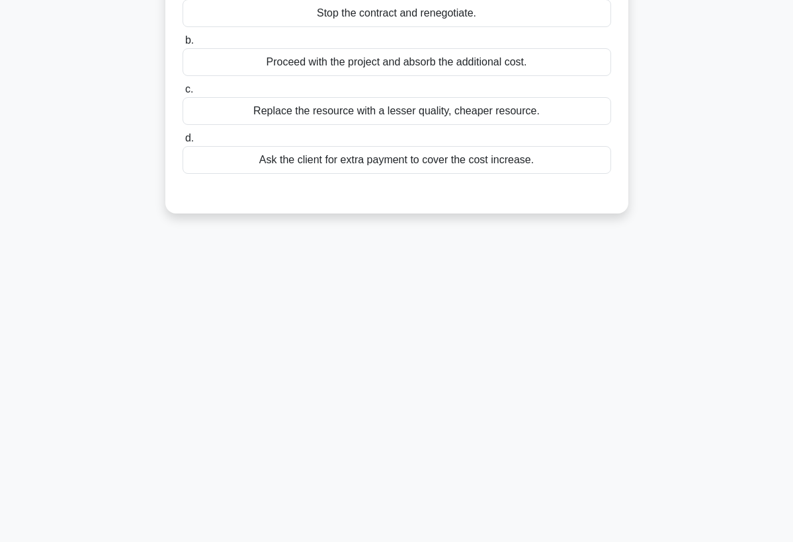
click at [423, 436] on div "7:48 Stop PMP Advanced 4/10 In a Fixed-Price contract, a required resource pric…" at bounding box center [396, 206] width 635 height 661
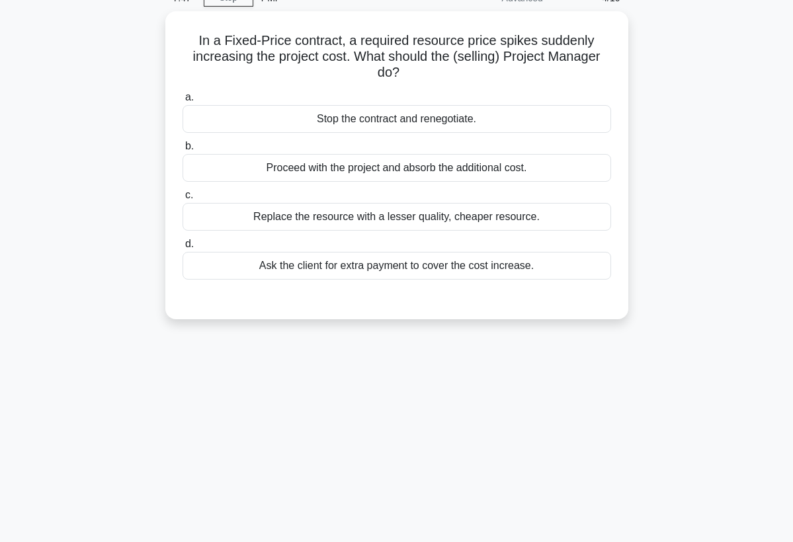
scroll to position [40, 0]
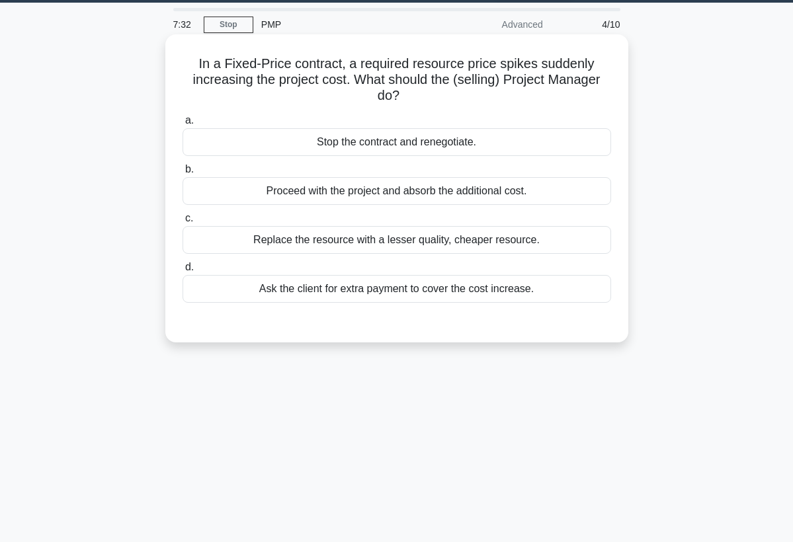
click at [503, 196] on div "Proceed with the project and absorb the additional cost." at bounding box center [396, 191] width 428 height 28
click at [182, 174] on input "b. Proceed with the project and absorb the additional cost." at bounding box center [182, 169] width 0 height 9
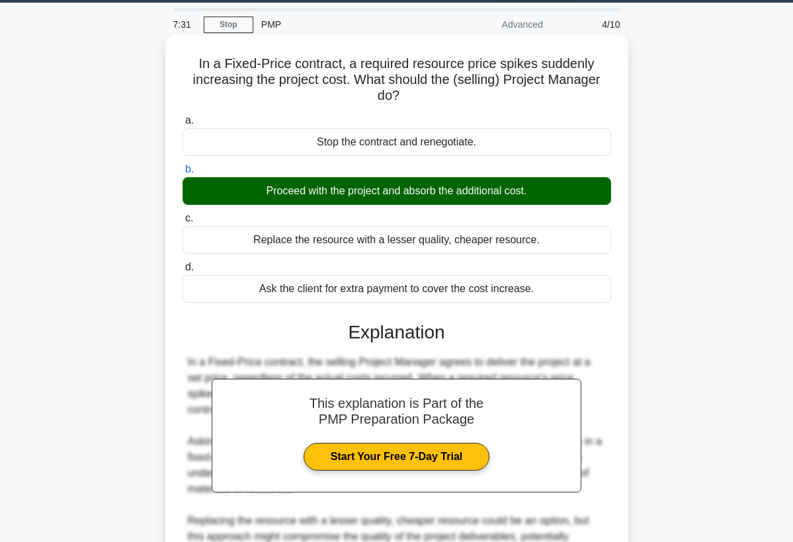
click at [621, 423] on div "In a Fixed-Price contract, a required resource price spikes suddenly increasing…" at bounding box center [397, 464] width 452 height 848
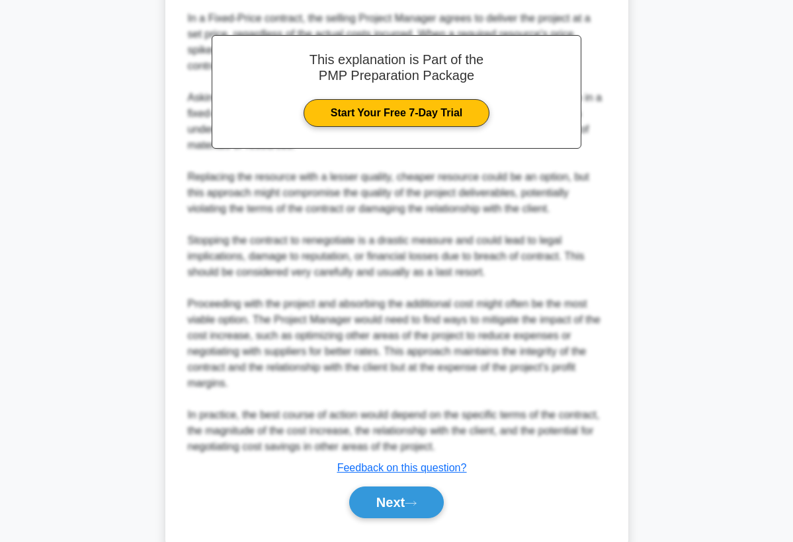
scroll to position [410, 0]
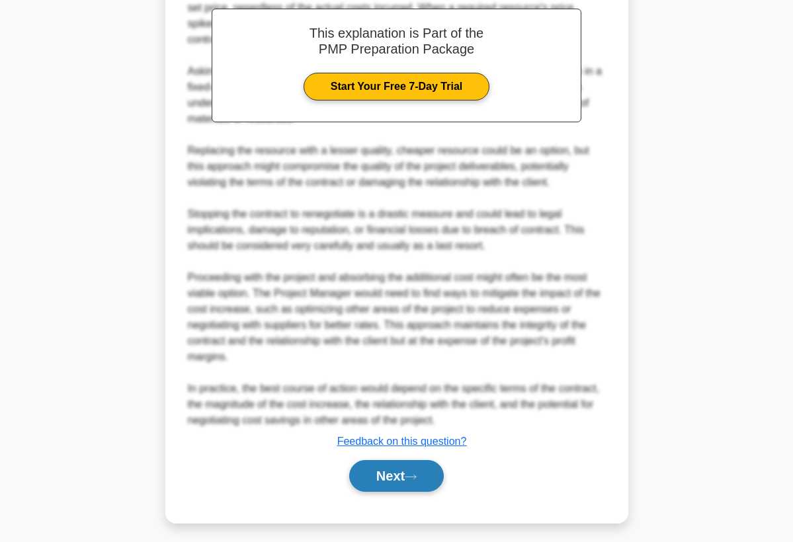
click at [431, 475] on button "Next" at bounding box center [396, 476] width 95 height 32
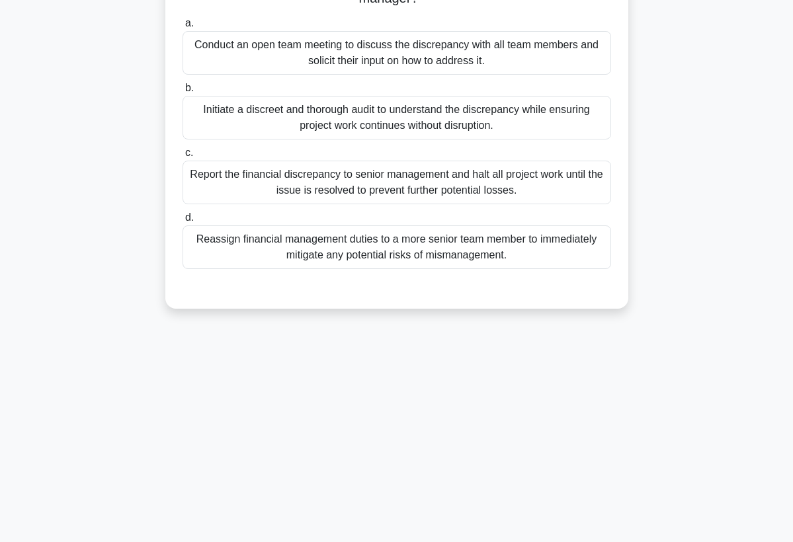
click at [546, 442] on div "7:25 Stop PMP Advanced 5/10 While reviewing project finances, you discover a sm…" at bounding box center [396, 206] width 635 height 661
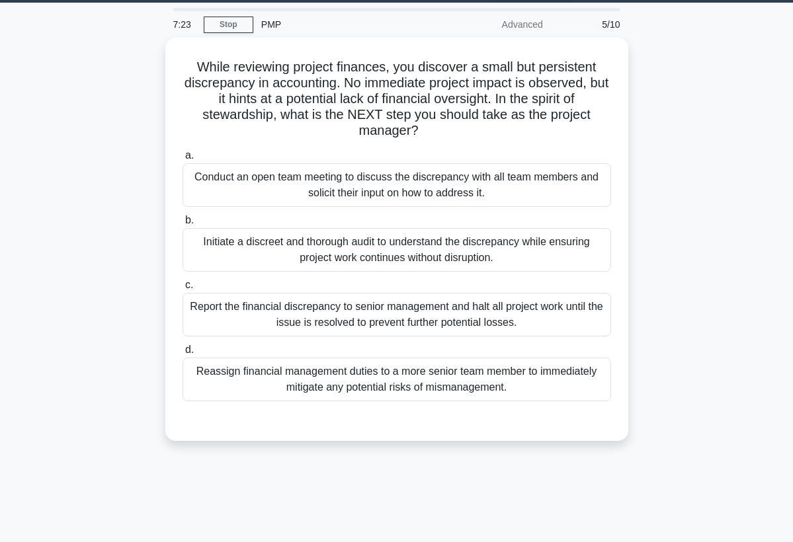
scroll to position [13, 0]
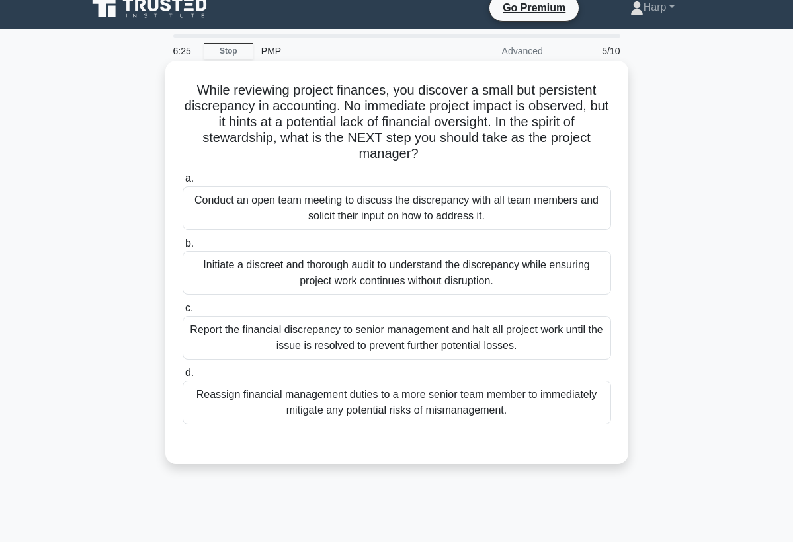
click at [538, 272] on div "Initiate a discreet and thorough audit to understand the discrepancy while ensu…" at bounding box center [396, 273] width 428 height 44
click at [182, 248] on input "b. Initiate a discreet and thorough audit to understand the discrepancy while e…" at bounding box center [182, 243] width 0 height 9
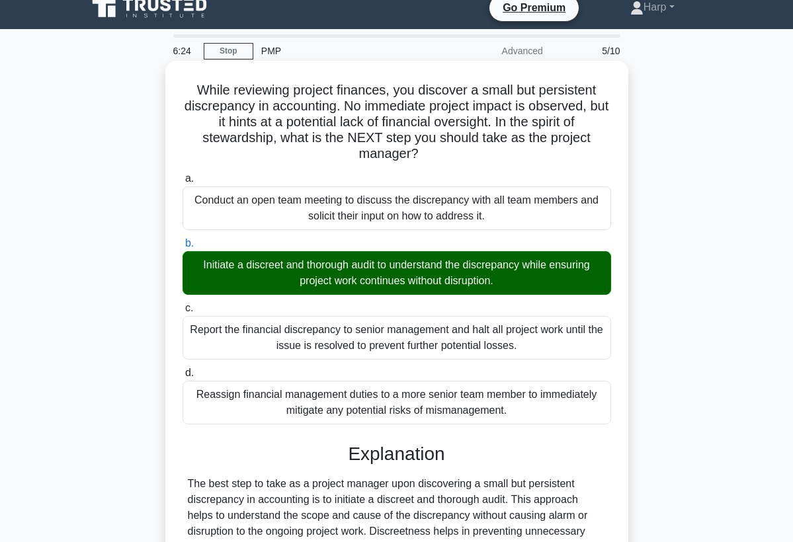
click at [604, 442] on div "a. Conduct an open team meeting to discuss the discrepancy with all team member…" at bounding box center [396, 496] width 431 height 657
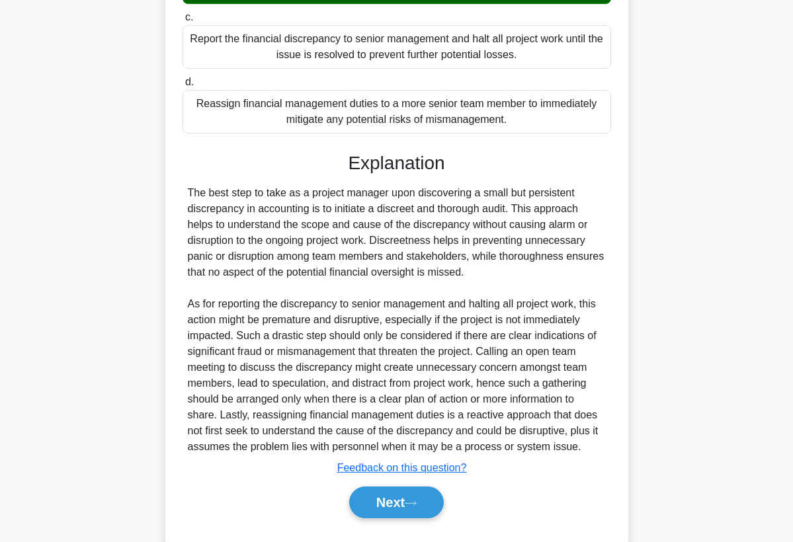
scroll to position [331, 0]
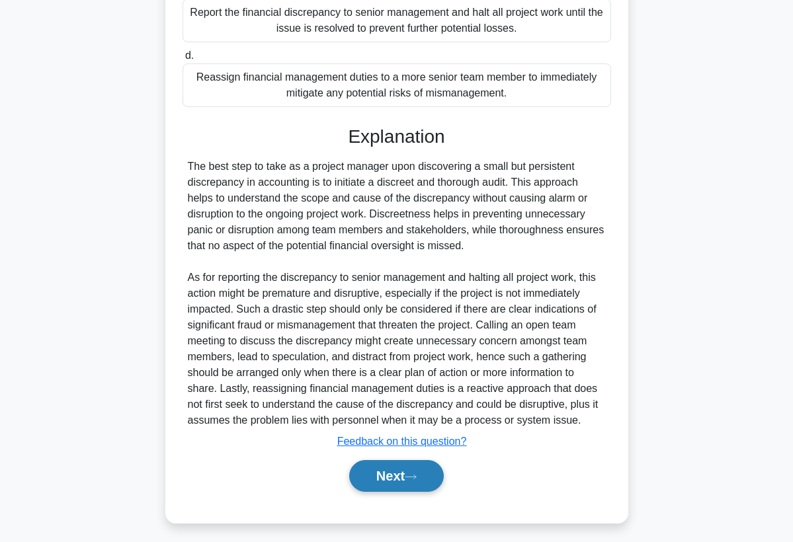
click at [391, 476] on button "Next" at bounding box center [396, 476] width 95 height 32
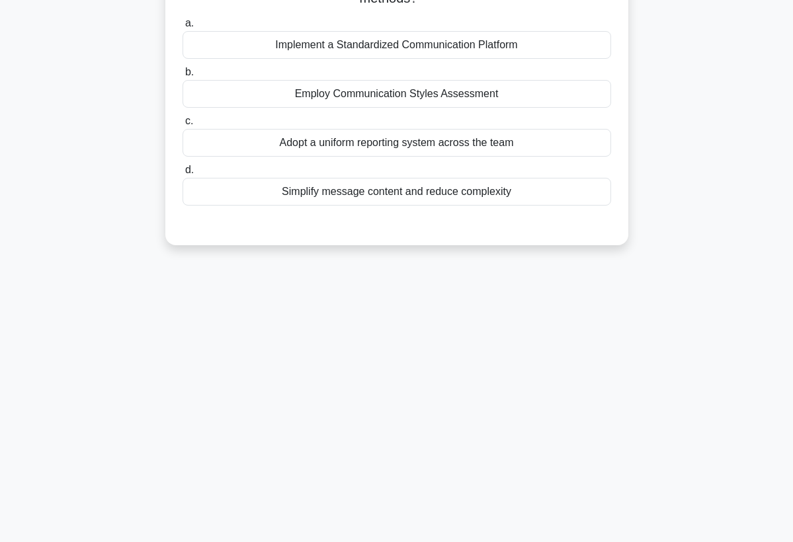
scroll to position [172, 0]
click at [392, 461] on div "6:18 Stop PMP Advanced 6/10 During a project, you realize that information is n…" at bounding box center [396, 206] width 635 height 661
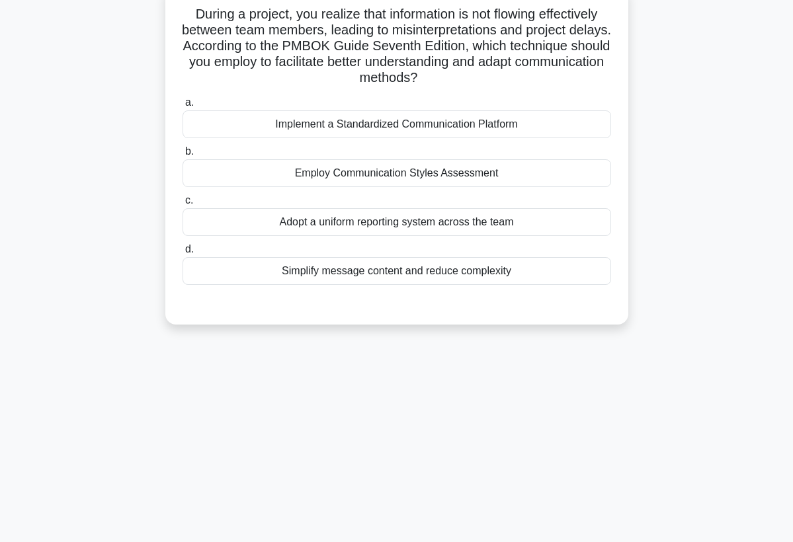
scroll to position [66, 0]
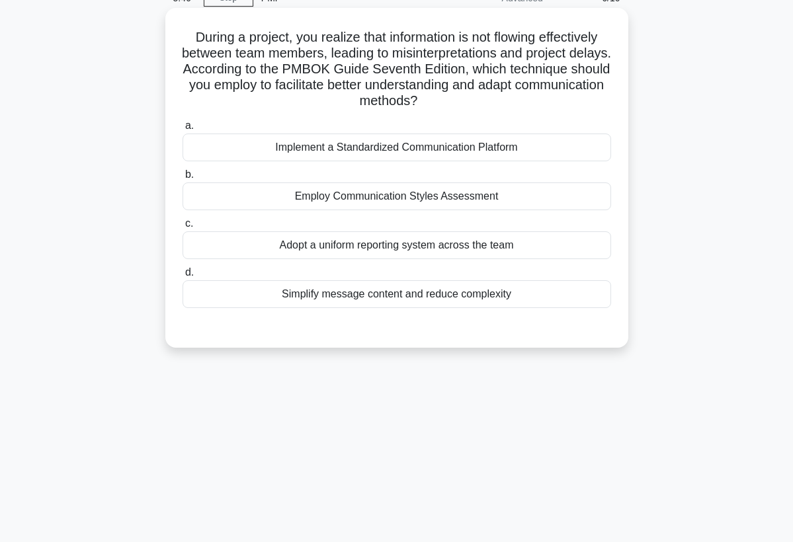
click at [467, 203] on div "Employ Communication Styles Assessment" at bounding box center [396, 196] width 428 height 28
click at [182, 179] on input "b. Employ Communication Styles Assessment" at bounding box center [182, 175] width 0 height 9
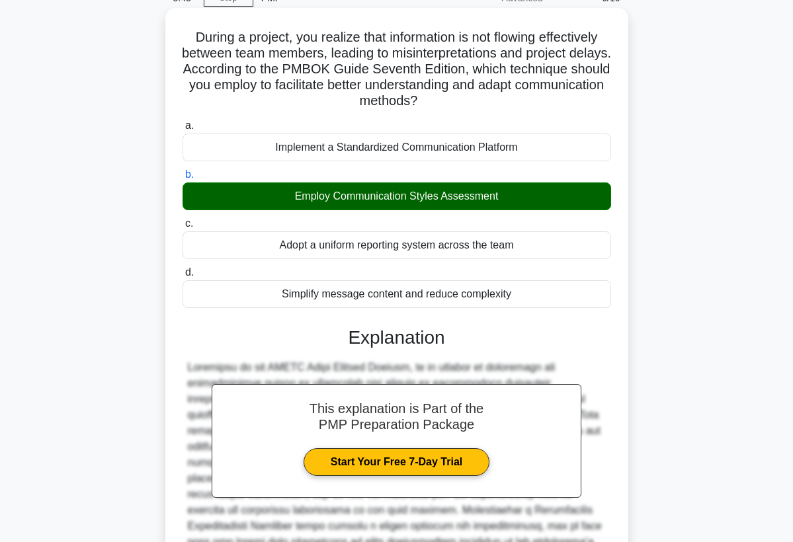
click at [588, 359] on div "This explanation is Part of the PMP Preparation Package Start Your Free 7-Day T…" at bounding box center [396, 497] width 428 height 372
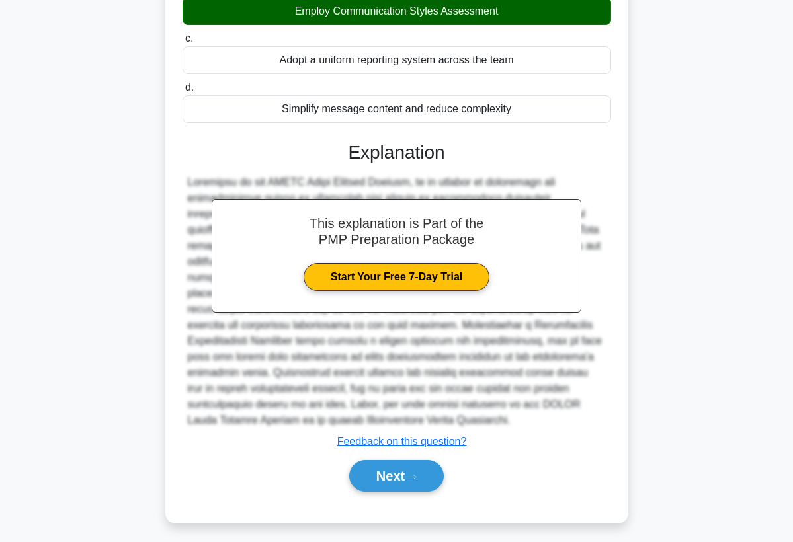
scroll to position [257, 0]
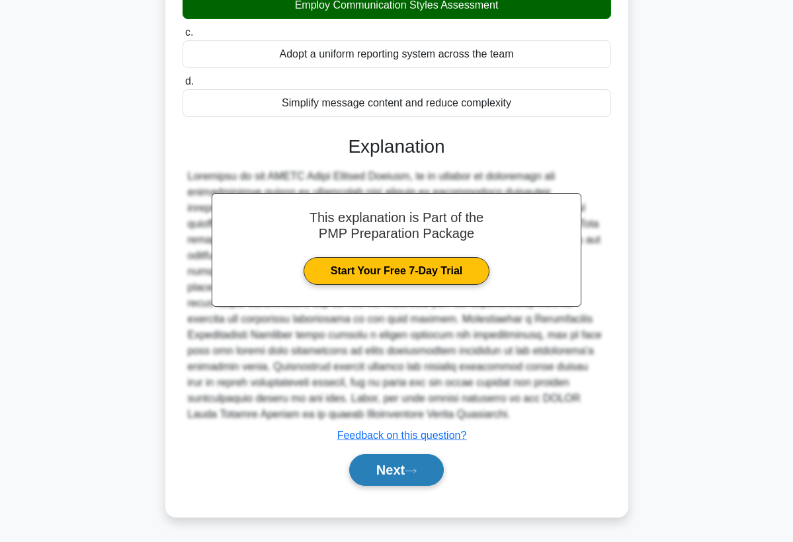
click at [389, 473] on button "Next" at bounding box center [396, 470] width 95 height 32
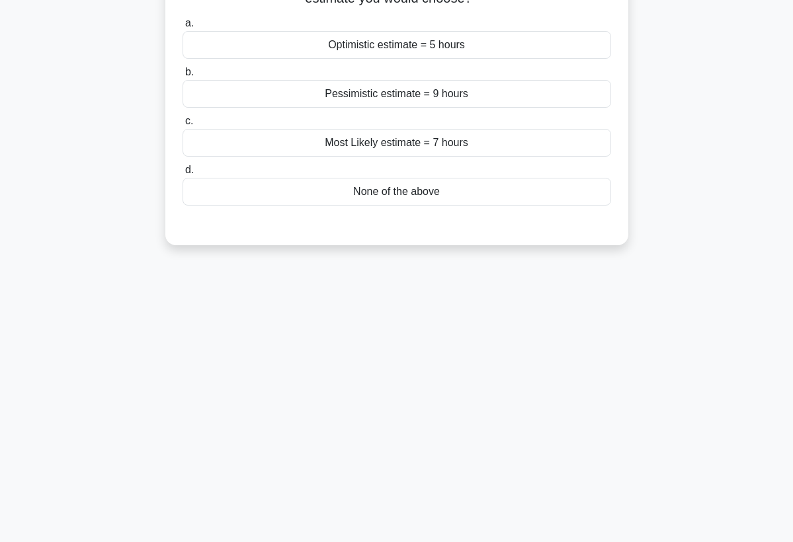
scroll to position [172, 0]
click at [389, 471] on div "5:39 Stop PMP Advanced 7/10 You're managing a website design project. For a spe…" at bounding box center [396, 206] width 635 height 661
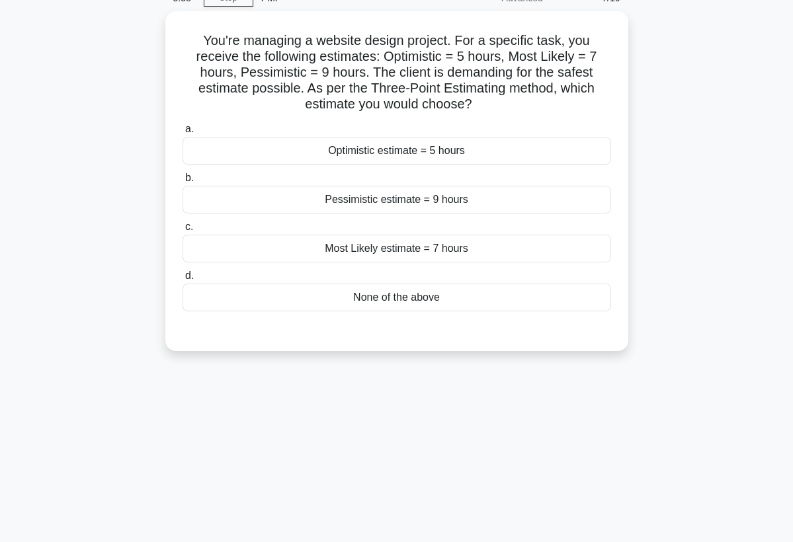
scroll to position [40, 0]
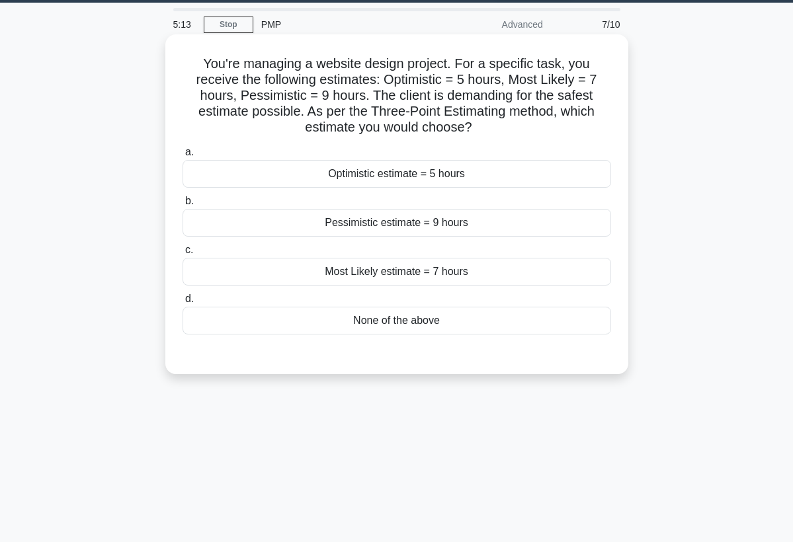
click at [440, 325] on div "None of the above" at bounding box center [396, 321] width 428 height 28
click at [182, 303] on input "d. None of the above" at bounding box center [182, 299] width 0 height 9
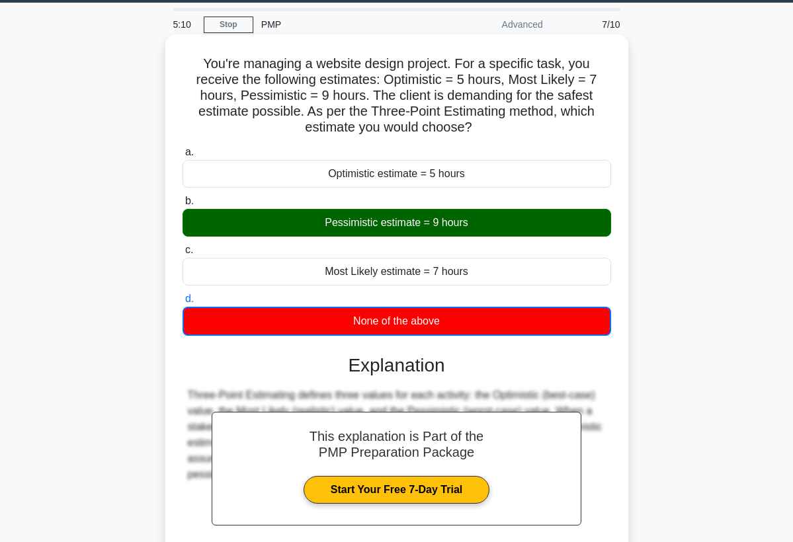
click at [600, 362] on h3 "Explanation" at bounding box center [396, 365] width 413 height 22
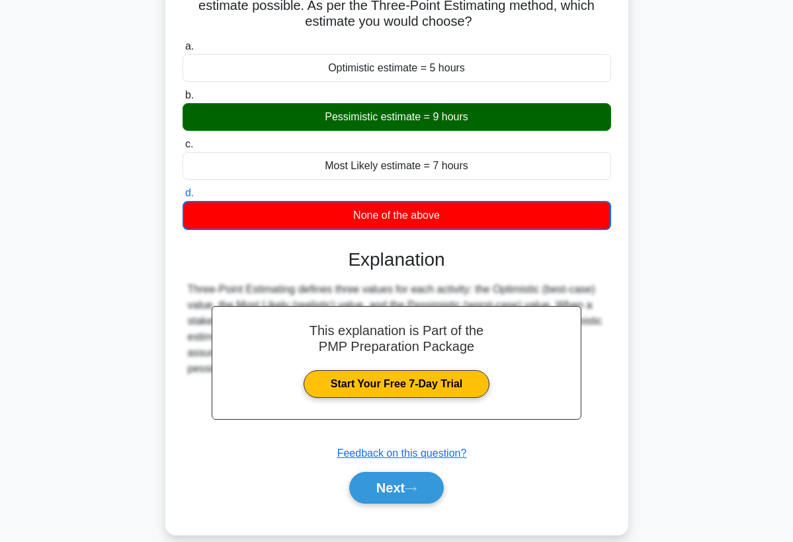
scroll to position [172, 0]
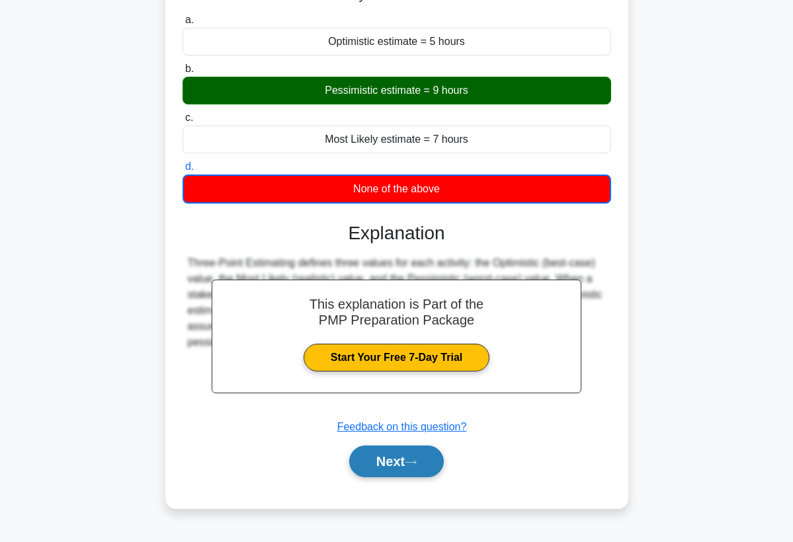
click at [417, 459] on icon at bounding box center [411, 462] width 12 height 7
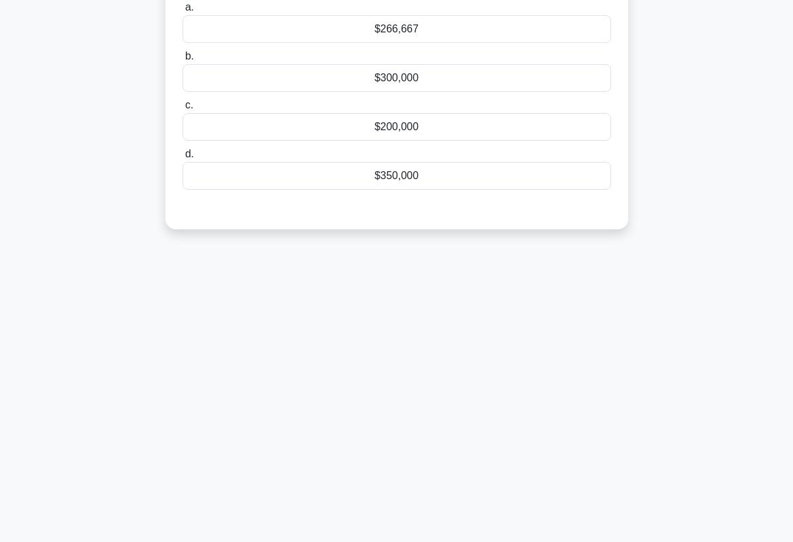
click at [527, 405] on div "5:05 Stop PMP Advanced 8/10 Your project has a planned duration of 9 months wit…" at bounding box center [396, 206] width 635 height 661
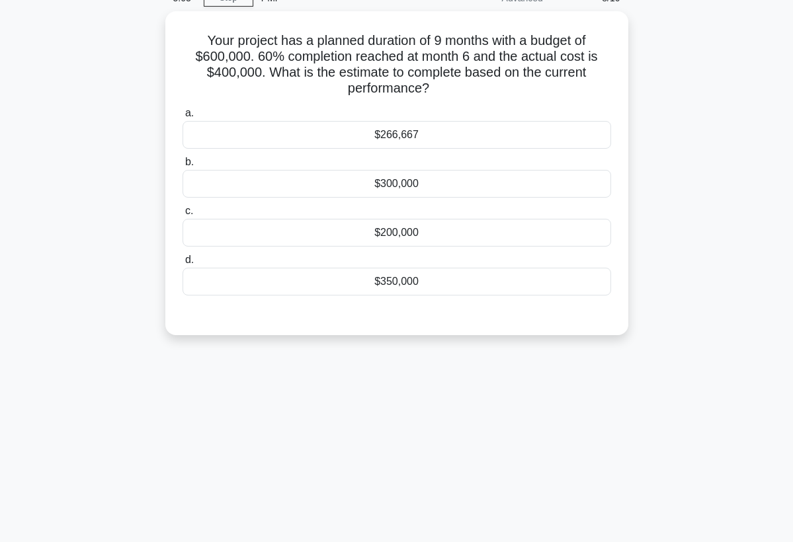
scroll to position [40, 0]
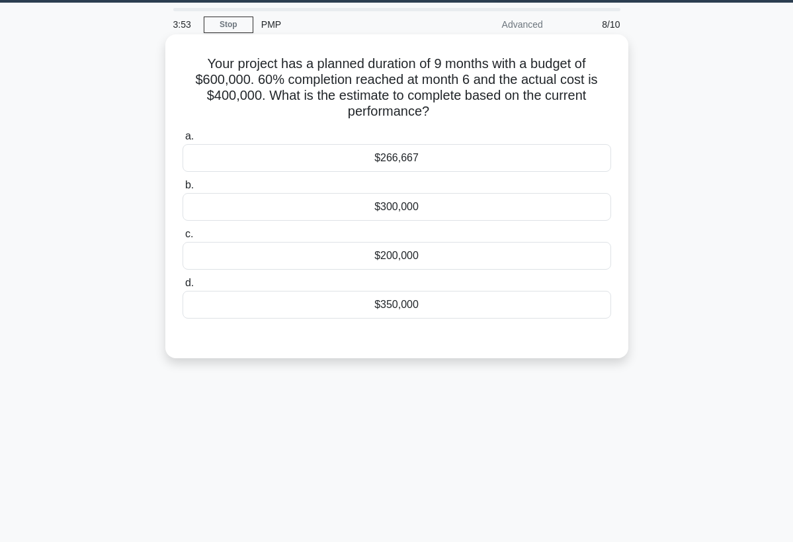
click at [449, 206] on div "$300,000" at bounding box center [396, 207] width 428 height 28
click at [182, 190] on input "b. $300,000" at bounding box center [182, 185] width 0 height 9
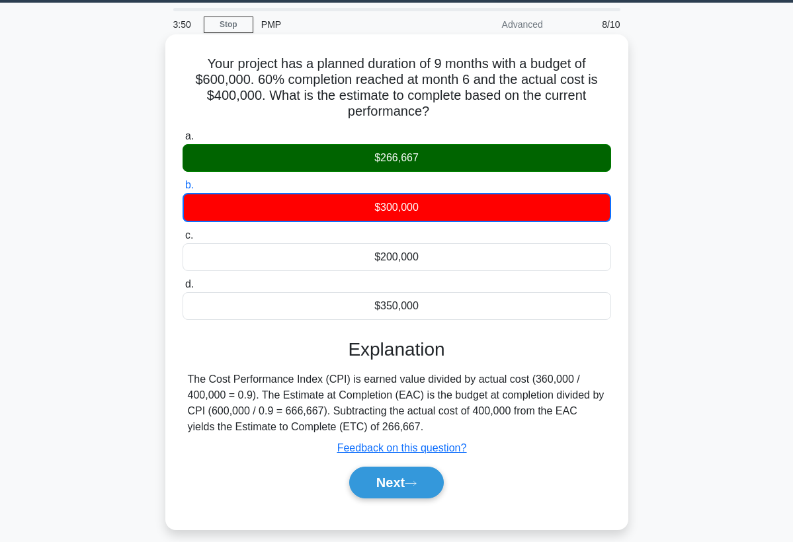
click at [614, 329] on div "Your project has a planned duration of 9 months with a budget of $600,000. 60% …" at bounding box center [397, 282] width 452 height 485
drag, startPoint x: 189, startPoint y: 52, endPoint x: 448, endPoint y: 423, distance: 452.1
click at [448, 424] on div "Your project has a planned duration of 9 months with a budget of $600,000. 60% …" at bounding box center [397, 282] width 452 height 485
copy div "Your project has a planned duration of 9 months with a budget of $600,000. 60% …"
click at [412, 486] on icon at bounding box center [411, 483] width 12 height 7
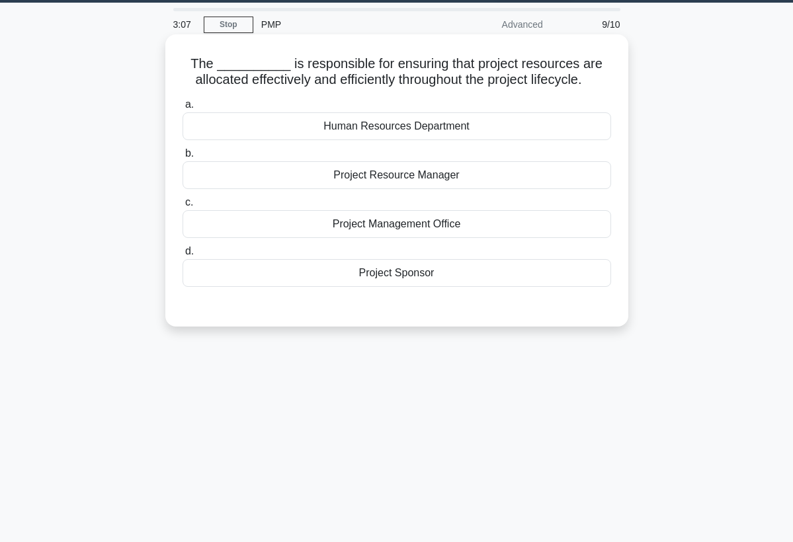
click at [429, 227] on div "Project Management Office" at bounding box center [396, 224] width 428 height 28
click at [182, 207] on input "c. Project Management Office" at bounding box center [182, 202] width 0 height 9
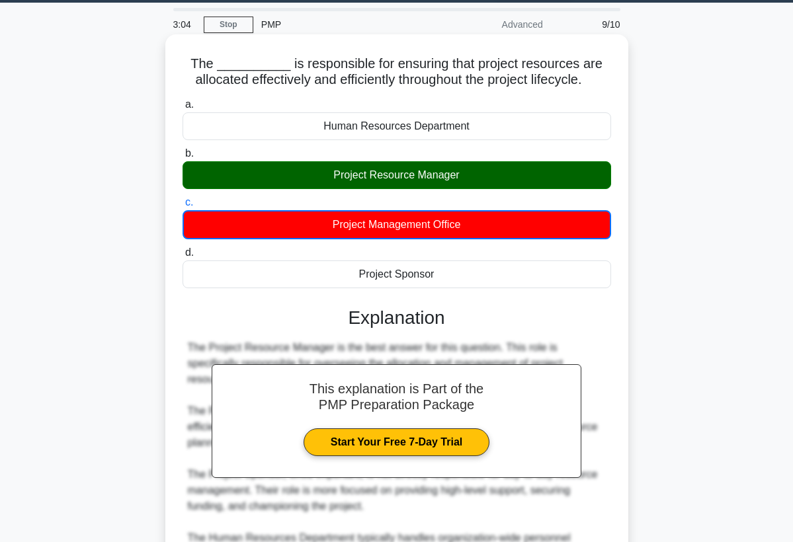
click at [617, 344] on div "The __________ is responsible for ensuring that project resources are allocated…" at bounding box center [397, 409] width 452 height 738
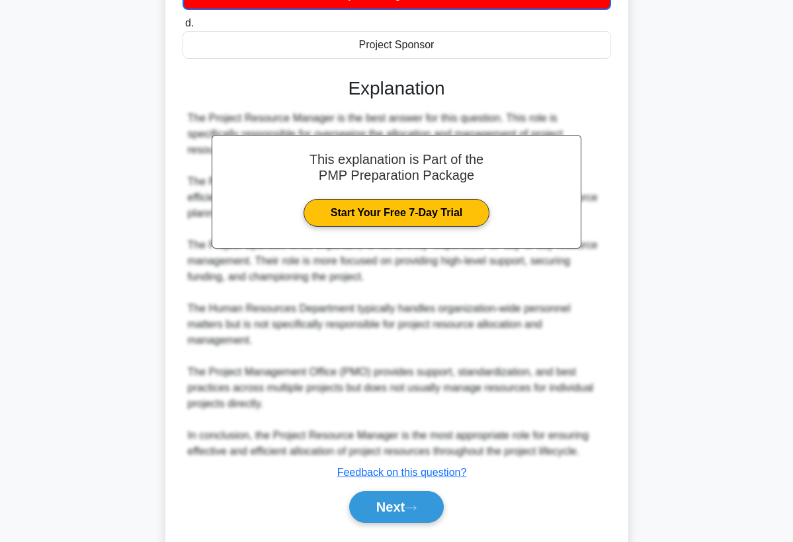
scroll to position [278, 0]
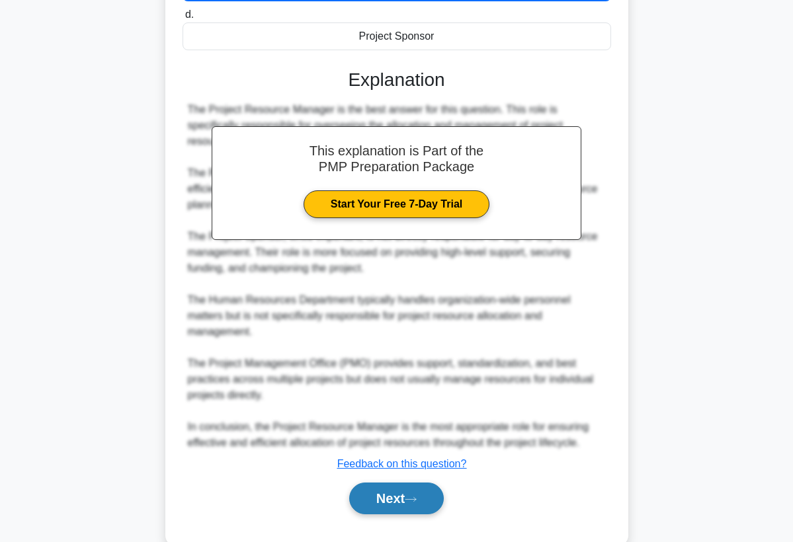
click at [417, 489] on button "Next" at bounding box center [396, 499] width 95 height 32
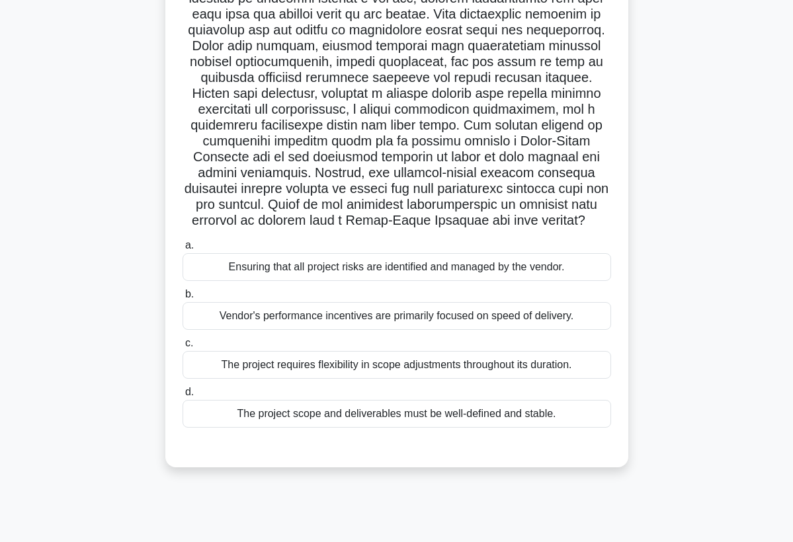
click at [433, 471] on div ".spinner_0XTQ{transform-origin:center;animation:spinner_y6GP .75s linear infini…" at bounding box center [396, 194] width 635 height 578
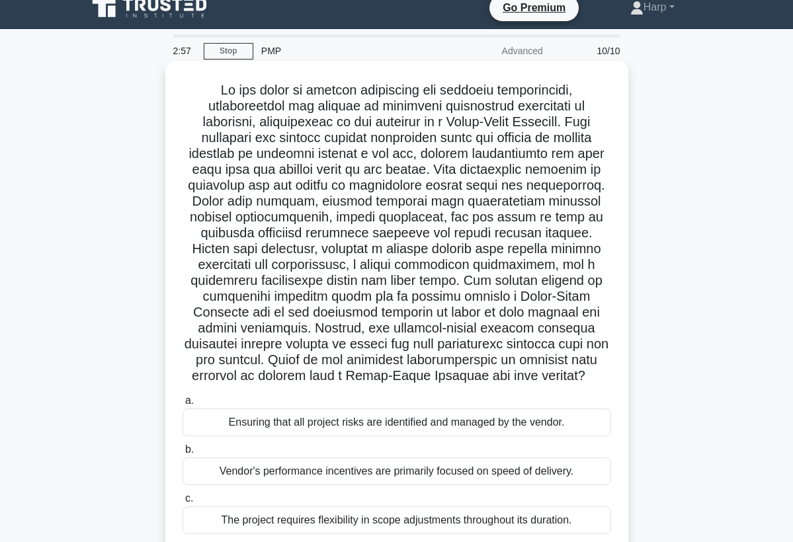
scroll to position [0, 0]
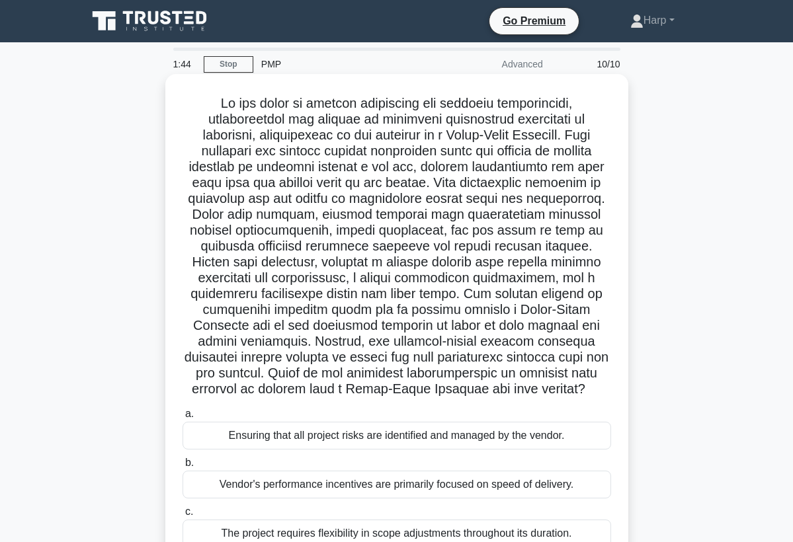
click at [496, 395] on h5 ".spinner_0XTQ{transform-origin:center;animation:spinner_y6GP .75s linear infini…" at bounding box center [396, 246] width 431 height 303
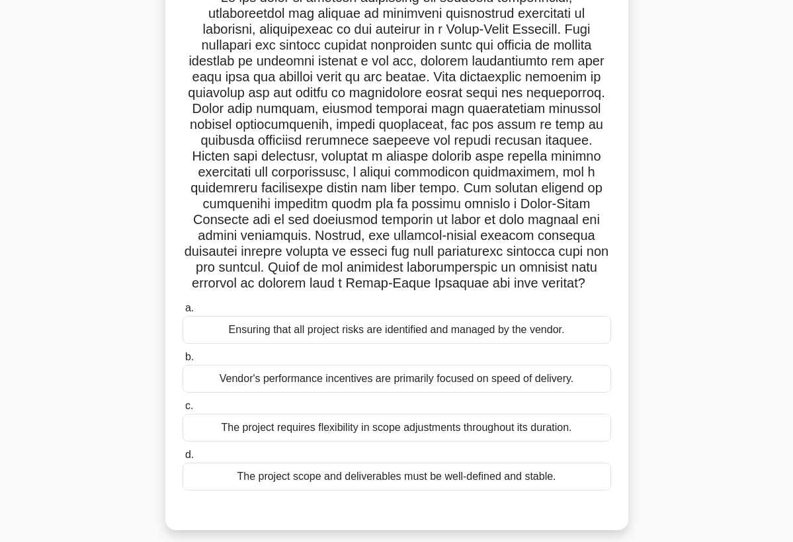
scroll to position [132, 0]
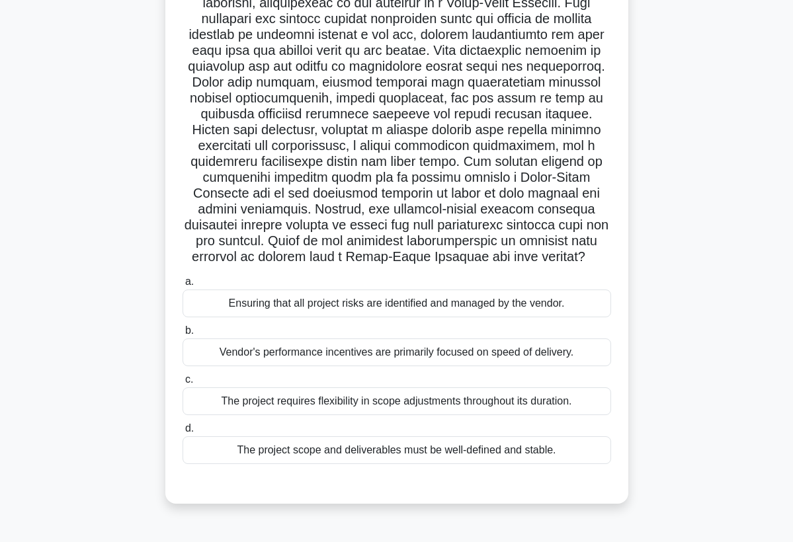
click at [504, 452] on div "The project scope and deliverables must be well-defined and stable." at bounding box center [396, 450] width 428 height 28
click at [182, 433] on input "d. The project scope and deliverables must be well-defined and stable." at bounding box center [182, 428] width 0 height 9
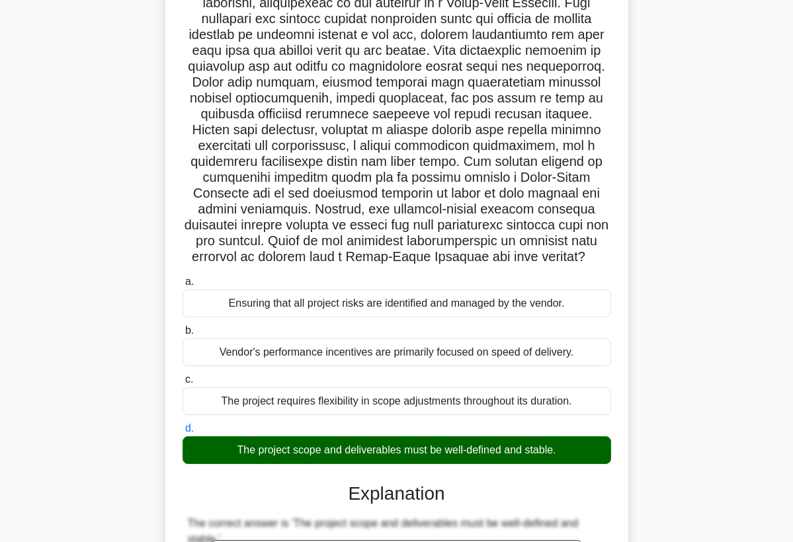
click at [614, 484] on div ".spinner_0XTQ{transform-origin:center;animation:spinner_y6GP .75s linear infini…" at bounding box center [397, 434] width 452 height 975
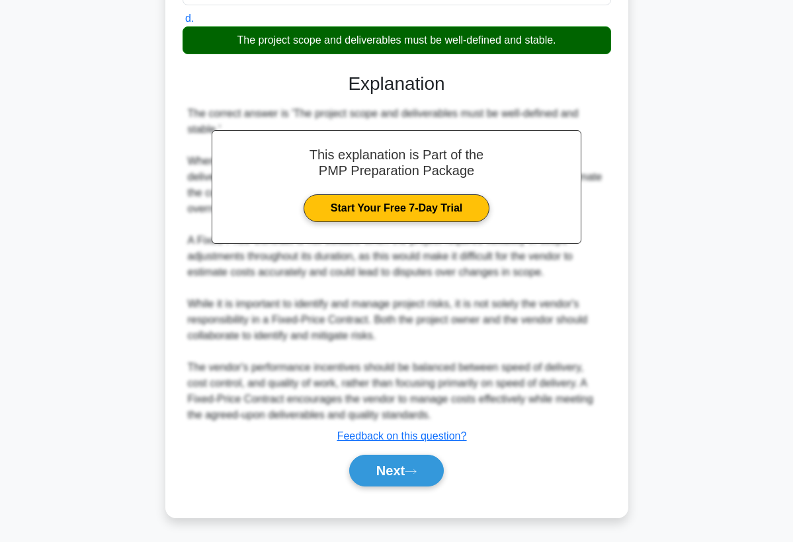
scroll to position [543, 0]
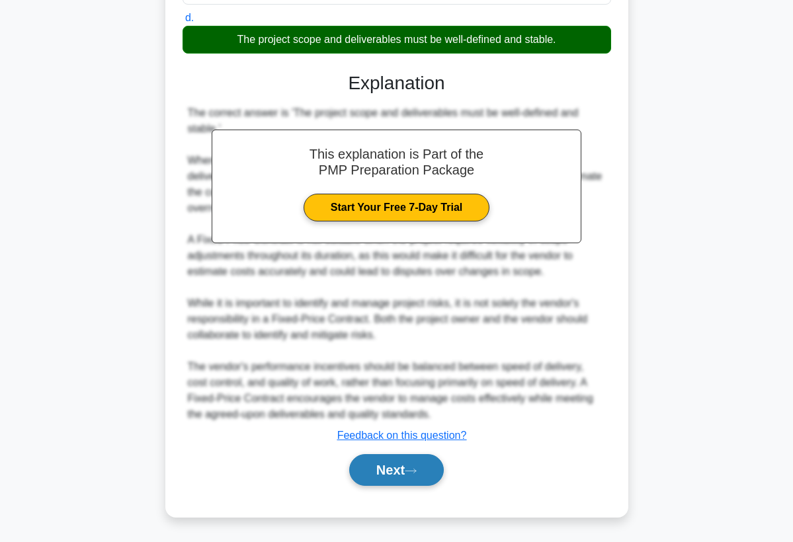
click at [444, 470] on button "Next" at bounding box center [396, 470] width 95 height 32
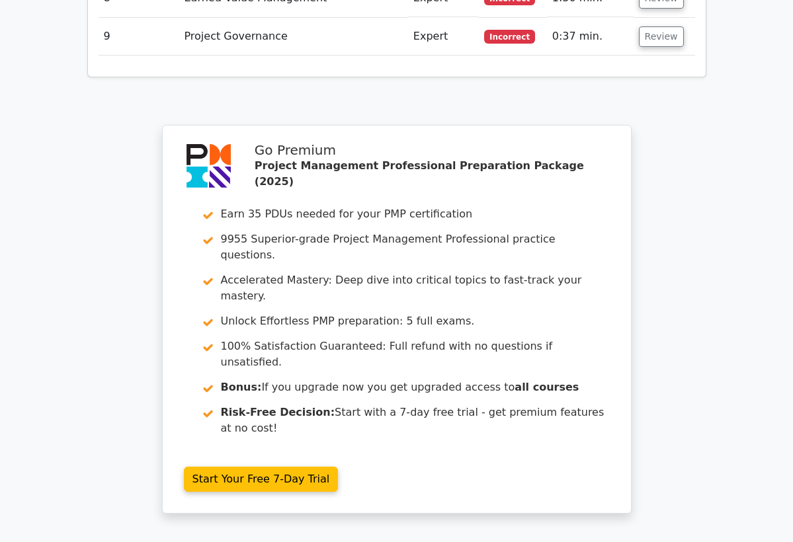
scroll to position [1904, 0]
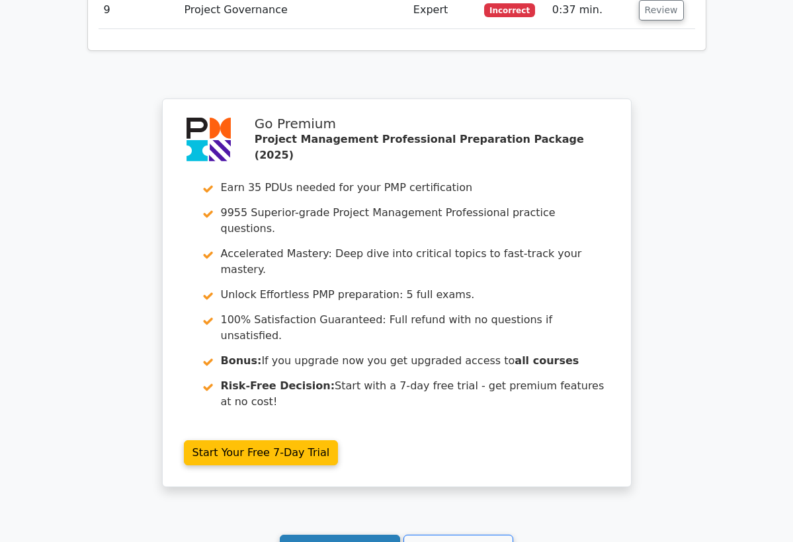
click at [373, 535] on link "Continue practicing" at bounding box center [340, 547] width 121 height 25
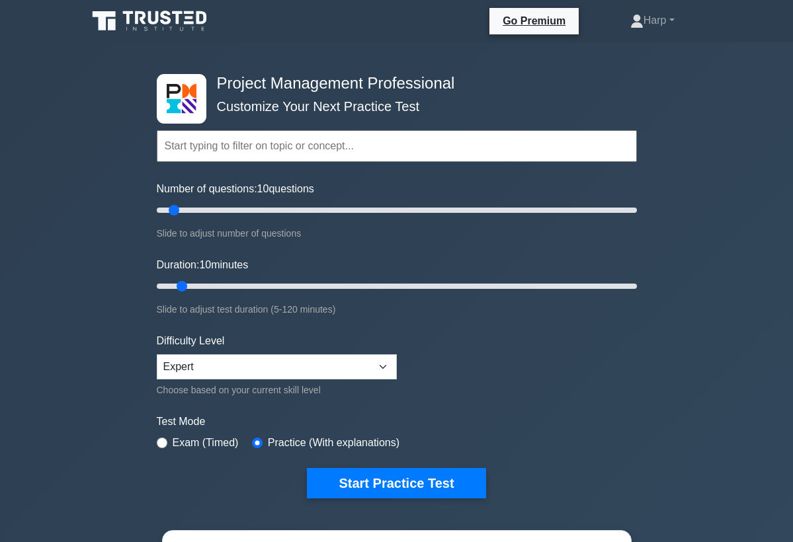
click at [165, 444] on input "radio" at bounding box center [162, 443] width 11 height 11
radio input "true"
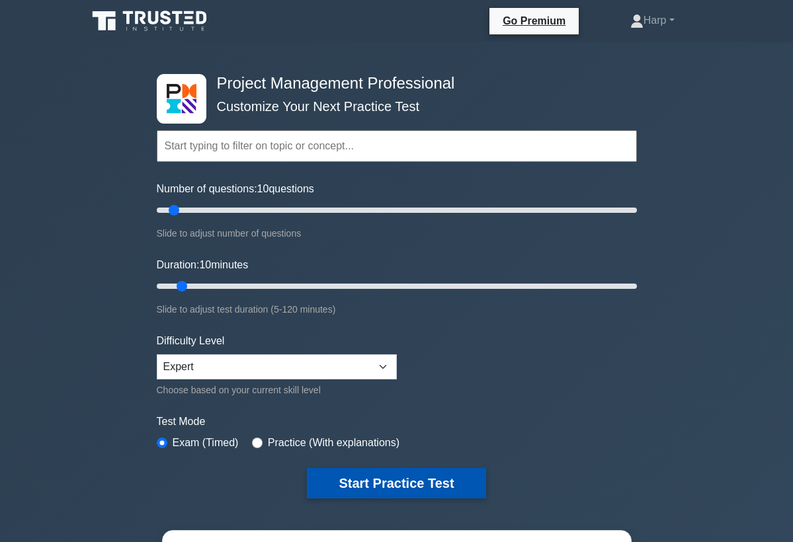
click at [370, 487] on button "Start Practice Test" at bounding box center [396, 483] width 179 height 30
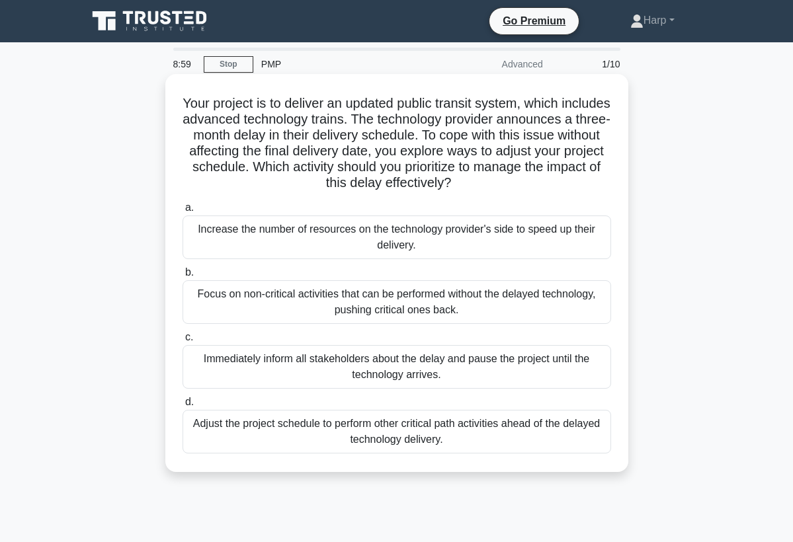
click at [397, 311] on div "Focus on non-critical activities that can be performed without the delayed tech…" at bounding box center [396, 302] width 428 height 44
click at [182, 277] on input "b. Focus on non-critical activities that can be performed without the delayed t…" at bounding box center [182, 272] width 0 height 9
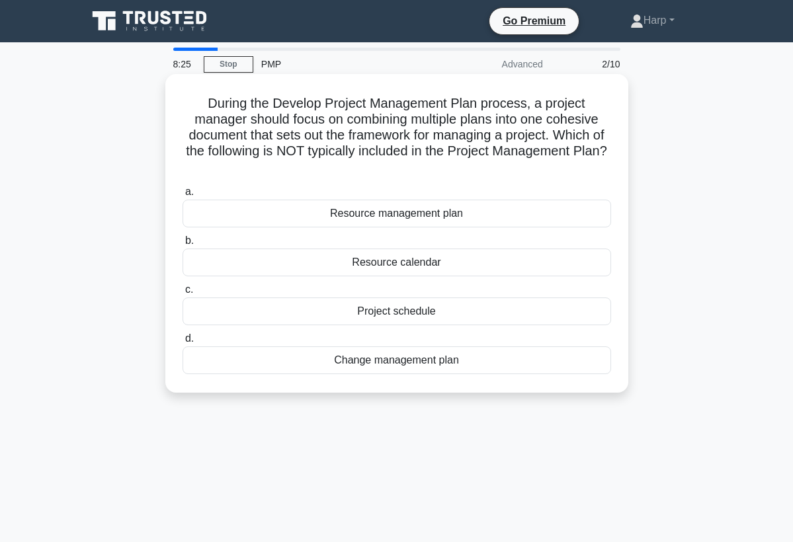
click at [366, 249] on div "Resource calendar" at bounding box center [396, 263] width 428 height 28
click at [182, 245] on input "b. Resource calendar" at bounding box center [182, 241] width 0 height 9
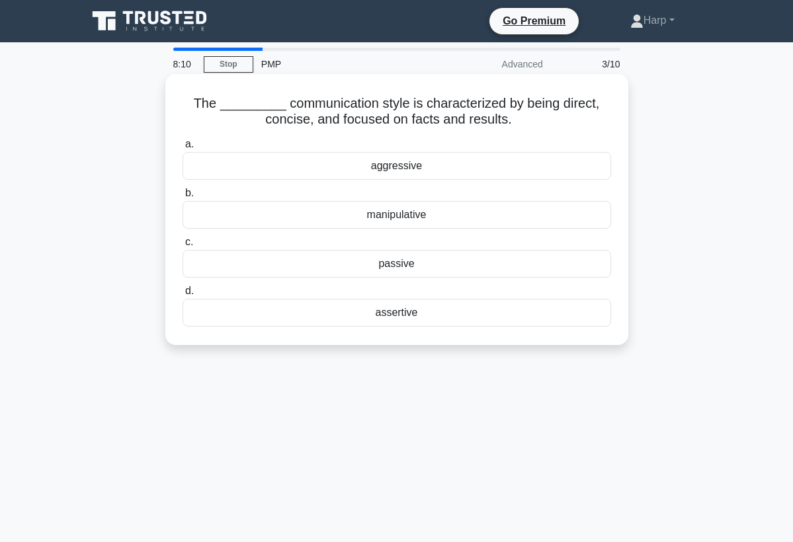
click at [405, 313] on div "assertive" at bounding box center [396, 313] width 428 height 28
click at [182, 296] on input "d. assertive" at bounding box center [182, 291] width 0 height 9
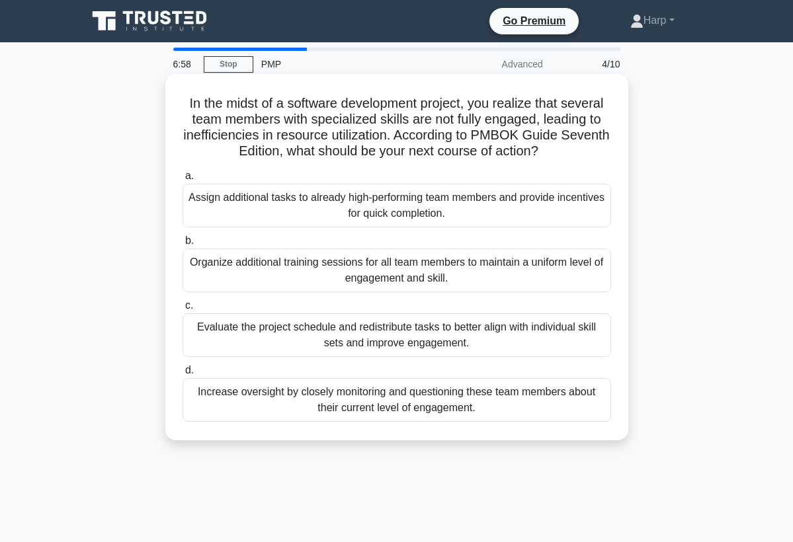
click at [312, 331] on div "Evaluate the project schedule and redistribute tasks to better align with indiv…" at bounding box center [396, 335] width 428 height 44
click at [182, 310] on input "c. Evaluate the project schedule and redistribute tasks to better align with in…" at bounding box center [182, 305] width 0 height 9
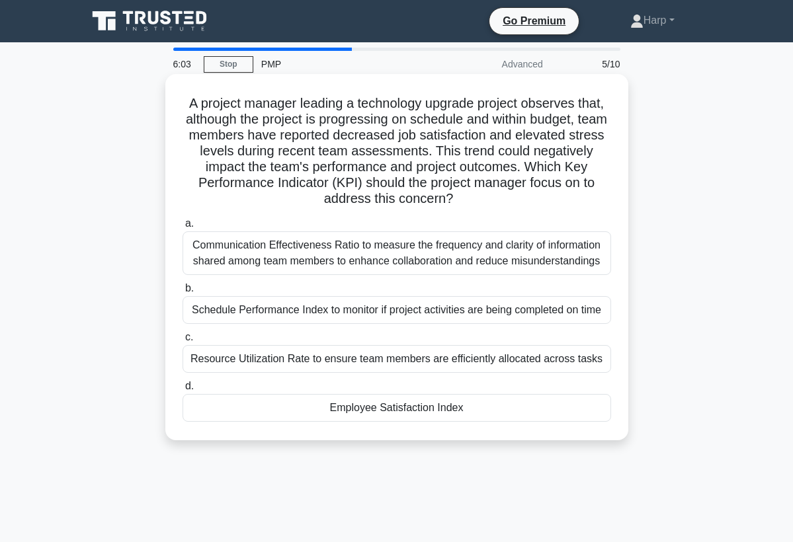
click at [405, 407] on div "Employee Satisfaction Index" at bounding box center [396, 408] width 428 height 28
click at [182, 391] on input "d. Employee Satisfaction Index" at bounding box center [182, 386] width 0 height 9
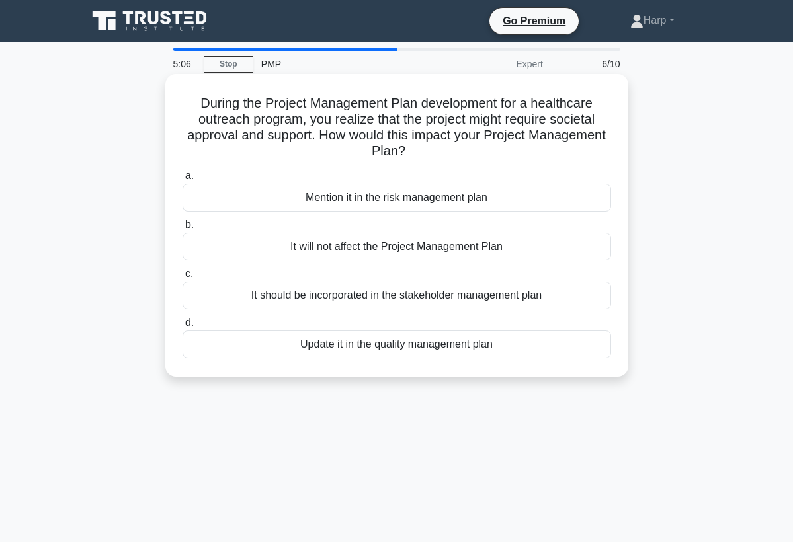
click at [407, 303] on div "It should be incorporated in the stakeholder management plan" at bounding box center [396, 296] width 428 height 28
click at [182, 278] on input "c. It should be incorporated in the stakeholder management plan" at bounding box center [182, 274] width 0 height 9
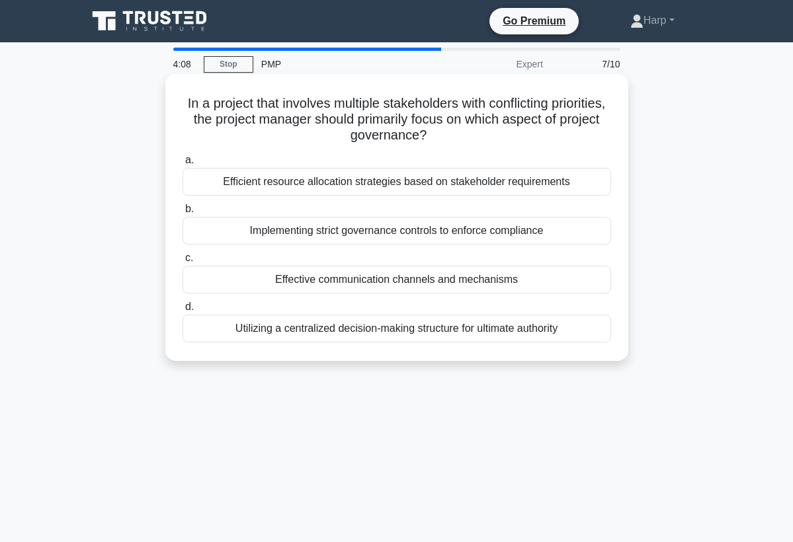
click at [381, 185] on div "Efficient resource allocation strategies based on stakeholder requirements" at bounding box center [396, 182] width 428 height 28
click at [182, 165] on input "a. Efficient resource allocation strategies based on stakeholder requirements" at bounding box center [182, 160] width 0 height 9
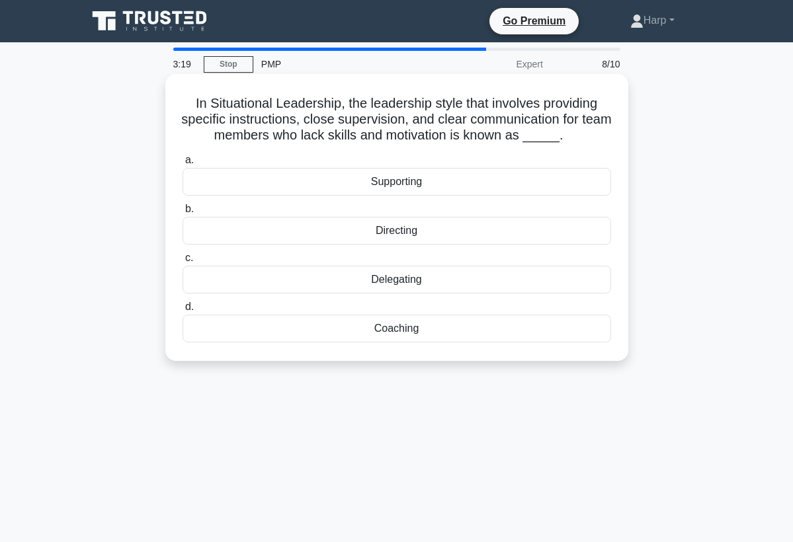
click at [417, 236] on div "Directing" at bounding box center [396, 231] width 428 height 28
click at [182, 214] on input "b. Directing" at bounding box center [182, 209] width 0 height 9
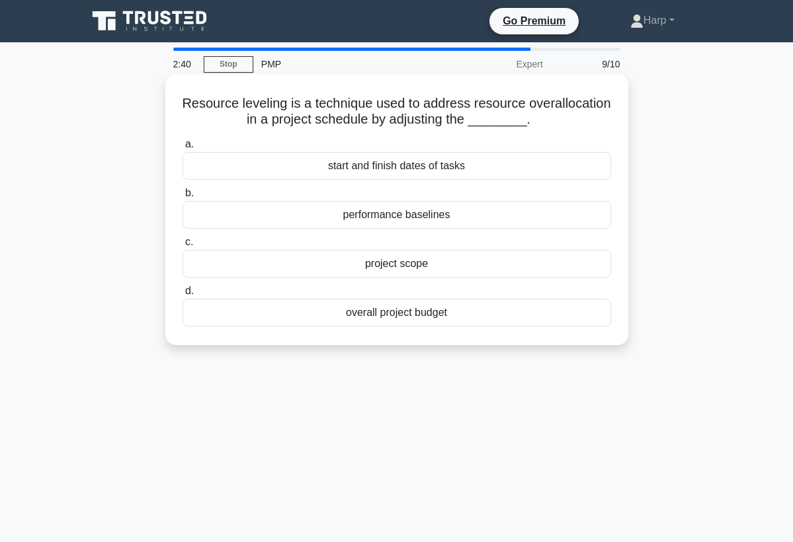
click at [403, 309] on div "overall project budget" at bounding box center [396, 313] width 428 height 28
click at [182, 296] on input "d. overall project budget" at bounding box center [182, 291] width 0 height 9
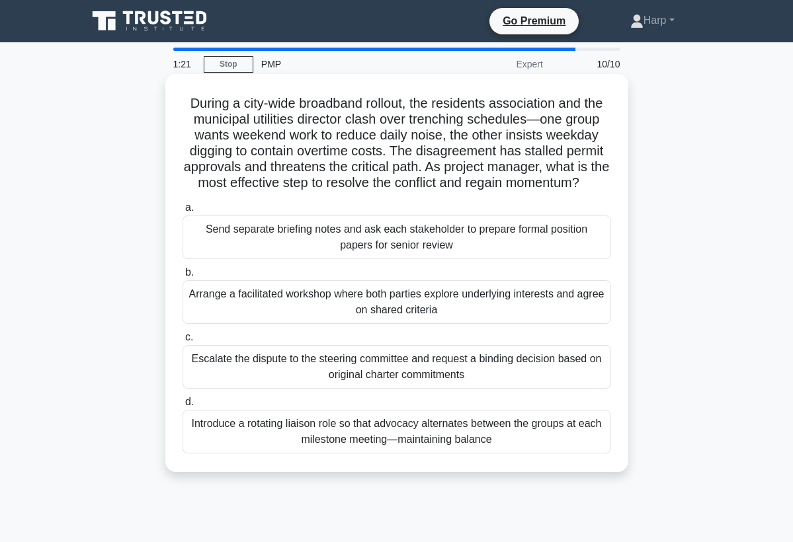
click at [306, 430] on div "Introduce a rotating liaison role so that advocacy alternates between the group…" at bounding box center [396, 432] width 428 height 44
click at [182, 407] on input "d. Introduce a rotating liaison role so that advocacy alternates between the gr…" at bounding box center [182, 402] width 0 height 9
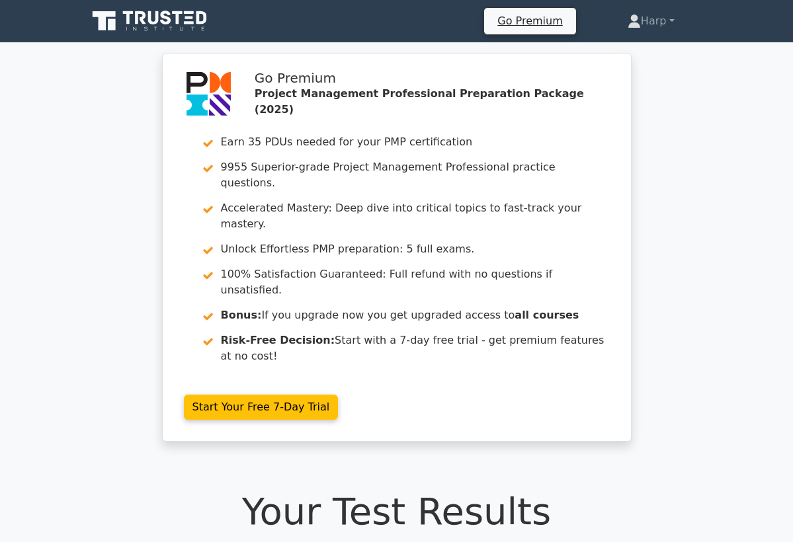
click at [389, 489] on h1 "Your Test Results" at bounding box center [396, 511] width 619 height 44
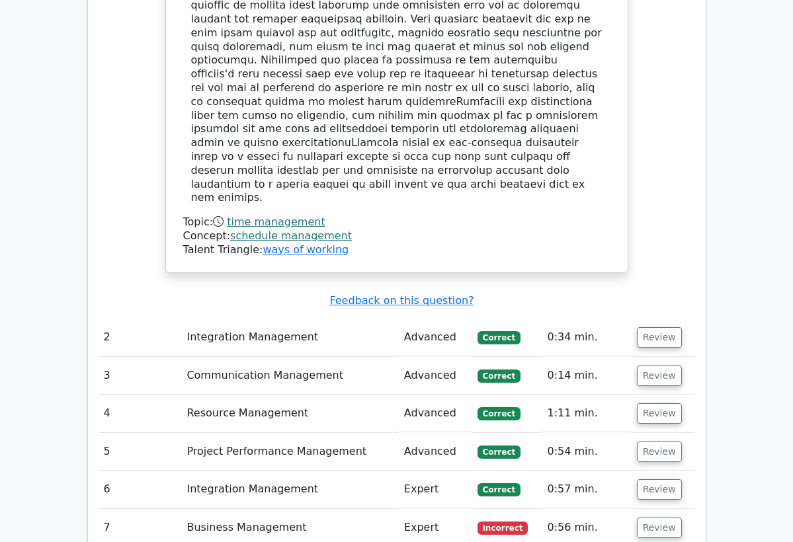
scroll to position [1745, 0]
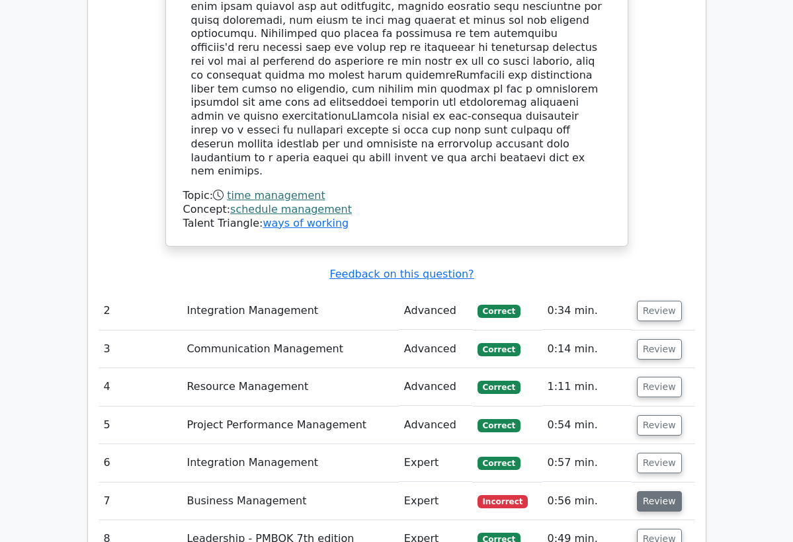
click at [658, 491] on button "Review" at bounding box center [659, 501] width 45 height 20
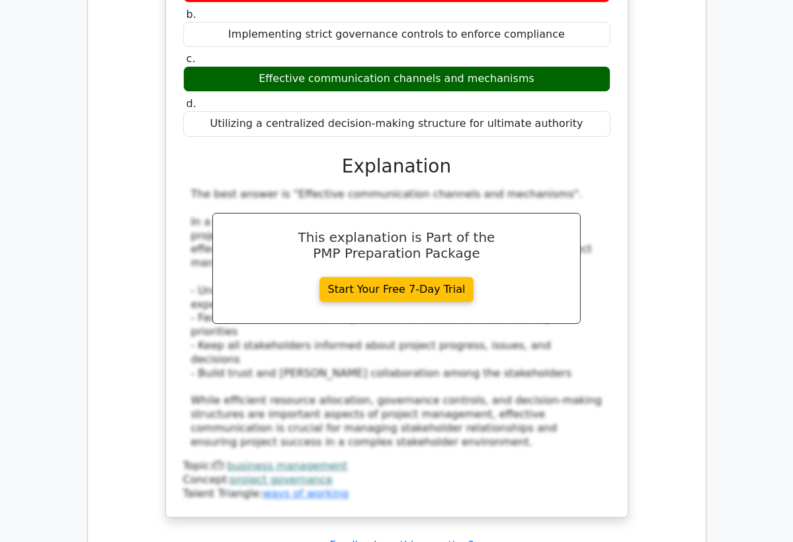
scroll to position [2406, 0]
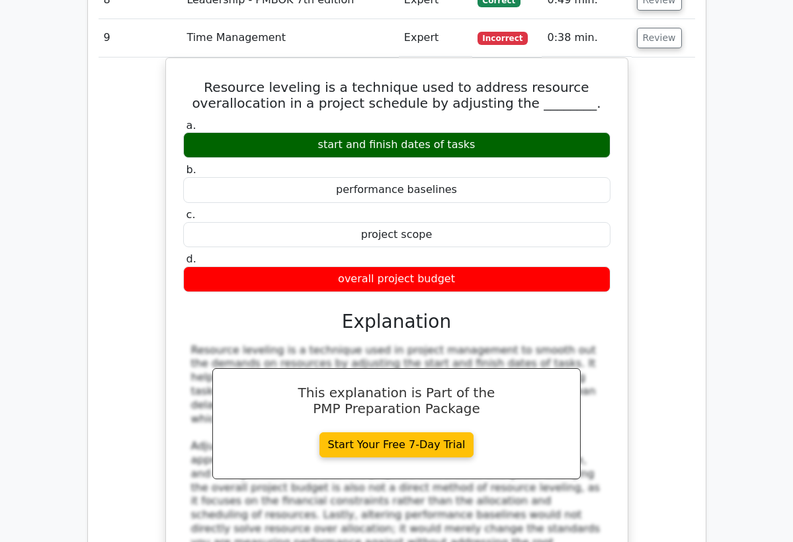
scroll to position [2988, 0]
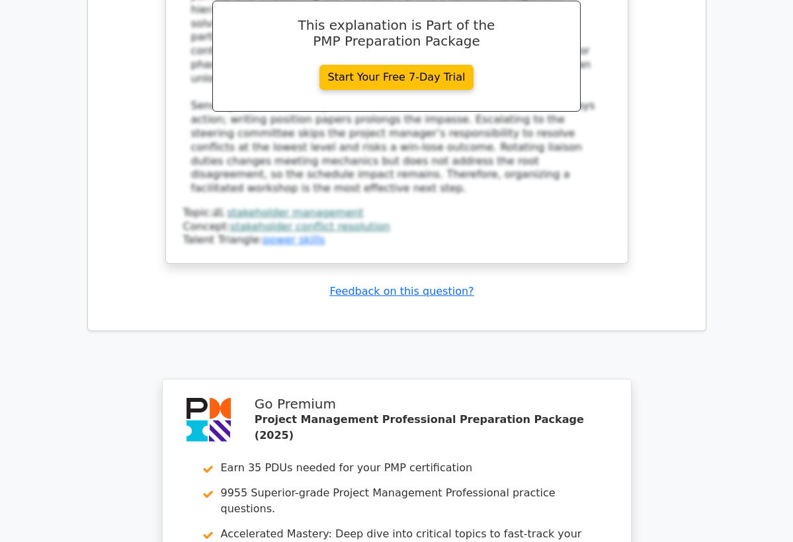
scroll to position [4152, 0]
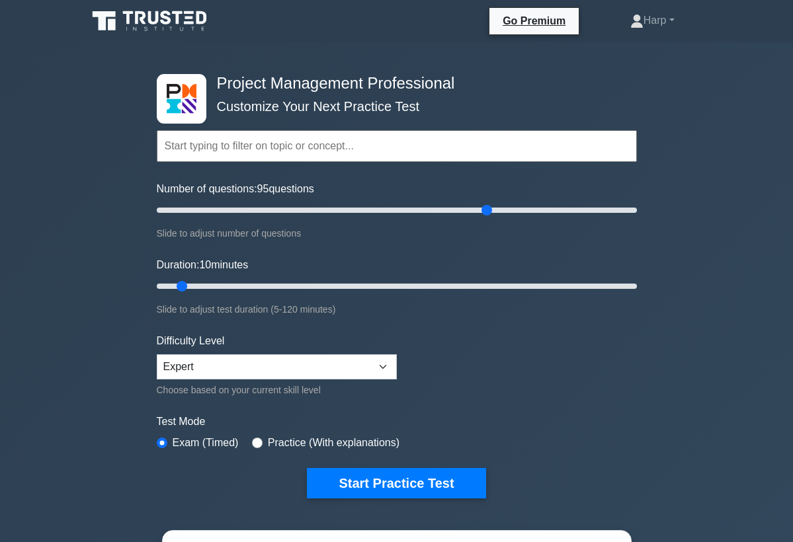
drag, startPoint x: 174, startPoint y: 211, endPoint x: 485, endPoint y: 247, distance: 312.8
click at [485, 247] on form "Topics Scope Management Time Management Cost Management Quality Management Risk…" at bounding box center [397, 294] width 480 height 409
drag, startPoint x: 489, startPoint y: 215, endPoint x: 479, endPoint y: 215, distance: 10.6
click at [479, 215] on input "Number of questions: 135 questions" at bounding box center [397, 210] width 480 height 16
drag, startPoint x: 473, startPoint y: 209, endPoint x: 274, endPoint y: 227, distance: 199.9
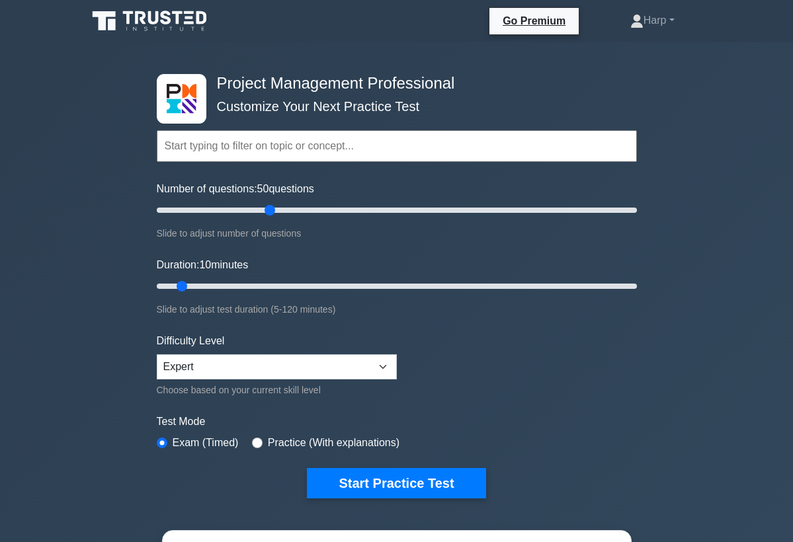
type input "50"
click at [274, 228] on div "Number of questions: 50 questions Slide to adjust number of questions" at bounding box center [397, 211] width 480 height 60
drag, startPoint x: 183, startPoint y: 292, endPoint x: 255, endPoint y: 290, distance: 72.1
type input "30"
click at [255, 290] on input "Duration: 30 minutes" at bounding box center [397, 286] width 480 height 16
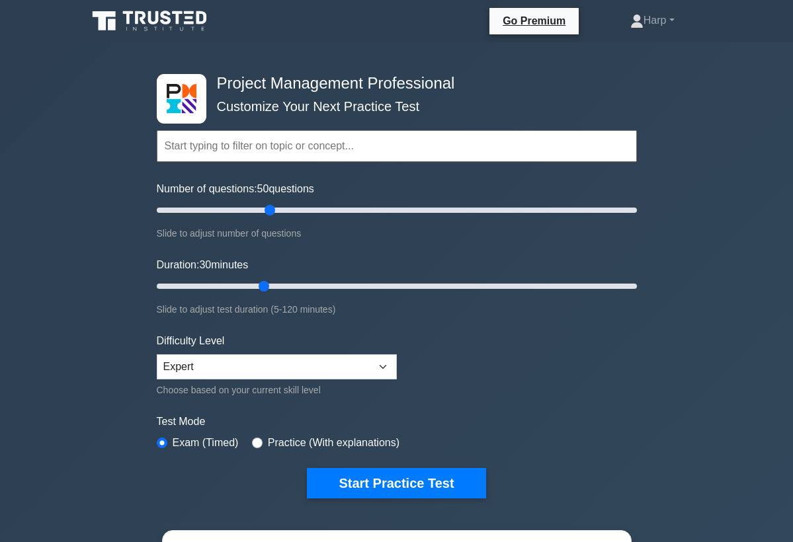
click at [261, 439] on input "radio" at bounding box center [257, 443] width 11 height 11
radio input "true"
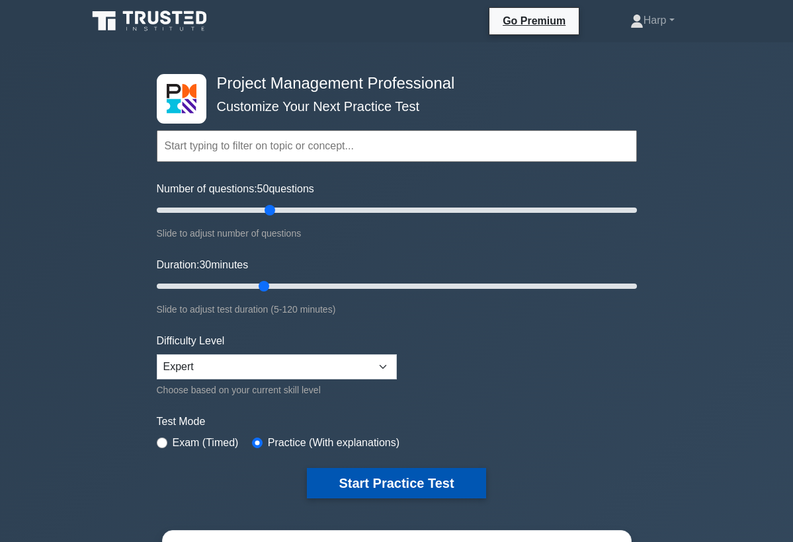
click at [393, 477] on button "Start Practice Test" at bounding box center [396, 483] width 179 height 30
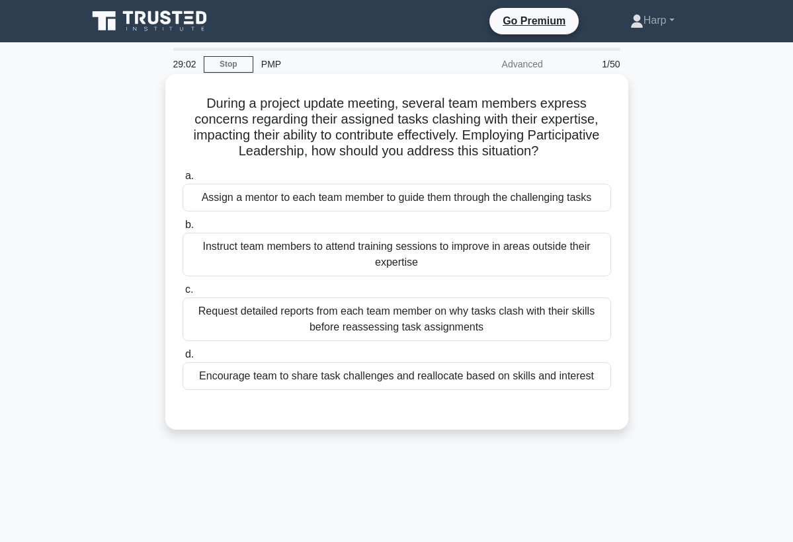
click at [359, 378] on div "Encourage team to share task challenges and reallocate based on skills and inte…" at bounding box center [396, 376] width 428 height 28
click at [182, 359] on input "d. Encourage team to share task challenges and reallocate based on skills and i…" at bounding box center [182, 354] width 0 height 9
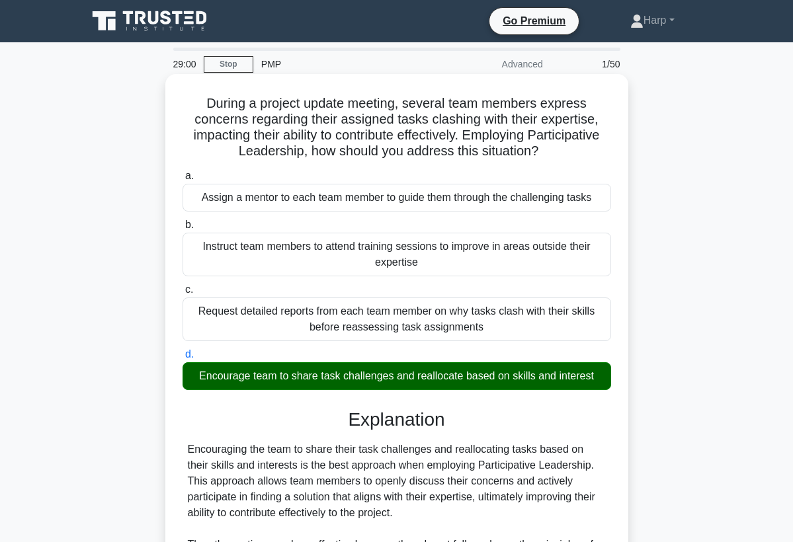
click at [509, 406] on div "a. Assign a mentor to each team member to guide them through the challenging ta…" at bounding box center [396, 485] width 431 height 641
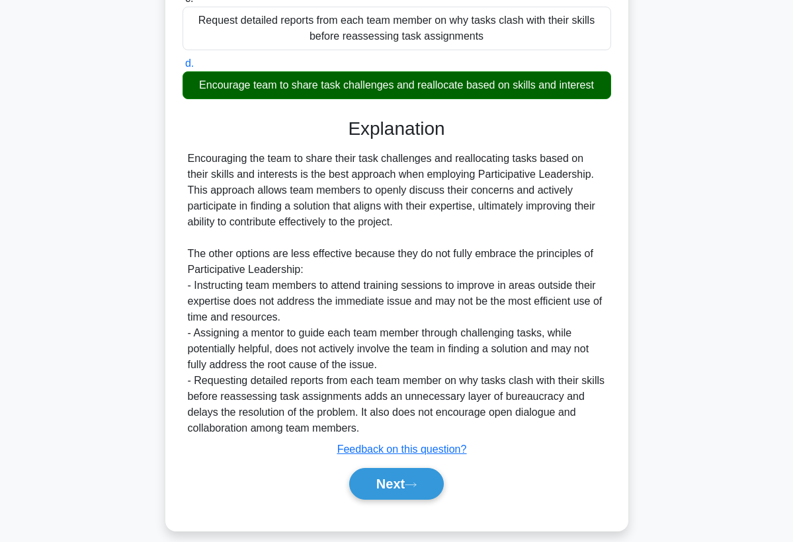
scroll to position [305, 0]
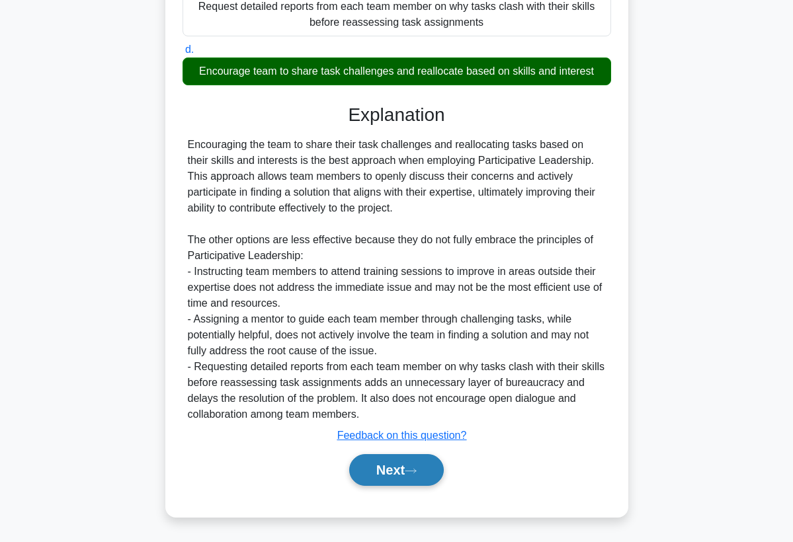
click at [417, 467] on icon at bounding box center [411, 470] width 12 height 7
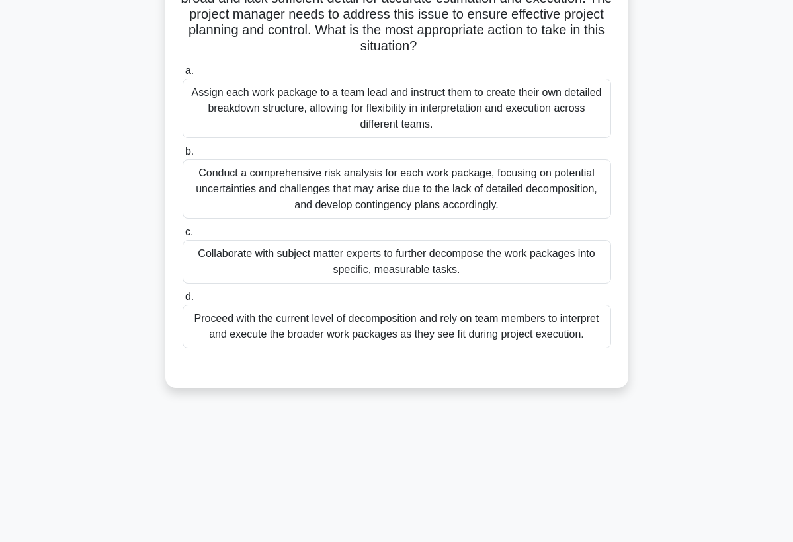
scroll to position [172, 0]
click at [421, 467] on div "28:53 Stop PMP Advanced 2/50 A project manager for a large-scale software devel…" at bounding box center [396, 206] width 635 height 661
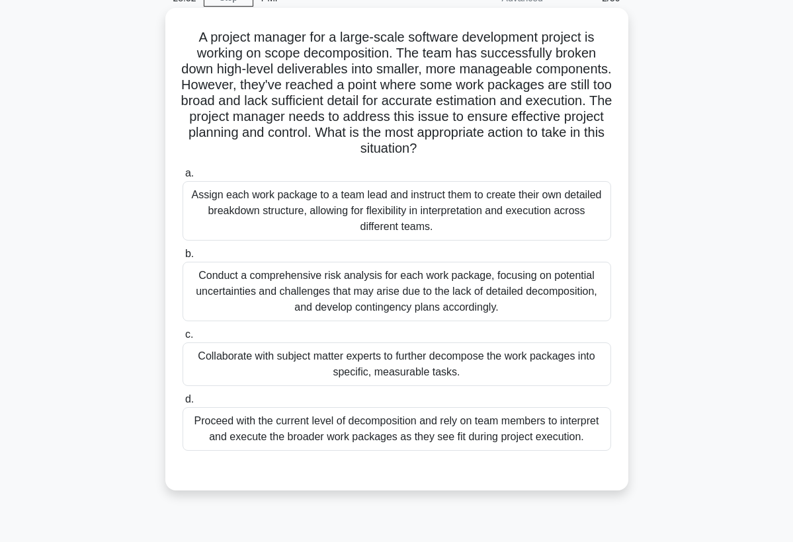
scroll to position [40, 0]
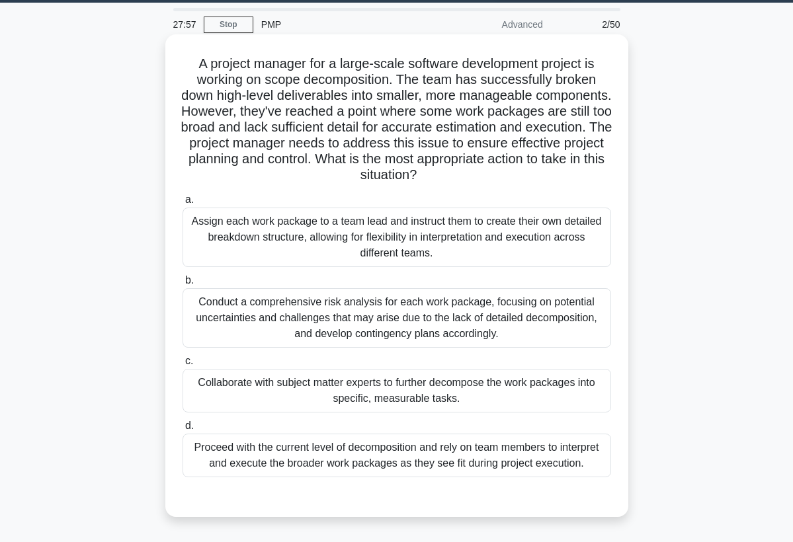
click at [409, 401] on div "Collaborate with subject matter experts to further decompose the work packages …" at bounding box center [396, 391] width 428 height 44
click at [182, 366] on input "c. Collaborate with subject matter experts to further decompose the work packag…" at bounding box center [182, 361] width 0 height 9
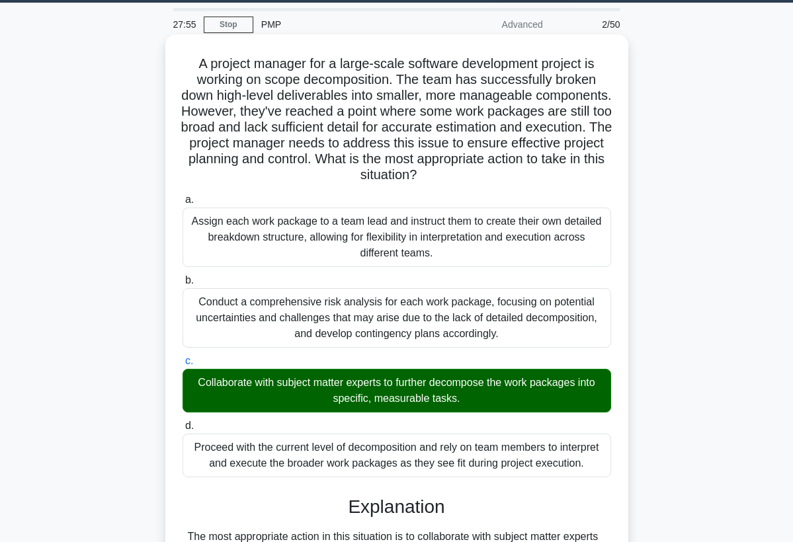
click at [569, 513] on h3 "Explanation" at bounding box center [396, 507] width 413 height 22
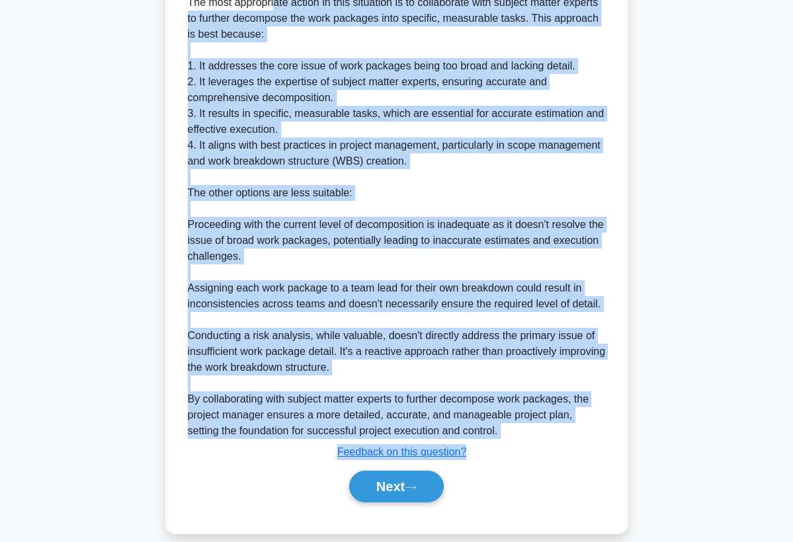
scroll to position [590, 0]
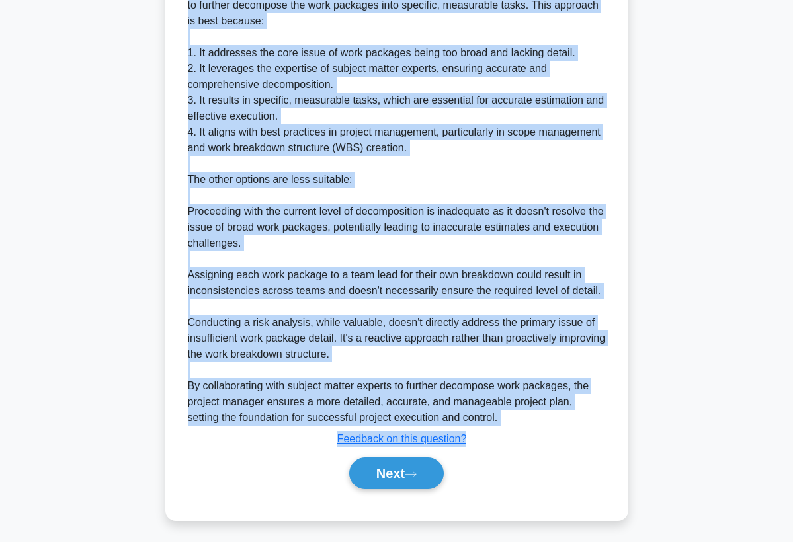
drag, startPoint x: 190, startPoint y: 254, endPoint x: 285, endPoint y: 541, distance: 302.3
copy div "The most appropriate action in this situation is to collaborate with subject ma…"
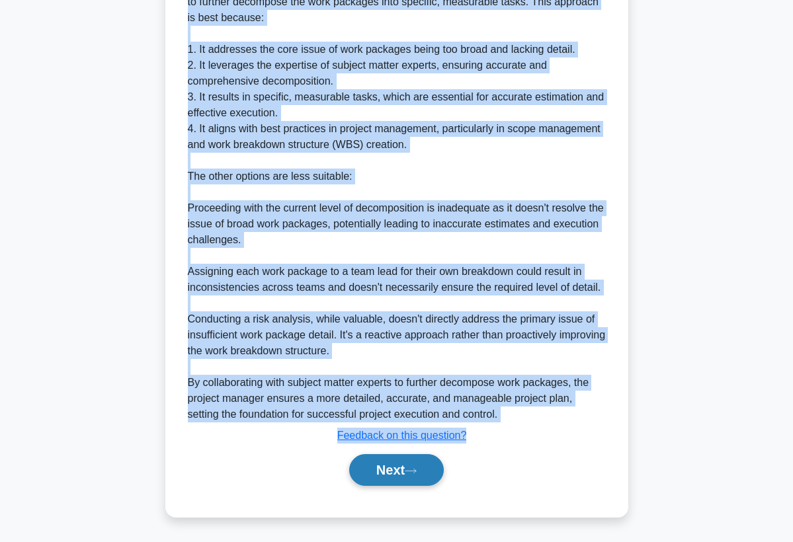
click at [389, 473] on button "Next" at bounding box center [396, 470] width 95 height 32
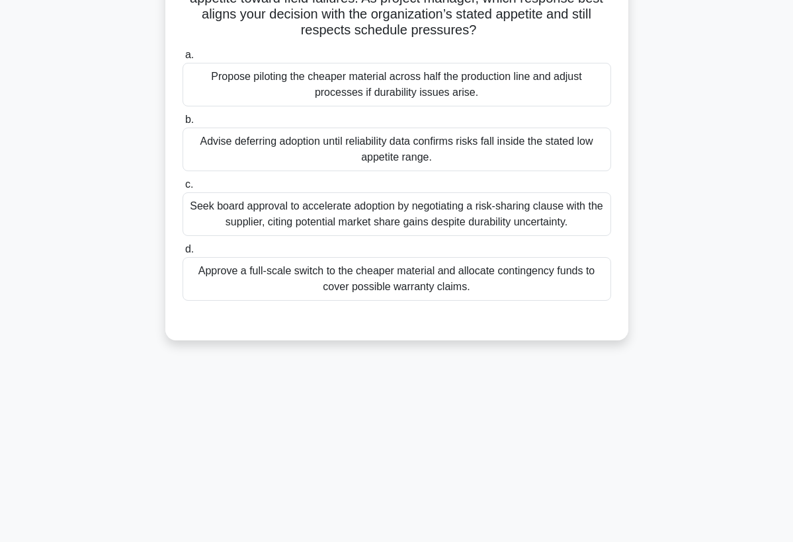
click at [389, 474] on div "27:35 Stop PMP Advanced 3/50 During a midscale appliance project, quality tests…" at bounding box center [396, 206] width 635 height 661
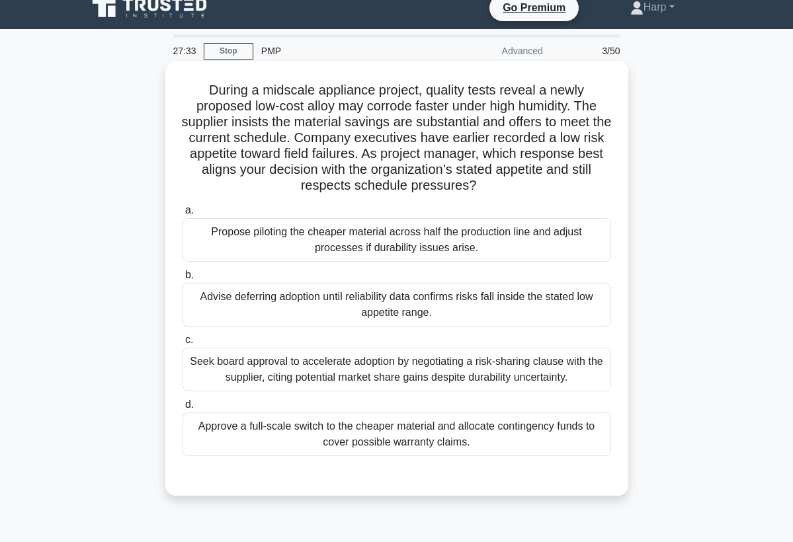
scroll to position [0, 0]
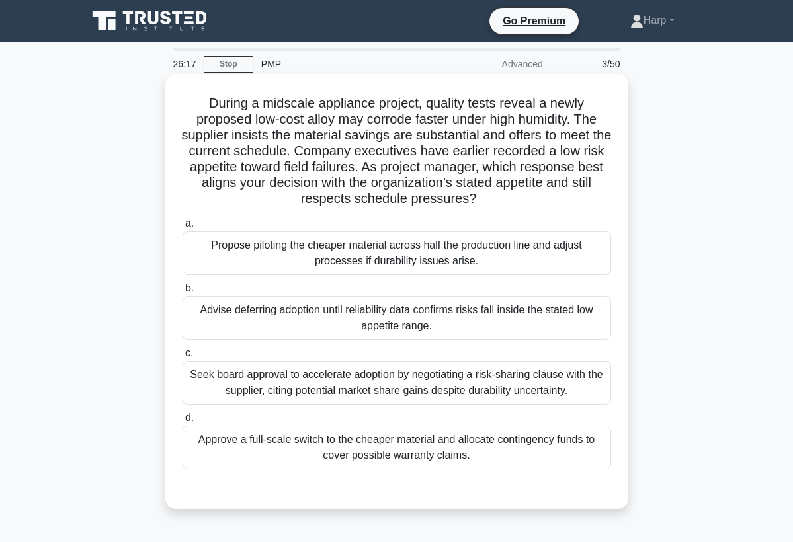
click at [370, 384] on div "Seek board approval to accelerate adoption by negotiating a risk-sharing clause…" at bounding box center [396, 383] width 428 height 44
click at [182, 358] on input "c. Seek board approval to accelerate adoption by negotiating a risk-sharing cla…" at bounding box center [182, 353] width 0 height 9
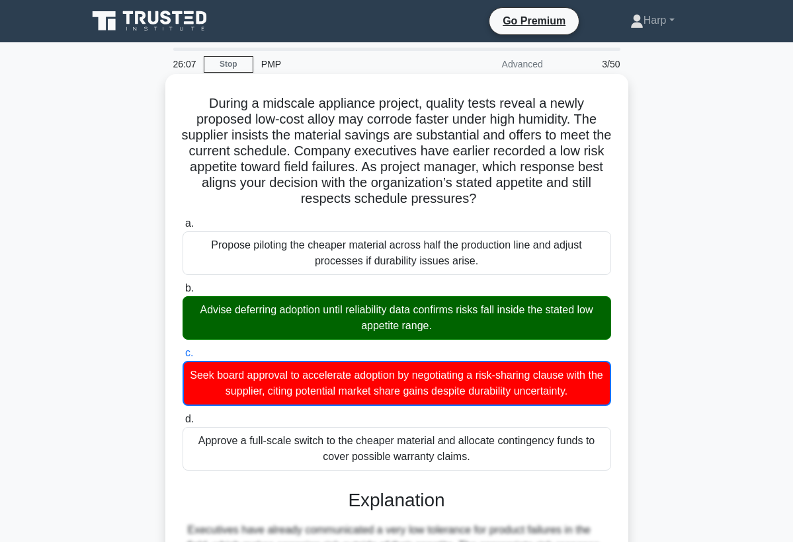
click at [620, 442] on div "During a midscale appliance project, quality tests reveal a newly proposed low-…" at bounding box center [397, 440] width 452 height 723
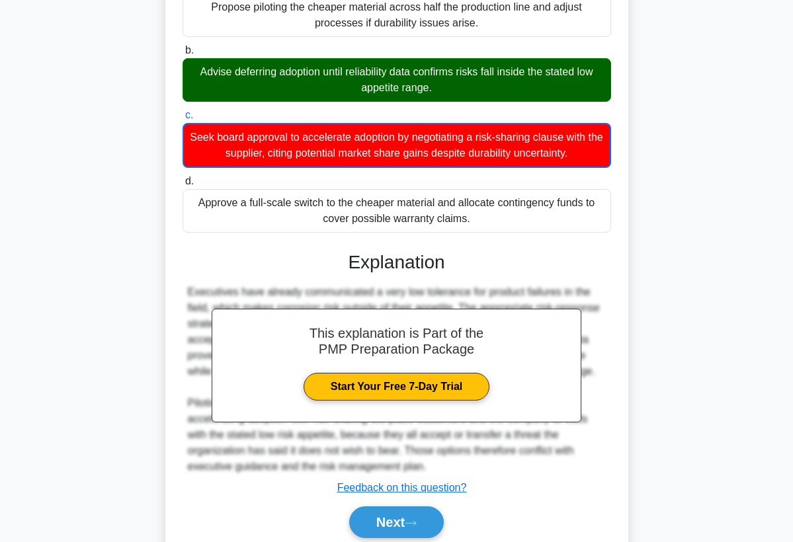
scroll to position [264, 0]
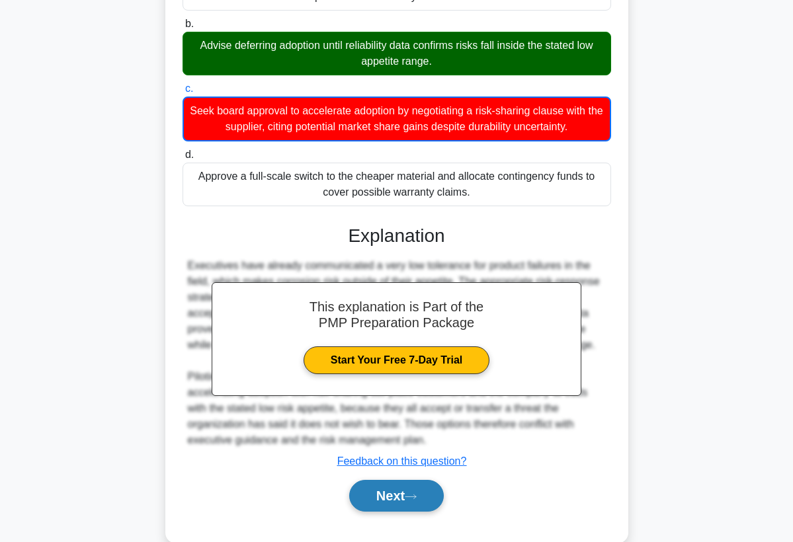
click at [417, 500] on icon at bounding box center [411, 496] width 12 height 7
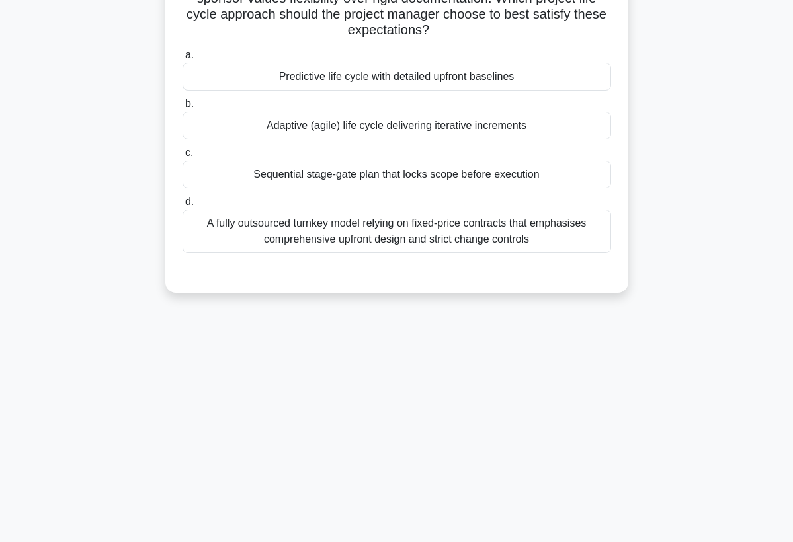
scroll to position [172, 0]
click at [407, 465] on div "26:01 Stop PMP Advanced 4/50 Midway through designing a smart-factory upgrade, …" at bounding box center [396, 206] width 635 height 661
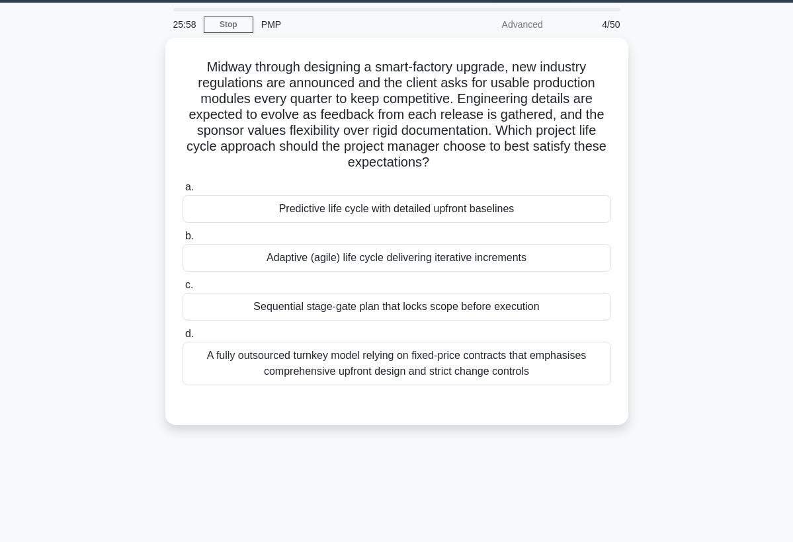
scroll to position [13, 0]
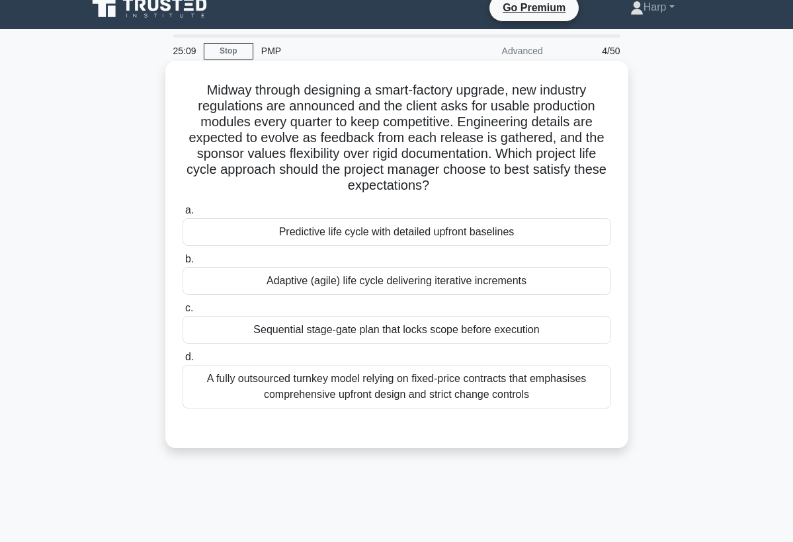
click at [390, 283] on div "Adaptive (agile) life cycle delivering iterative increments" at bounding box center [396, 281] width 428 height 28
click at [182, 264] on input "b. Adaptive (agile) life cycle delivering iterative increments" at bounding box center [182, 259] width 0 height 9
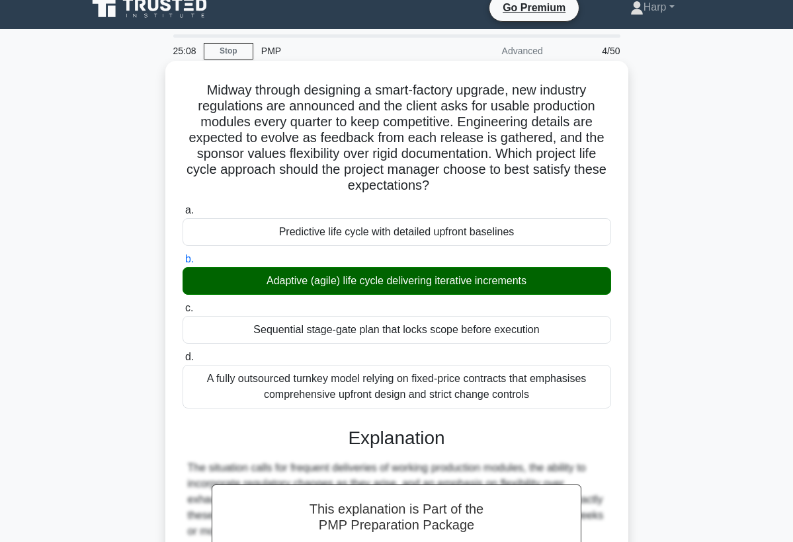
click at [479, 441] on h3 "Explanation" at bounding box center [396, 438] width 413 height 22
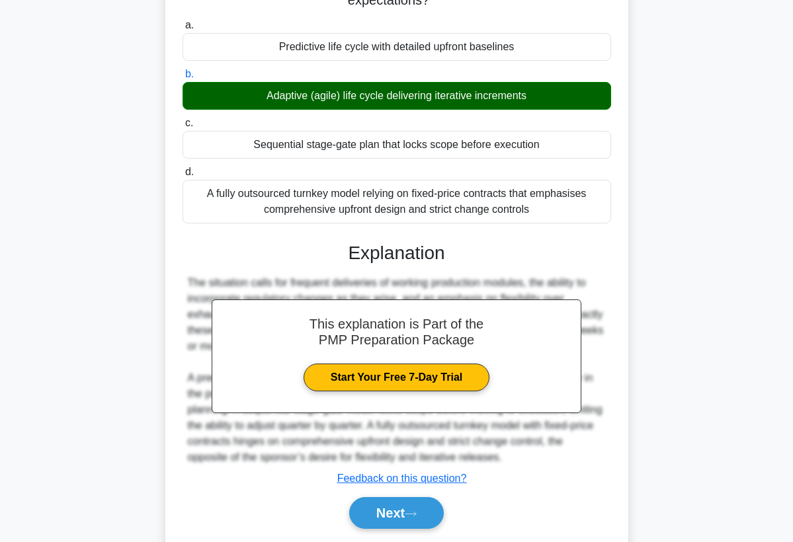
scroll to position [225, 0]
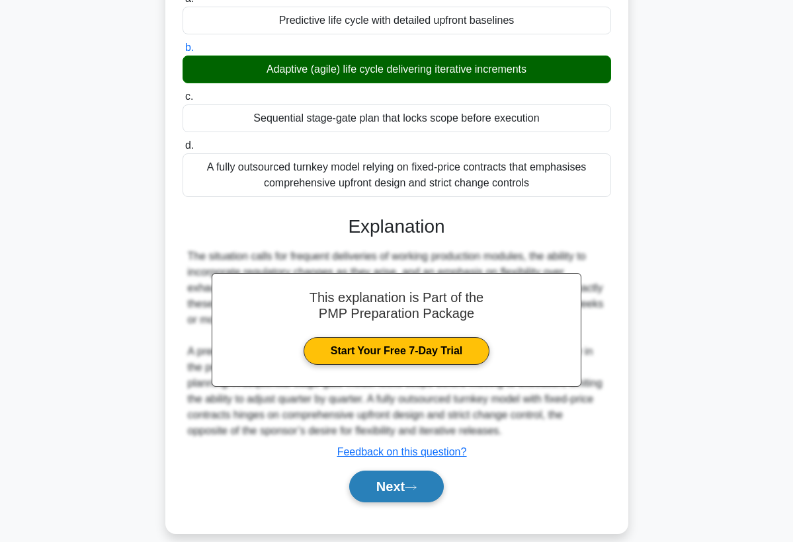
click at [395, 491] on button "Next" at bounding box center [396, 487] width 95 height 32
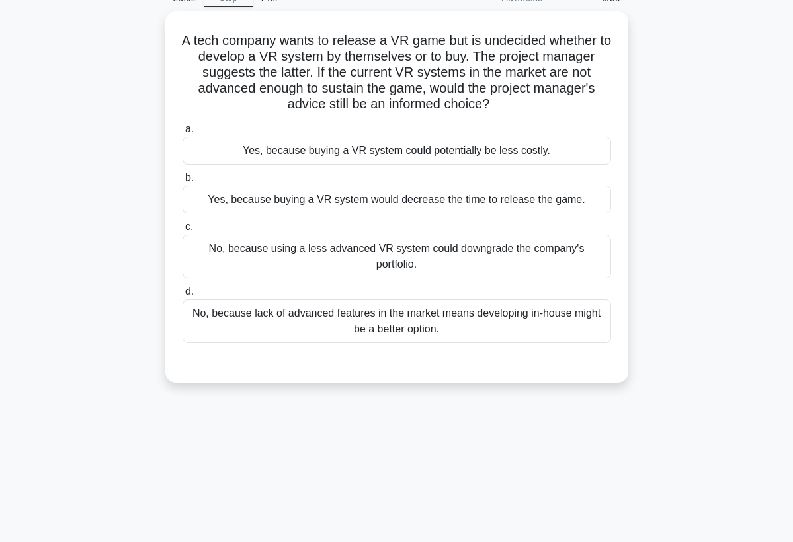
scroll to position [40, 0]
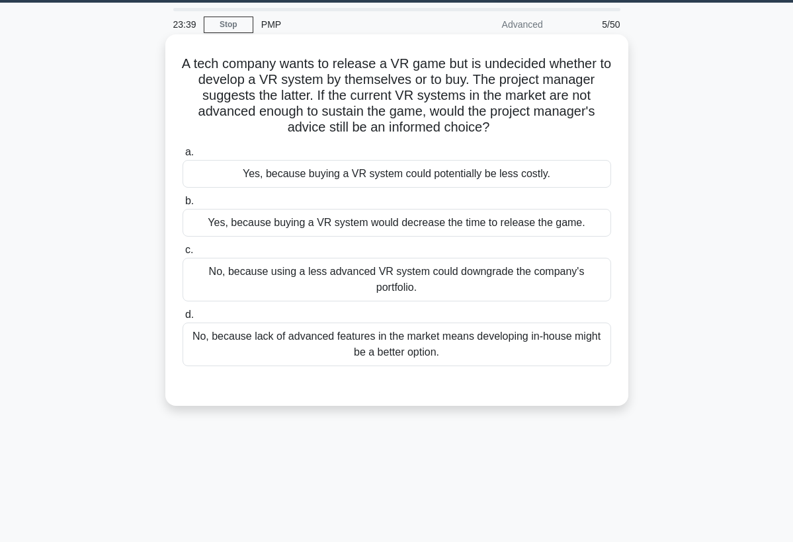
click at [473, 273] on div "No, because using a less advanced VR system could downgrade the company's portf…" at bounding box center [396, 280] width 428 height 44
click at [182, 255] on input "c. No, because using a less advanced VR system could downgrade the company's po…" at bounding box center [182, 250] width 0 height 9
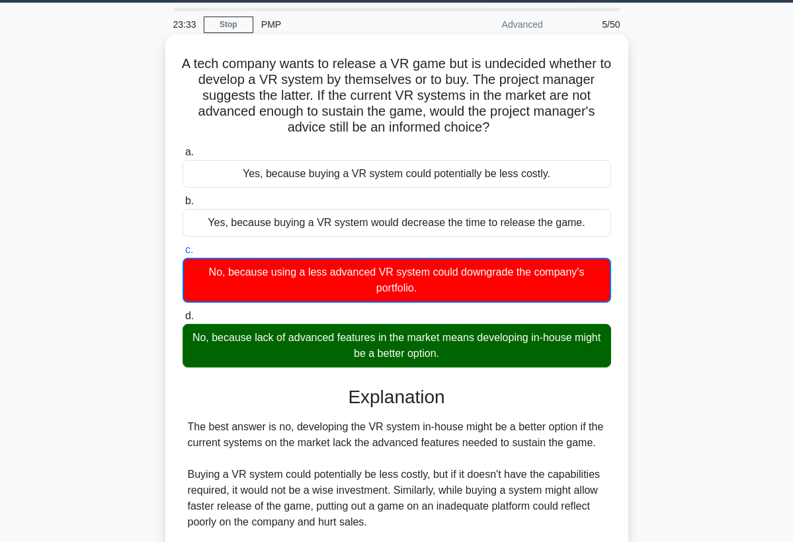
click at [539, 386] on h3 "Explanation" at bounding box center [396, 397] width 413 height 22
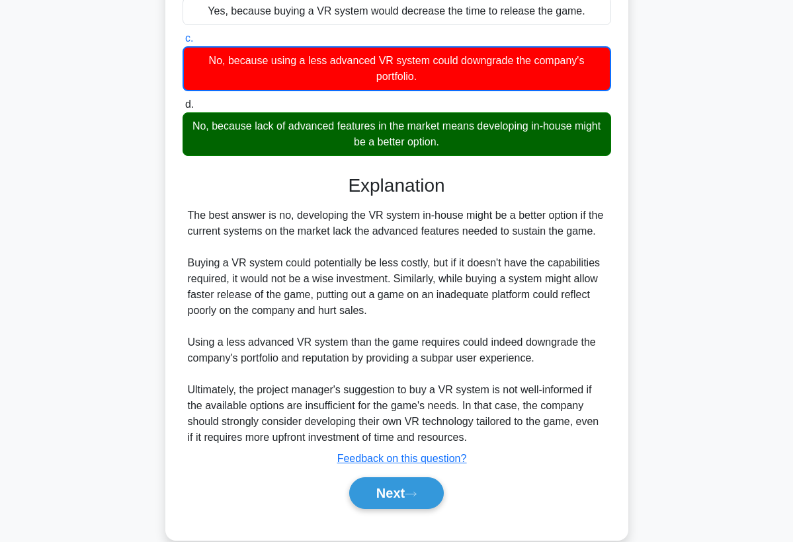
scroll to position [258, 0]
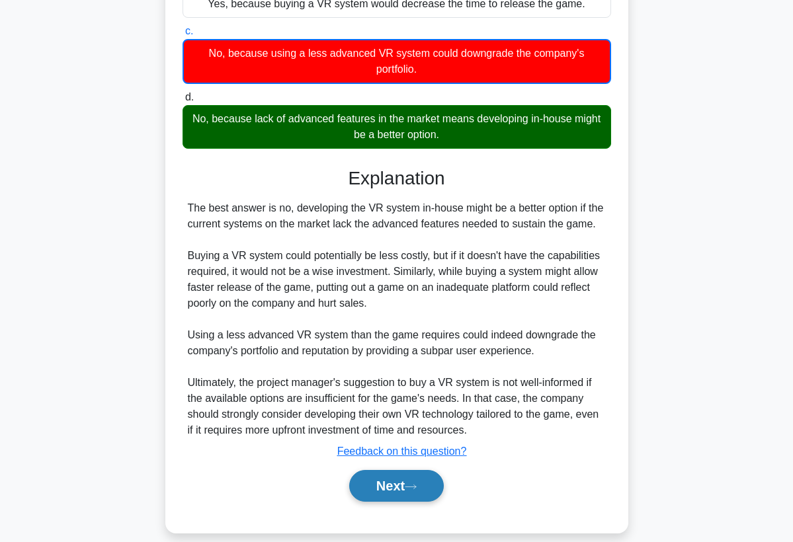
click at [423, 470] on button "Next" at bounding box center [396, 486] width 95 height 32
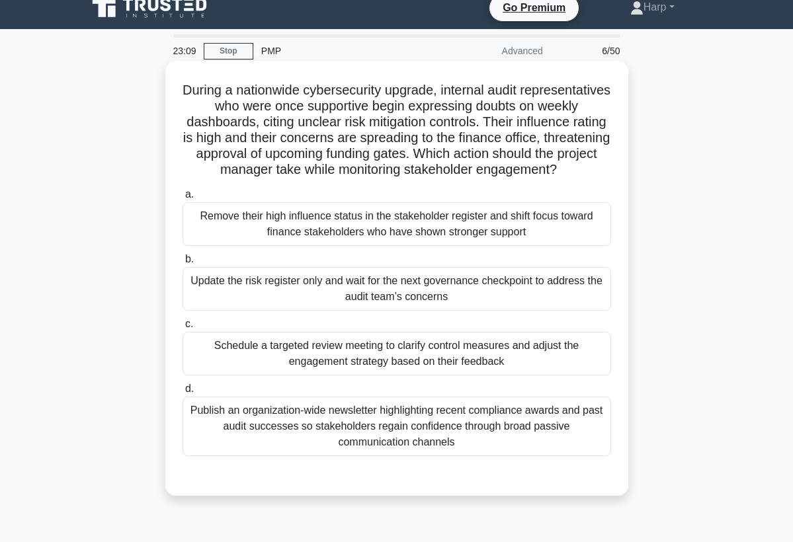
scroll to position [0, 0]
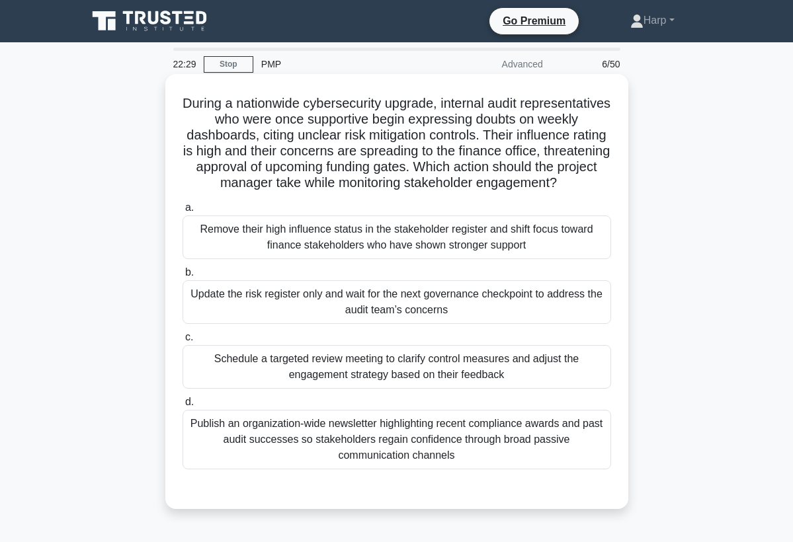
click at [411, 453] on div "Publish an organization-wide newsletter highlighting recent compliance awards a…" at bounding box center [396, 440] width 428 height 60
click at [182, 407] on input "d. Publish an organization-wide newsletter highlighting recent compliance award…" at bounding box center [182, 402] width 0 height 9
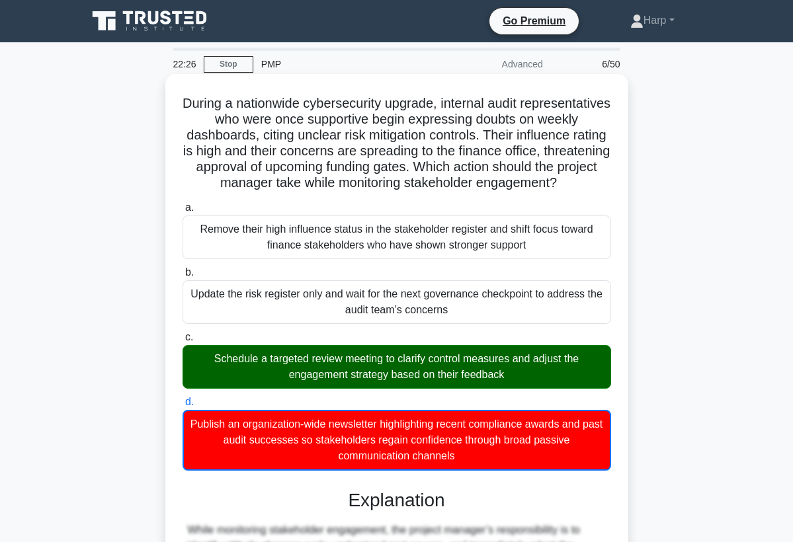
click at [594, 490] on h3 "Explanation" at bounding box center [396, 500] width 413 height 22
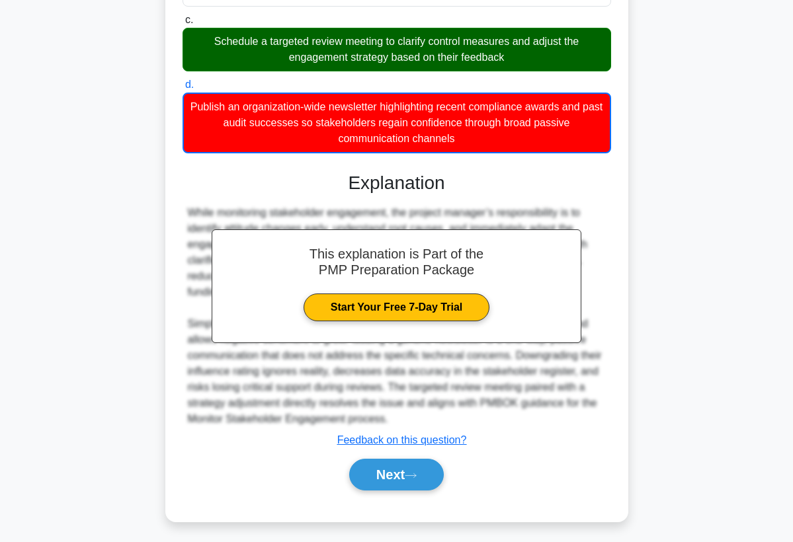
scroll to position [322, 0]
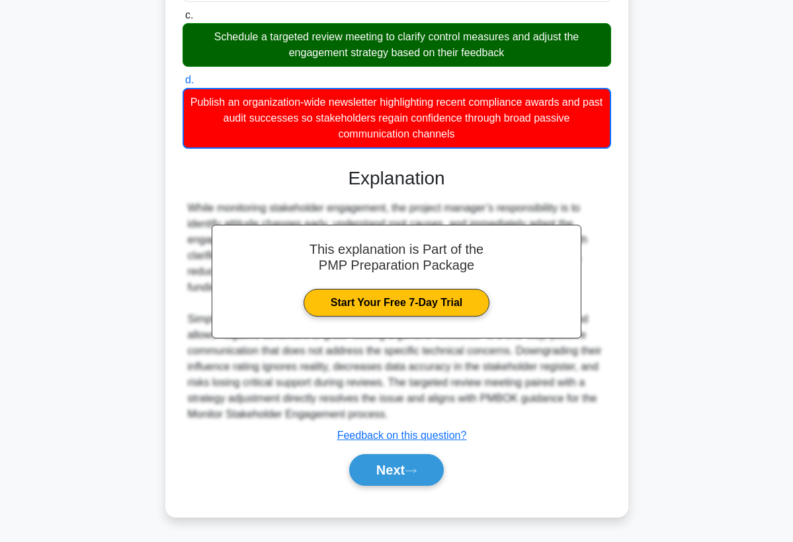
click at [595, 199] on div "This explanation is Part of the PMP Preparation Package Start Your Free 7-Day T…" at bounding box center [396, 321] width 428 height 340
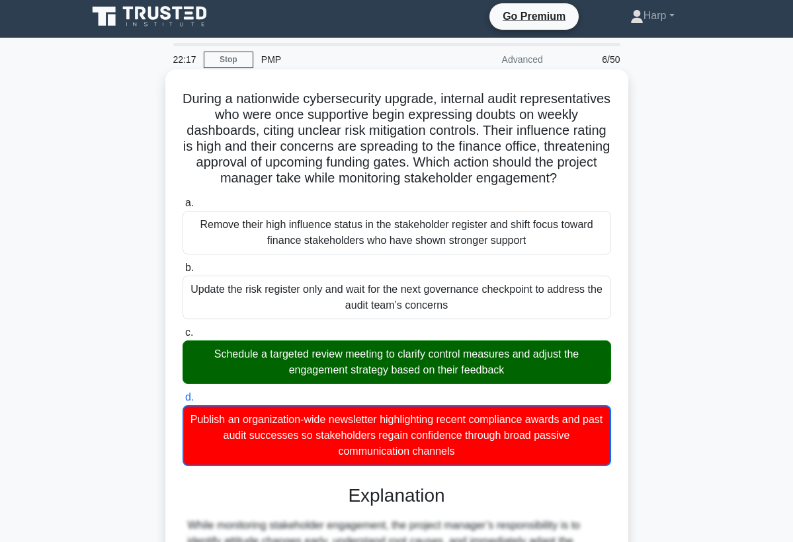
scroll to position [0, 0]
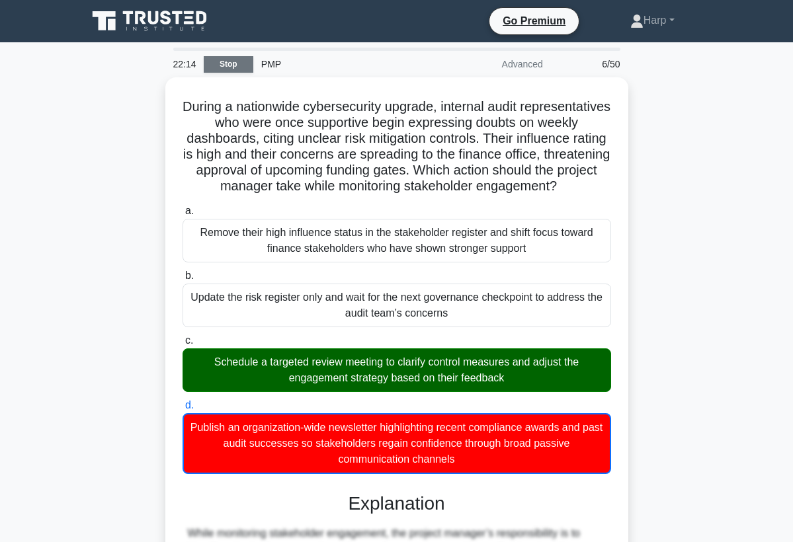
click at [235, 64] on link "Stop" at bounding box center [229, 64] width 50 height 17
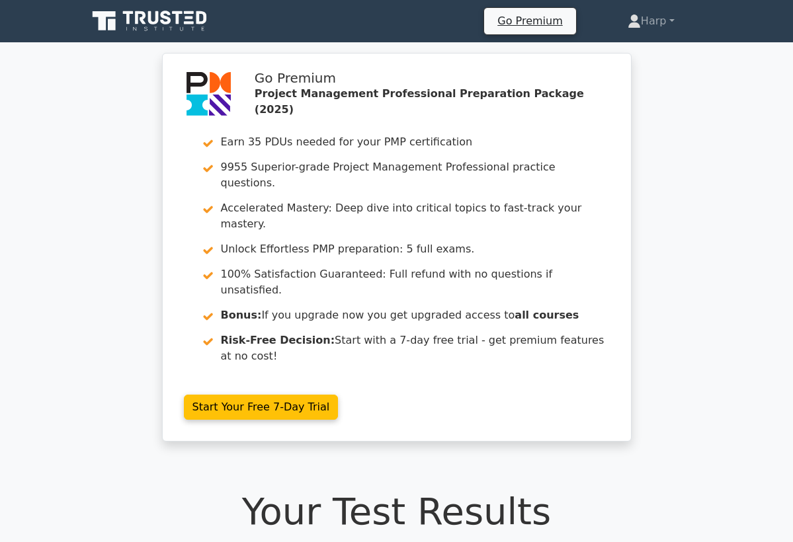
click at [430, 406] on div "Go Premium Project Management Professional Preparation Package (2025) Earn 35 P…" at bounding box center [397, 255] width 480 height 405
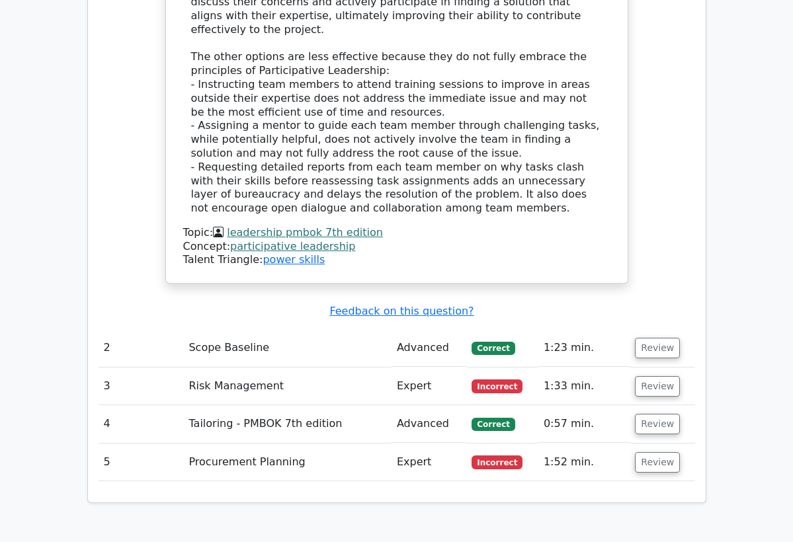
scroll to position [1613, 0]
